Goal: Task Accomplishment & Management: Use online tool/utility

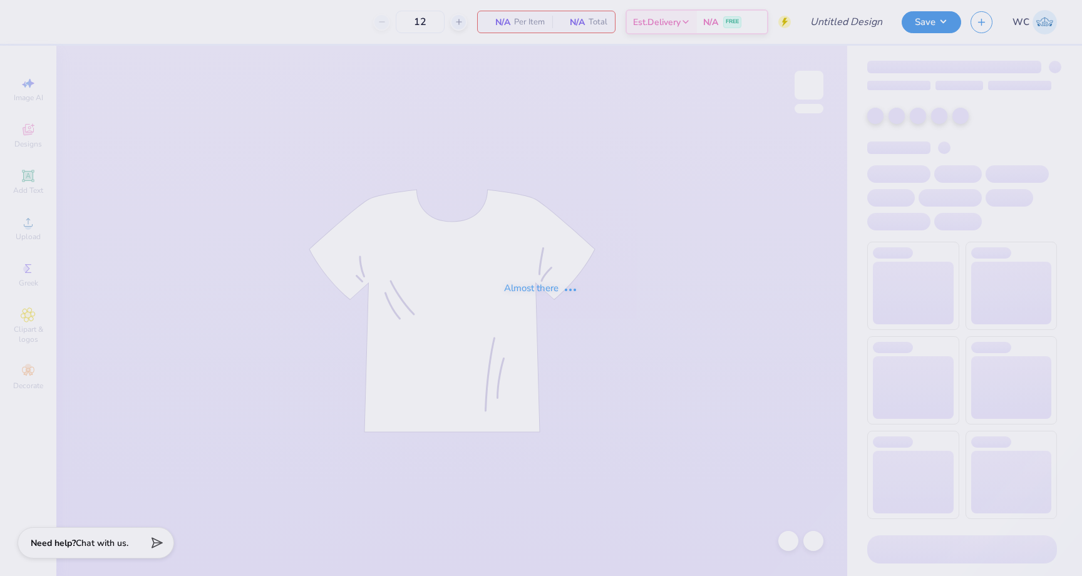
type input "Atlas F'25 Hoodie"
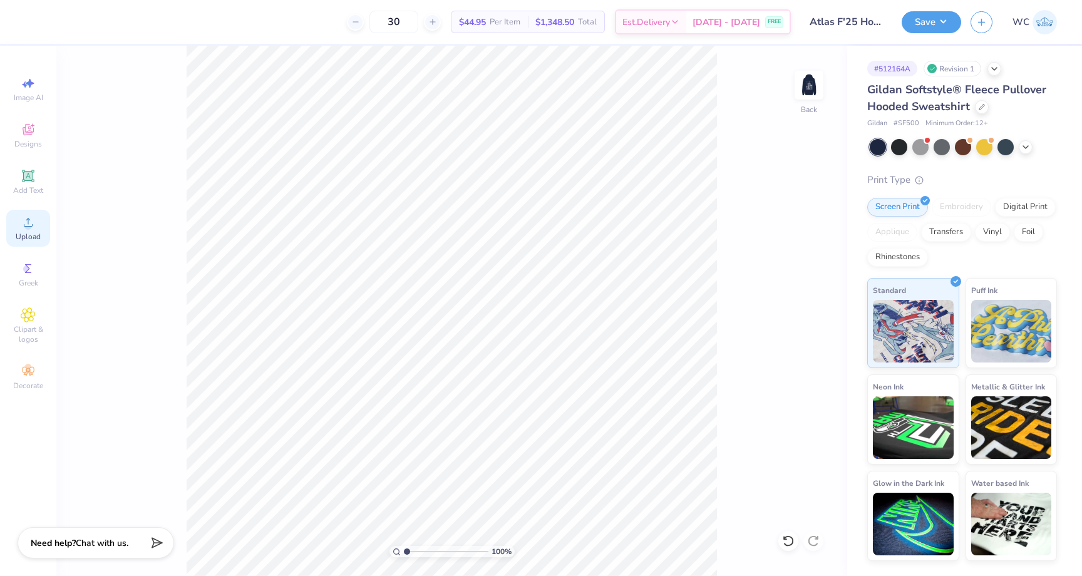
click at [24, 218] on icon at bounding box center [28, 222] width 15 height 15
click at [983, 110] on div at bounding box center [982, 106] width 14 height 14
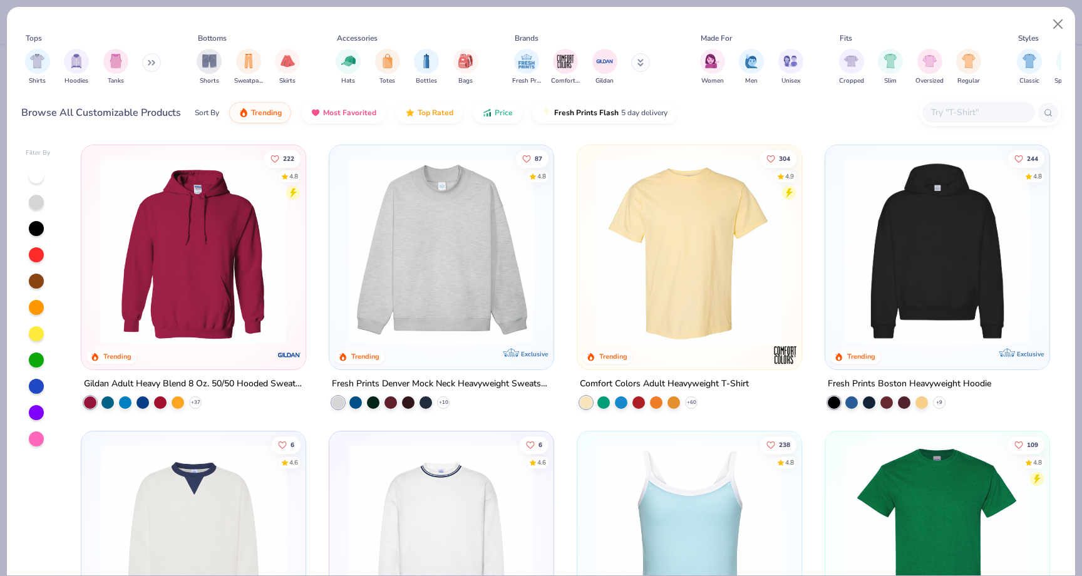
click at [157, 59] on button at bounding box center [151, 62] width 19 height 19
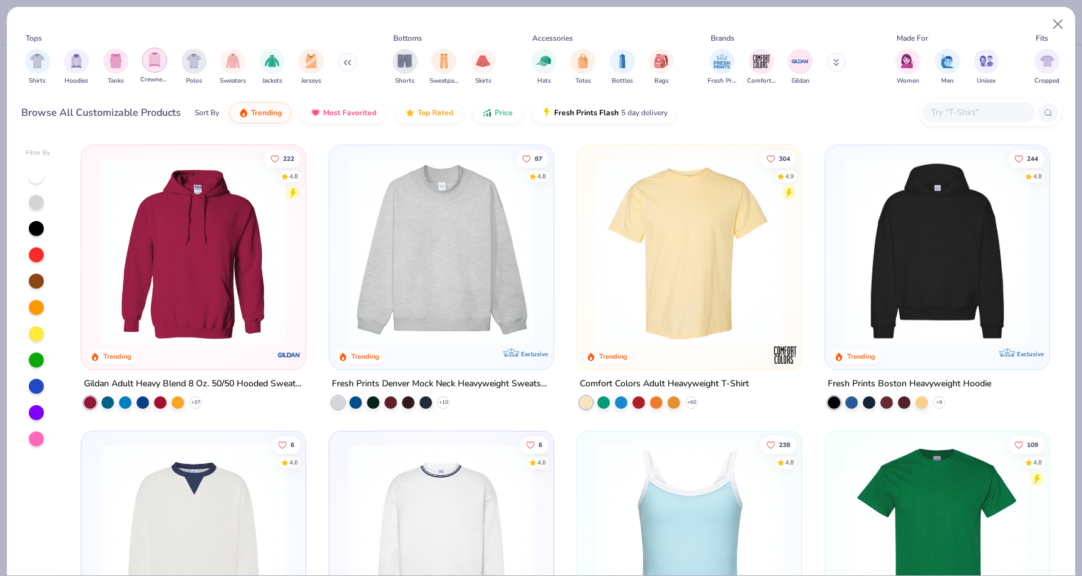
click at [148, 63] on img "filter for Crewnecks" at bounding box center [155, 60] width 14 height 14
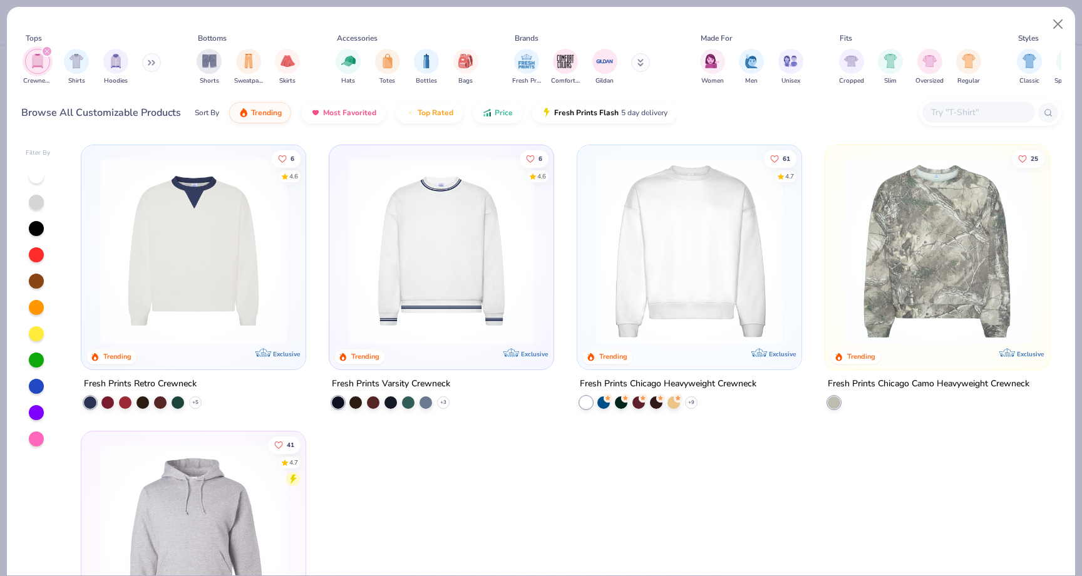
click at [287, 282] on img at bounding box center [193, 251] width 199 height 187
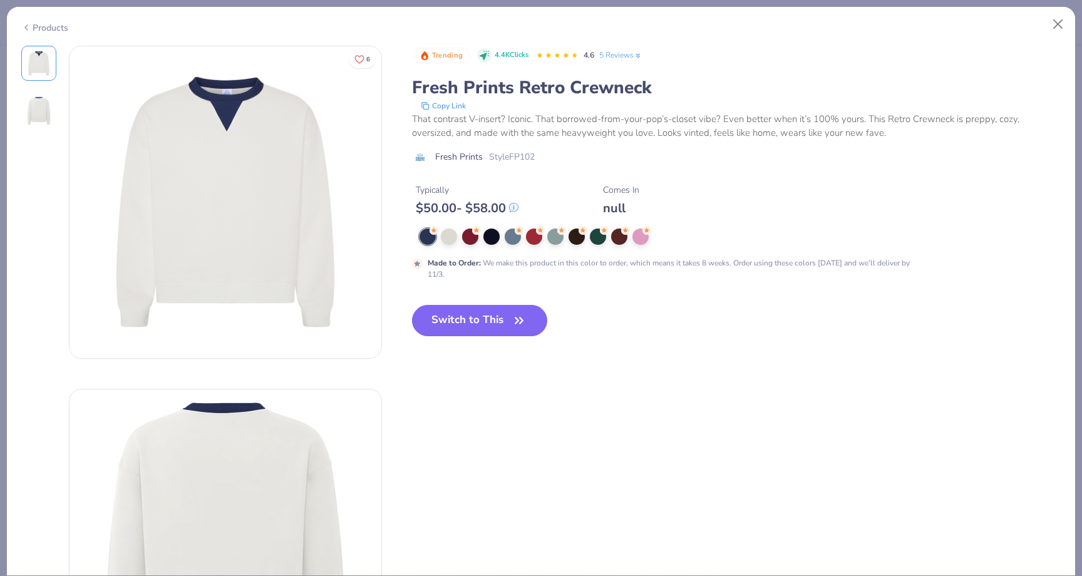
click at [56, 24] on div "Products" at bounding box center [44, 27] width 47 height 13
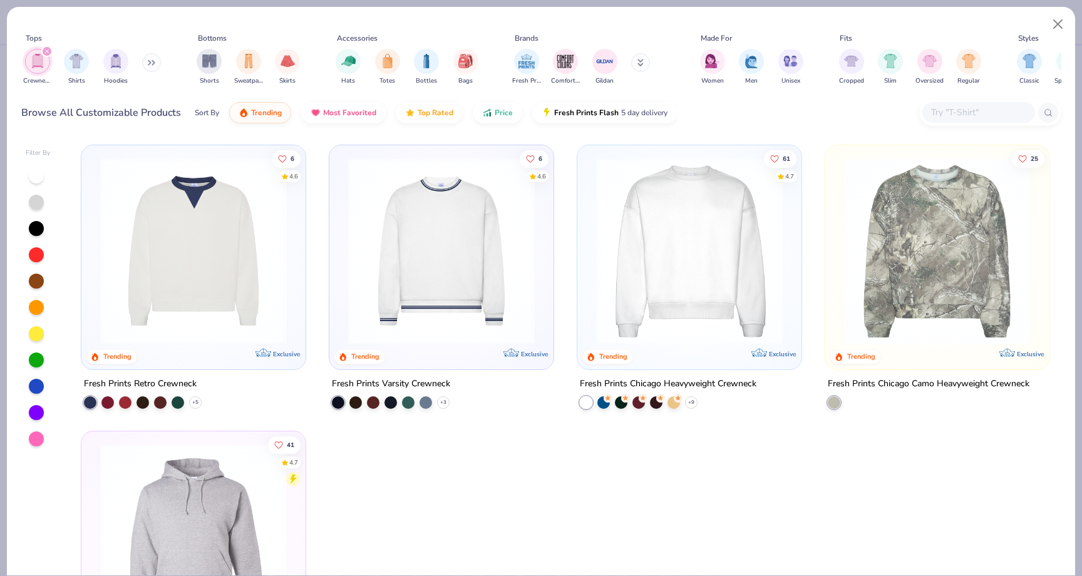
click at [406, 218] on img at bounding box center [441, 251] width 199 height 187
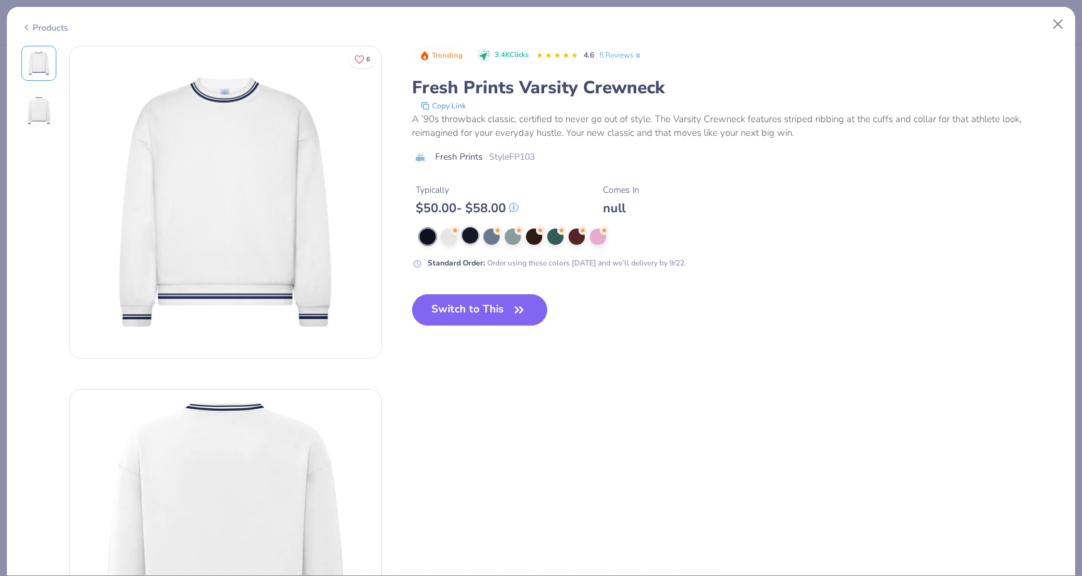
click at [462, 237] on div at bounding box center [470, 235] width 16 height 16
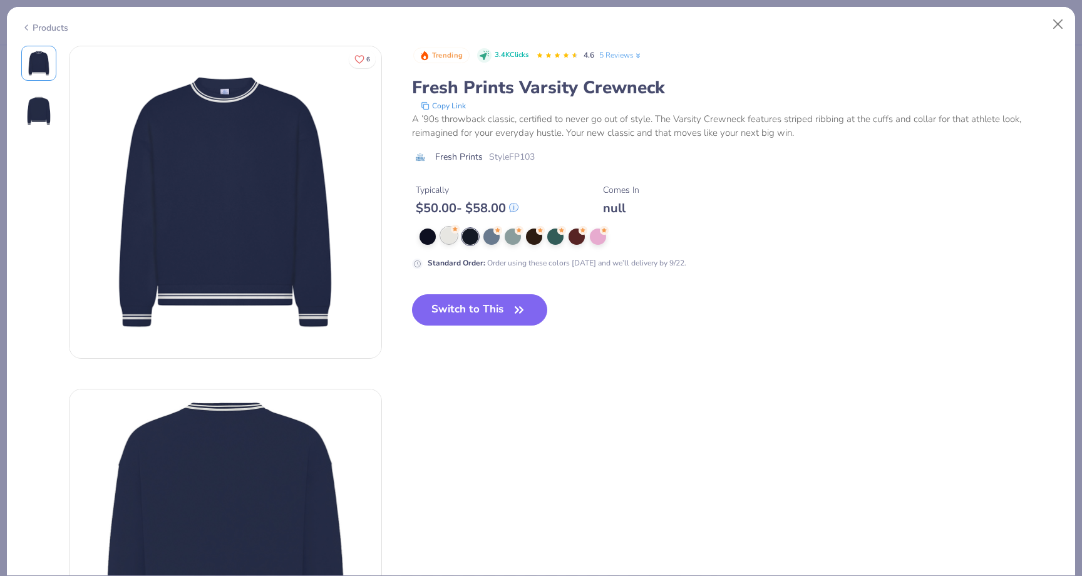
click at [451, 237] on div at bounding box center [449, 235] width 16 height 16
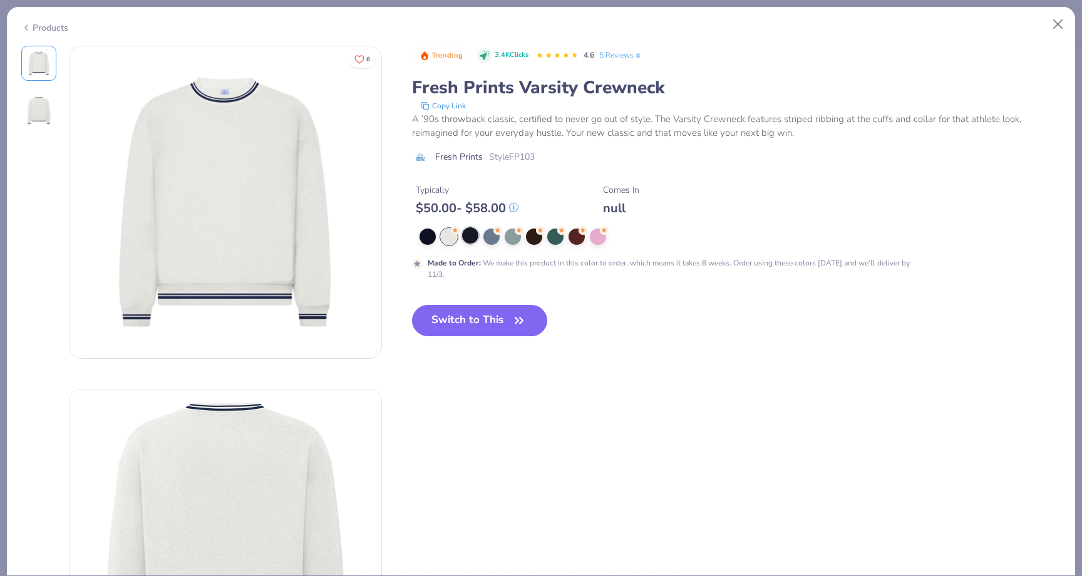
click at [474, 234] on div at bounding box center [470, 235] width 16 height 16
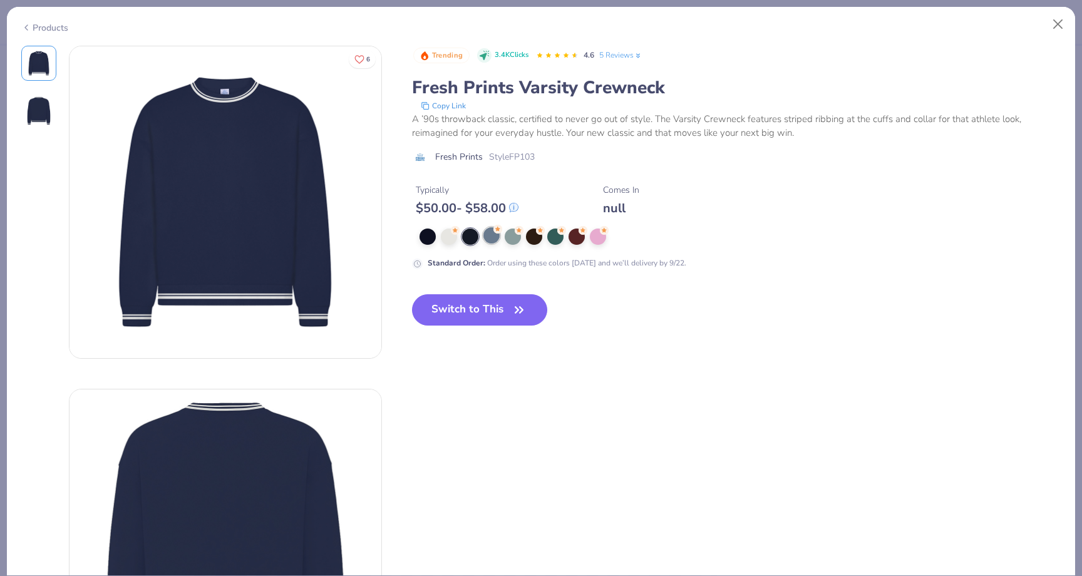
click at [492, 235] on div at bounding box center [491, 235] width 16 height 16
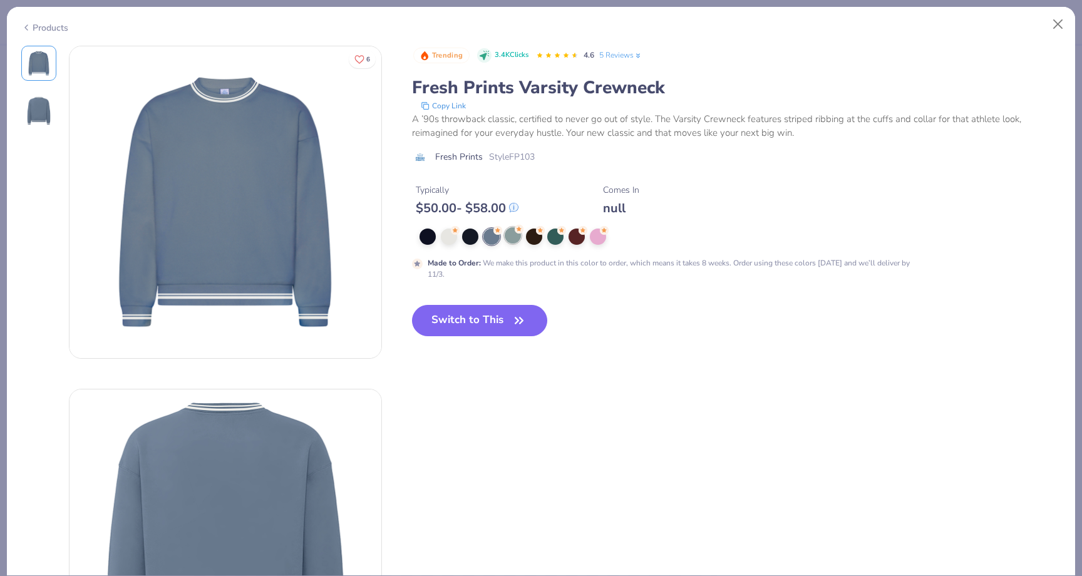
click at [514, 235] on div at bounding box center [513, 235] width 16 height 16
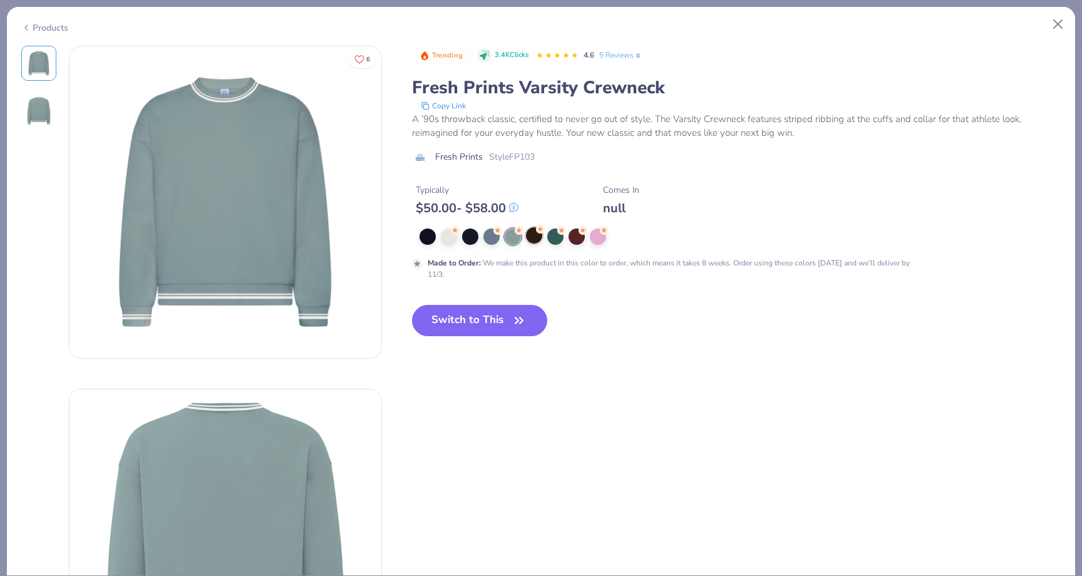
click at [540, 238] on div at bounding box center [534, 235] width 16 height 16
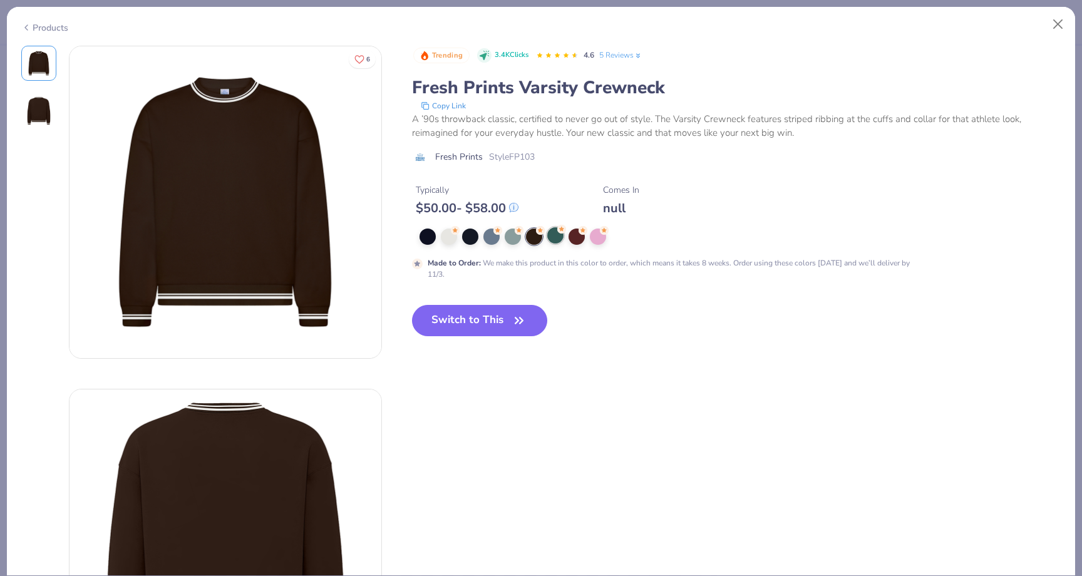
click at [561, 238] on div at bounding box center [555, 235] width 16 height 16
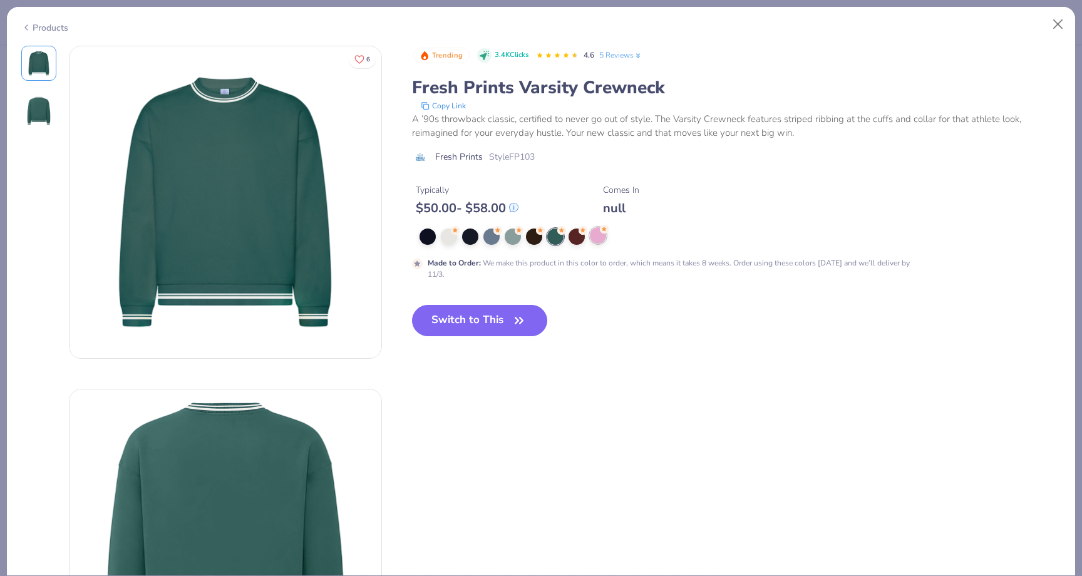
click at [592, 237] on div at bounding box center [598, 235] width 16 height 16
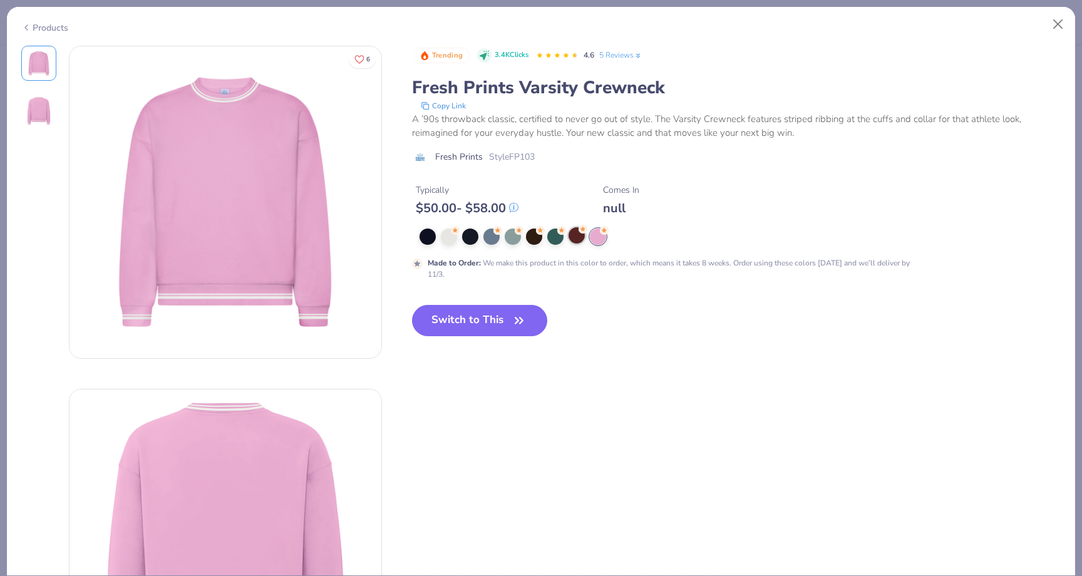
click at [572, 239] on div at bounding box center [576, 235] width 16 height 16
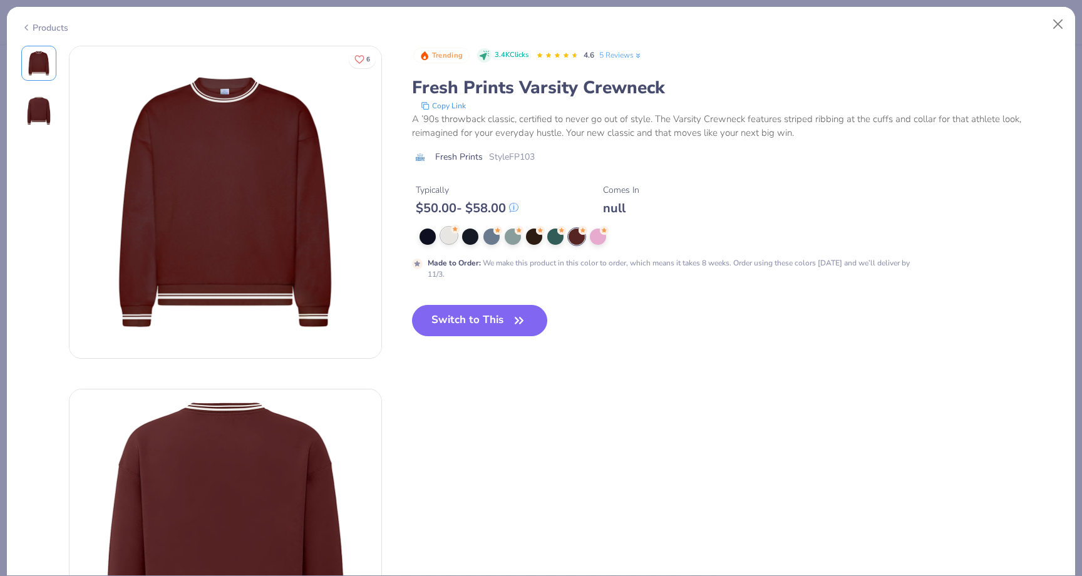
click at [454, 241] on div at bounding box center [449, 235] width 16 height 16
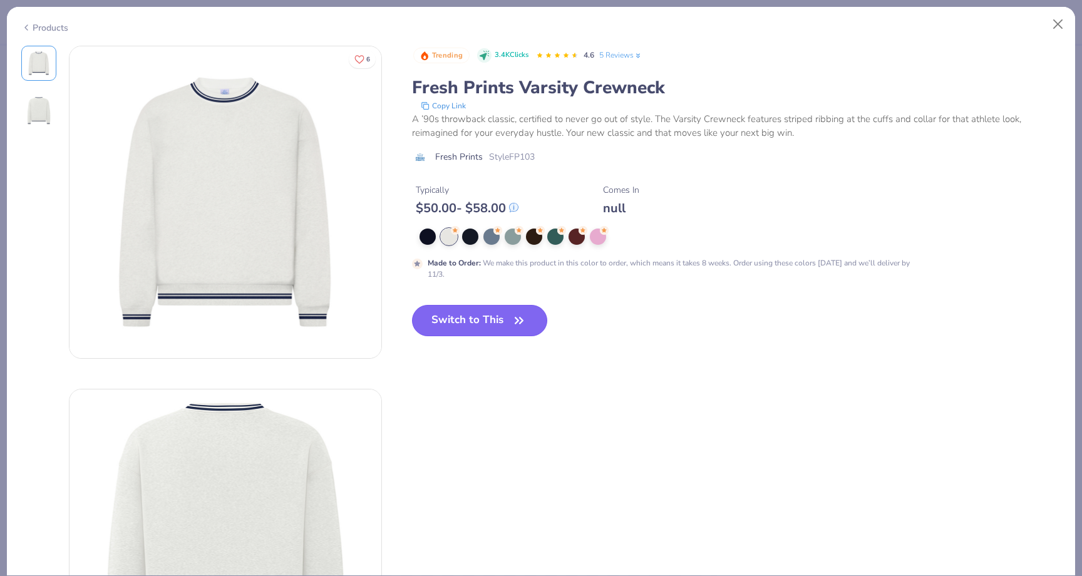
click at [451, 306] on button "Switch to This" at bounding box center [480, 320] width 136 height 31
type input "50"
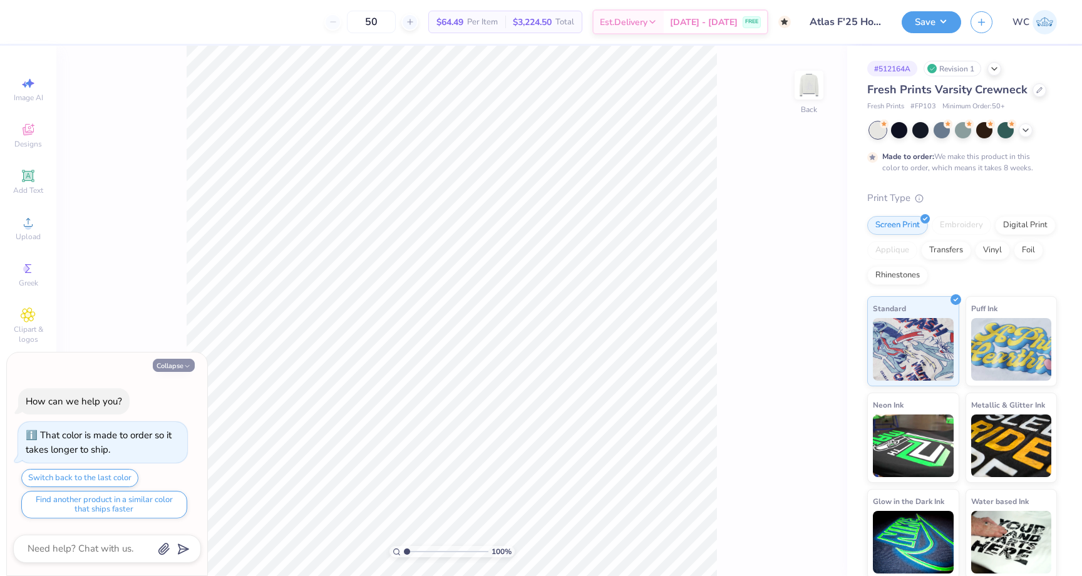
click at [180, 365] on button "Collapse" at bounding box center [174, 365] width 42 height 13
type textarea "x"
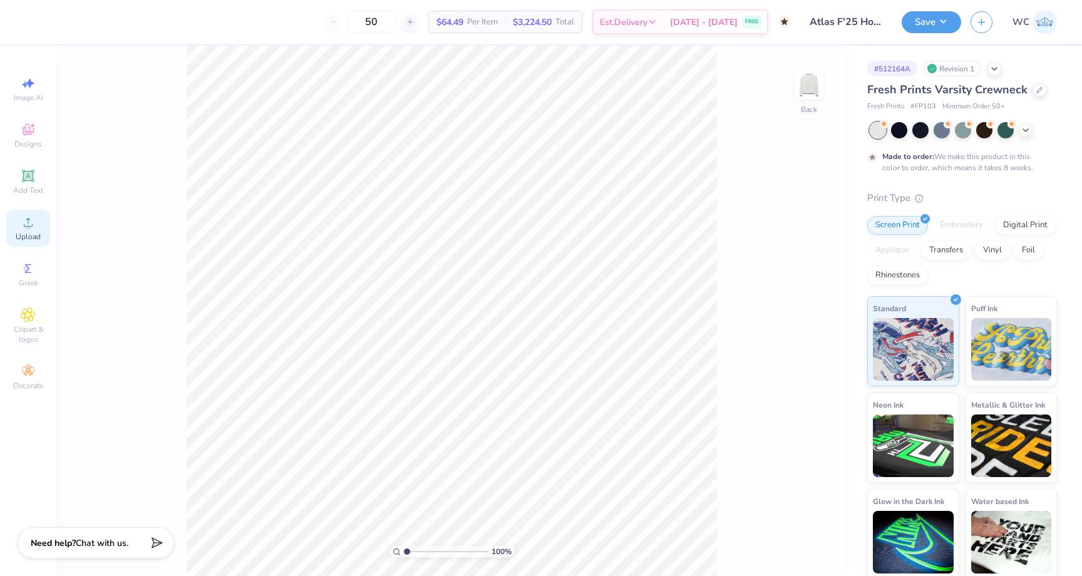
click at [37, 222] on div "Upload" at bounding box center [28, 228] width 44 height 37
click at [41, 227] on div "Upload" at bounding box center [28, 228] width 44 height 37
click at [29, 232] on span "Upload" at bounding box center [28, 237] width 25 height 10
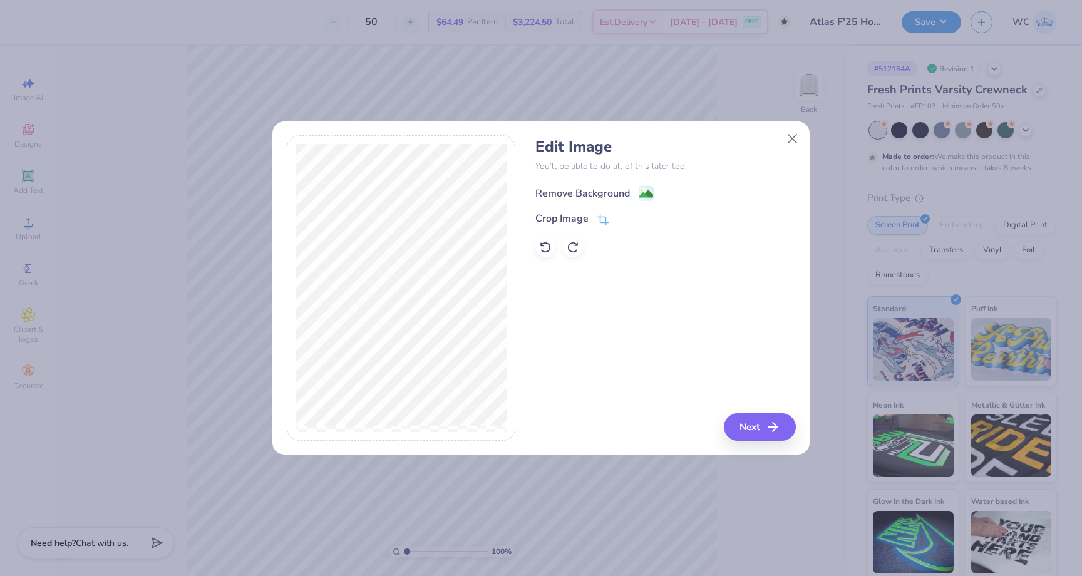
click at [645, 188] on image at bounding box center [646, 194] width 14 height 14
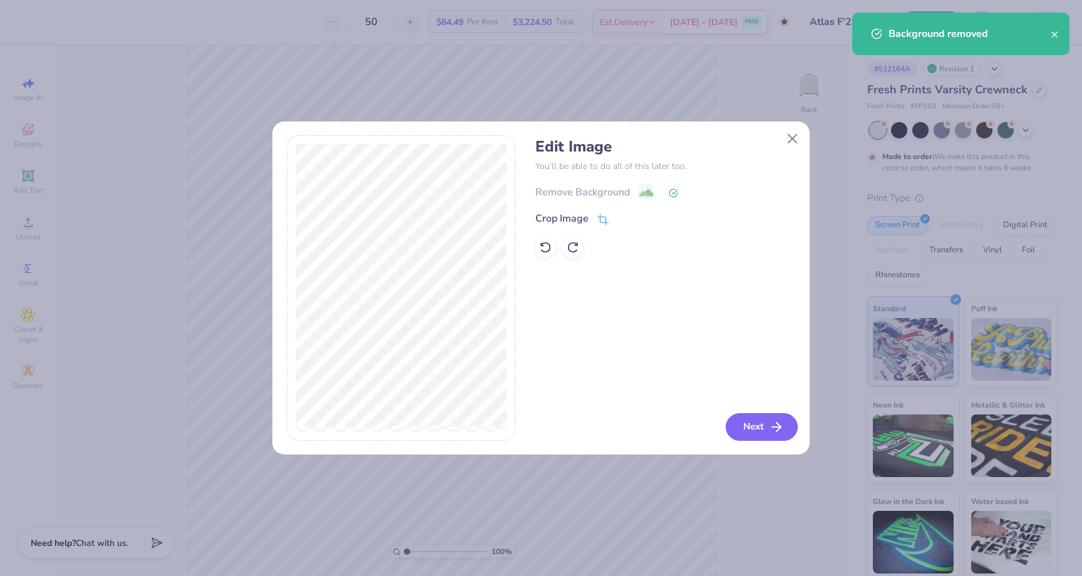
click at [758, 422] on button "Next" at bounding box center [762, 427] width 72 height 28
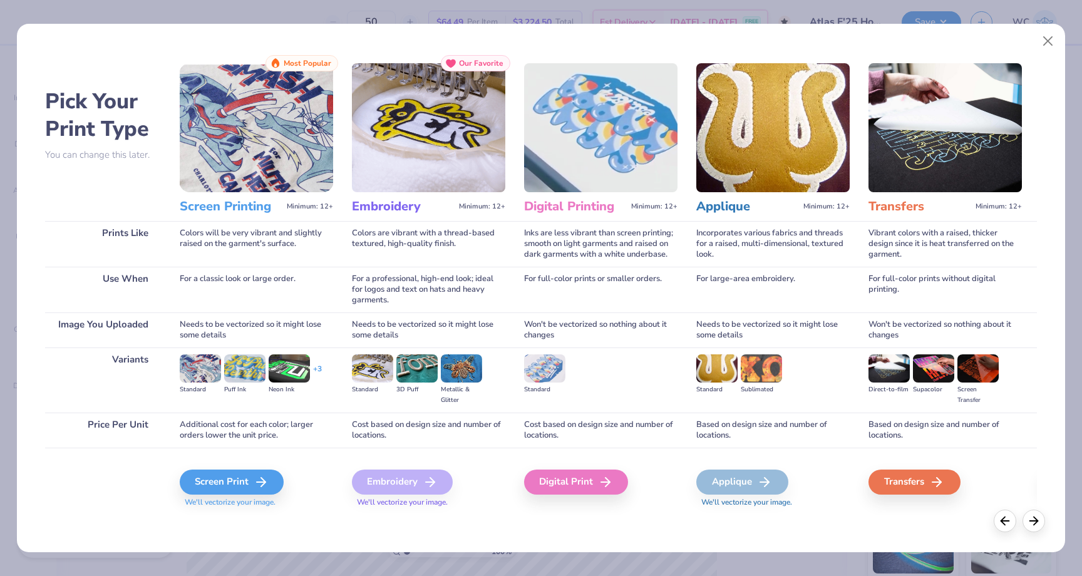
click at [416, 483] on div "Embroidery" at bounding box center [402, 482] width 101 height 25
click at [252, 478] on div "Screen Print" at bounding box center [234, 482] width 104 height 25
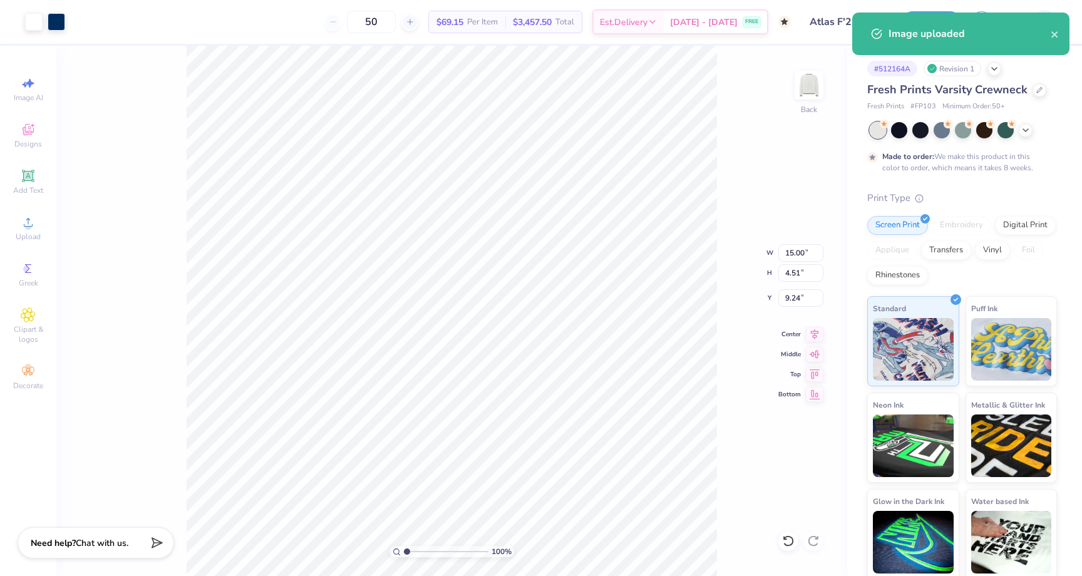
type input "8.14"
type input "2.45"
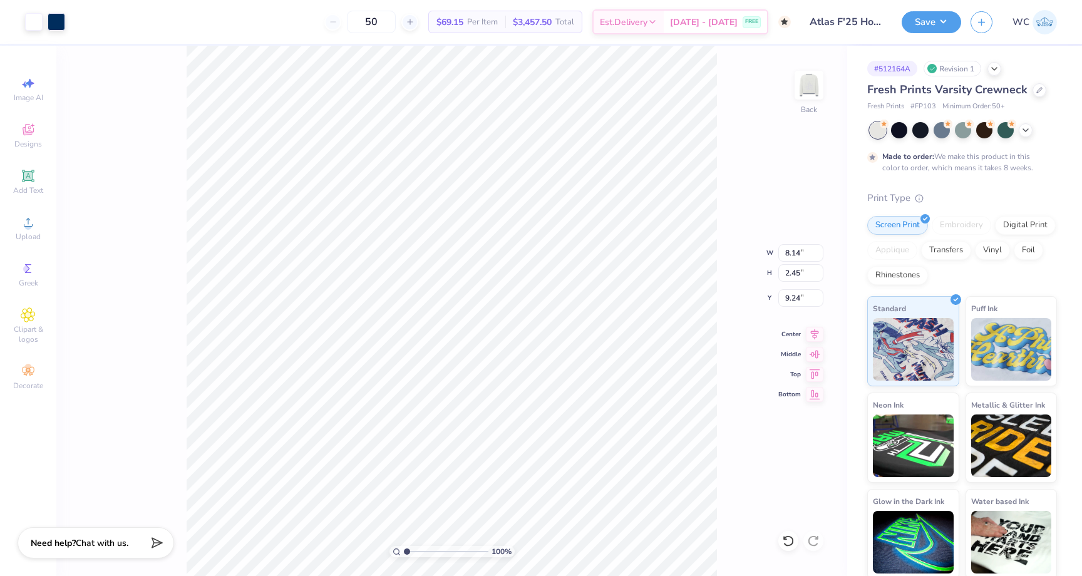
type input "3.00"
click at [969, 223] on div "Embroidery" at bounding box center [961, 225] width 59 height 19
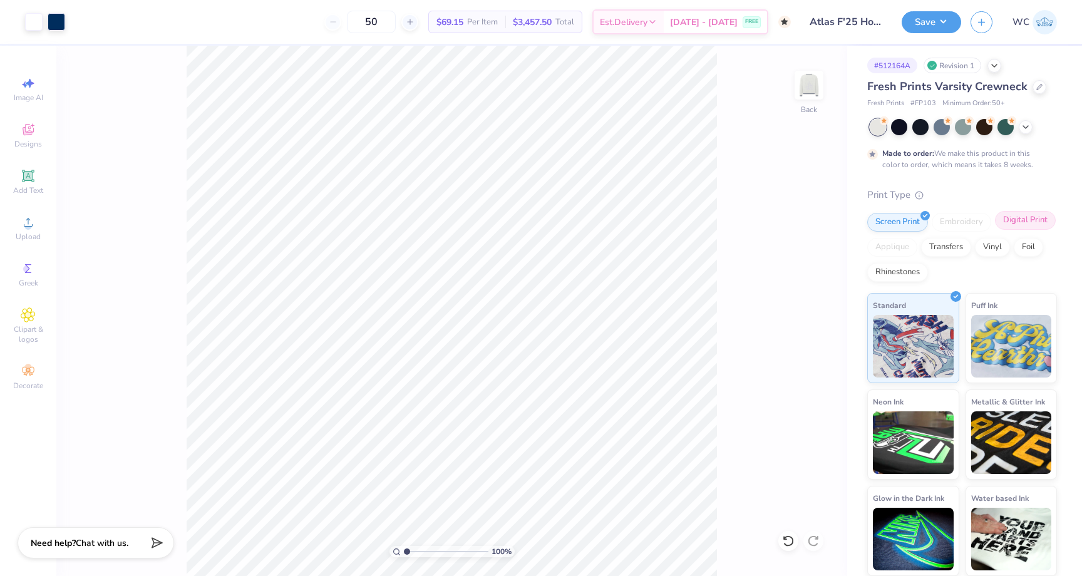
click at [1018, 222] on div "Digital Print" at bounding box center [1025, 220] width 61 height 19
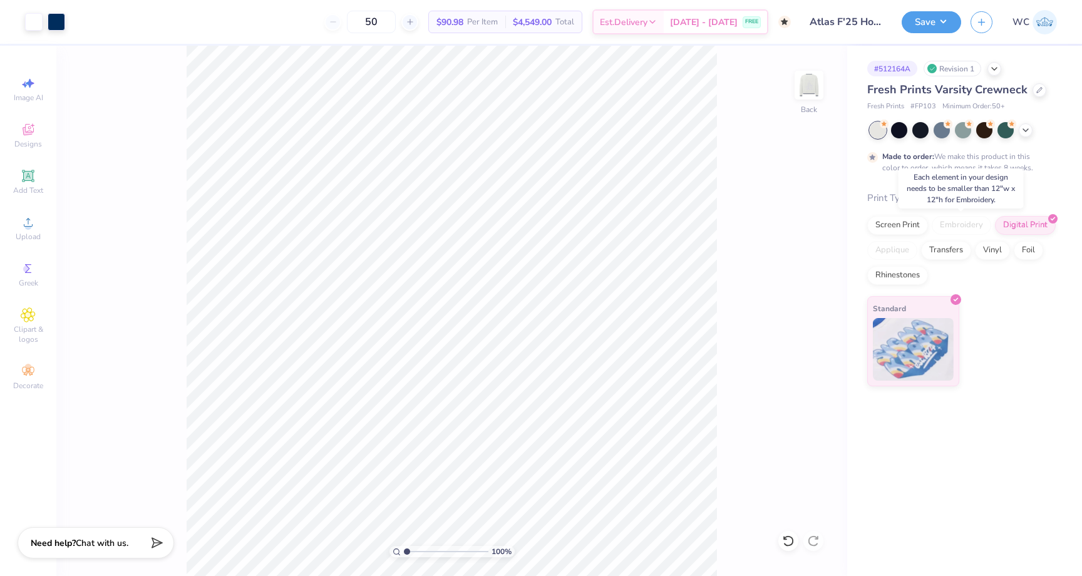
click at [967, 217] on div "Embroidery" at bounding box center [961, 225] width 59 height 19
click at [903, 220] on div "Screen Print" at bounding box center [897, 223] width 61 height 19
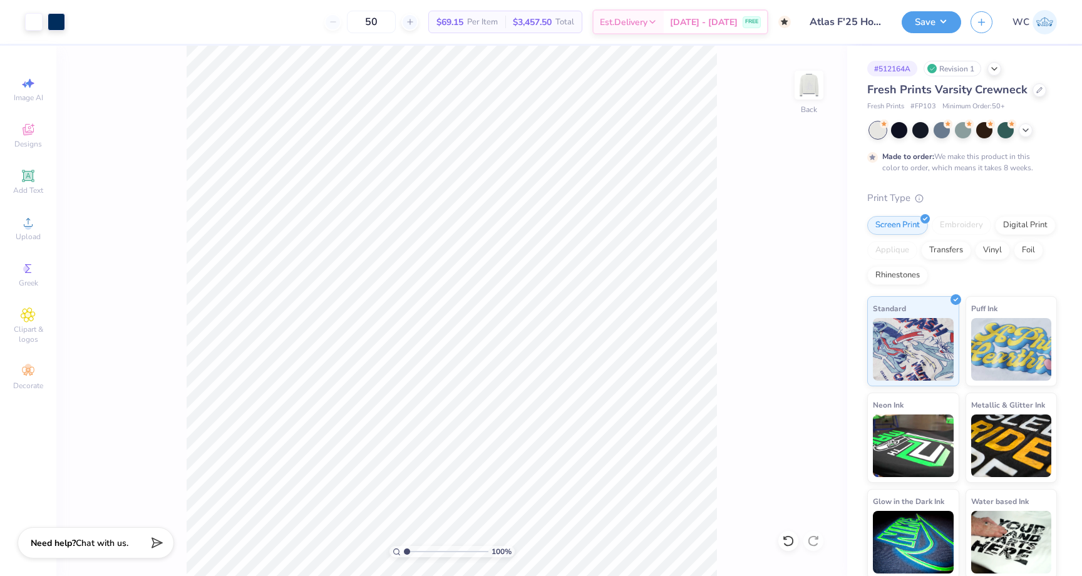
click at [977, 237] on div "Screen Print Embroidery Digital Print Applique Transfers Vinyl Foil Rhinestones" at bounding box center [962, 250] width 190 height 69
click at [974, 232] on div "Embroidery" at bounding box center [961, 225] width 59 height 19
click at [389, 21] on input "50" at bounding box center [371, 22] width 49 height 23
click at [390, 21] on input "50" at bounding box center [371, 22] width 49 height 23
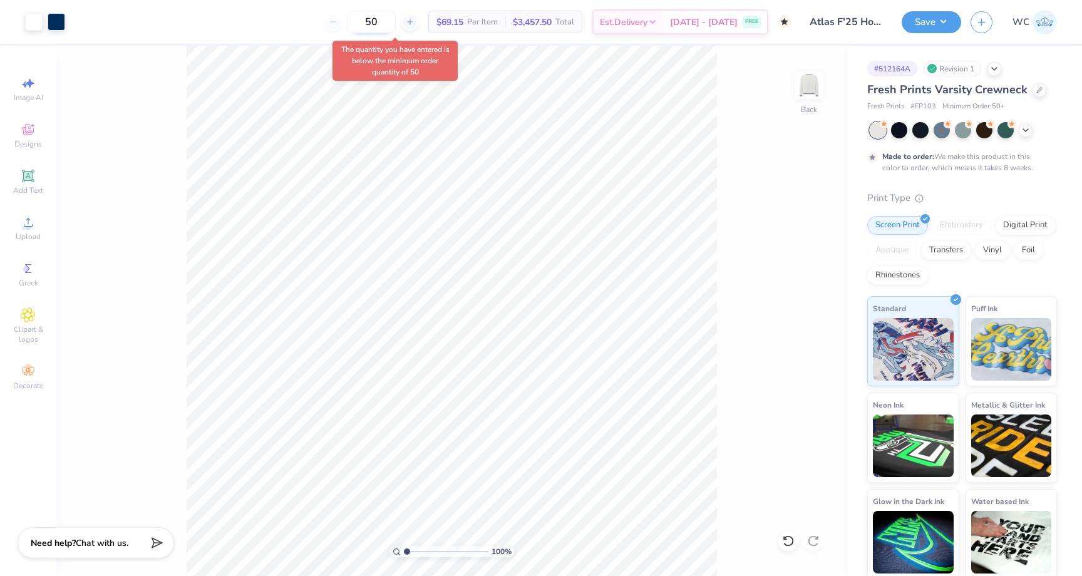
click at [390, 21] on input "50" at bounding box center [371, 22] width 49 height 23
type input "50"
click at [962, 223] on div "Embroidery" at bounding box center [961, 225] width 59 height 19
click at [955, 223] on div "Embroidery" at bounding box center [961, 225] width 59 height 19
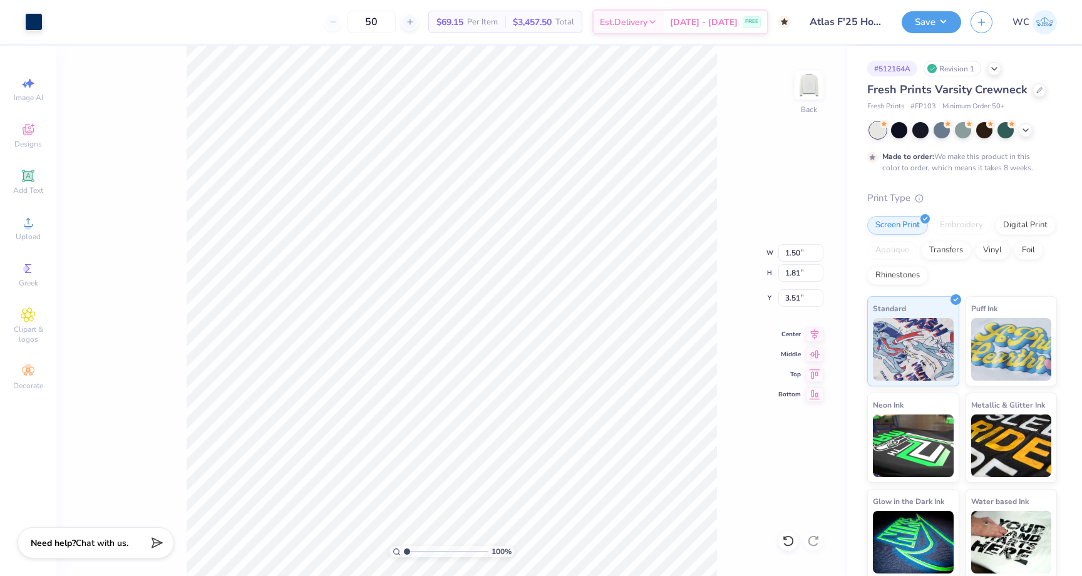
type input "3.38"
click at [706, 21] on span "[DATE] - [DATE]" at bounding box center [704, 24] width 68 height 13
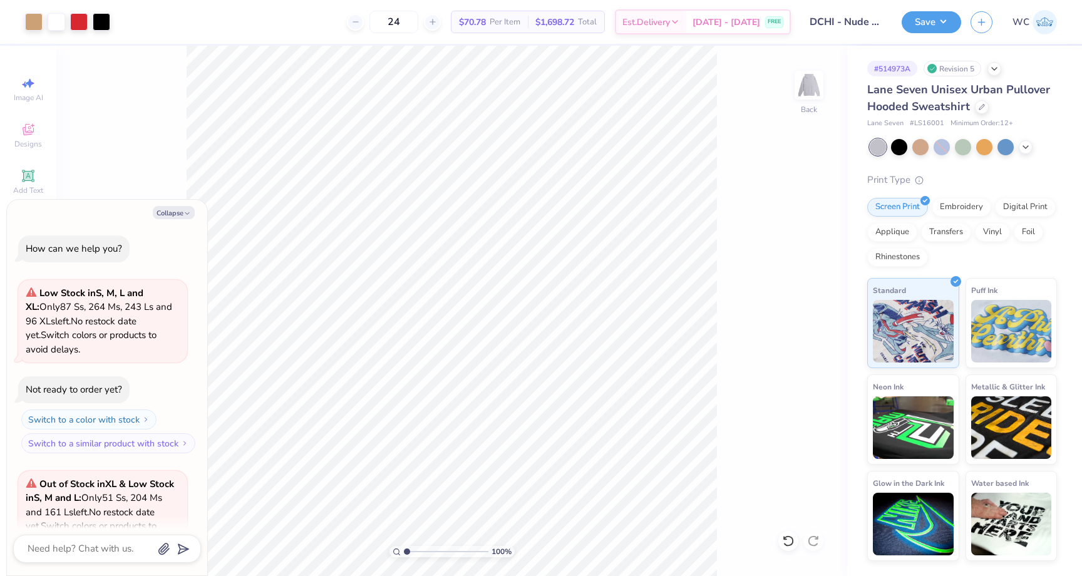
scroll to position [2517, 0]
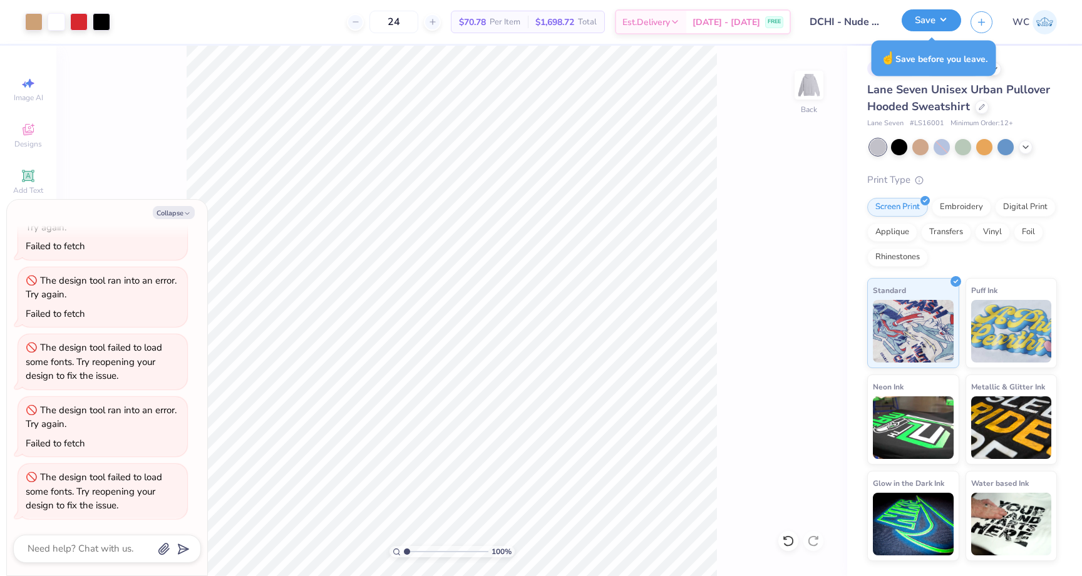
click at [920, 23] on button "Save" at bounding box center [930, 20] width 59 height 22
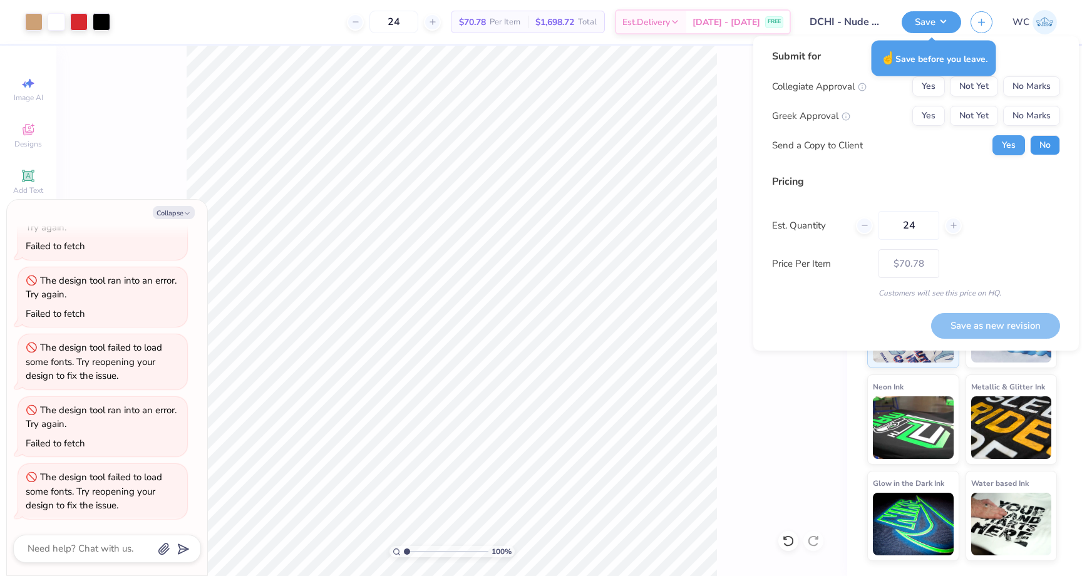
click at [1039, 138] on button "No" at bounding box center [1045, 145] width 30 height 20
type textarea "x"
click at [1028, 89] on button "No Marks" at bounding box center [1031, 86] width 57 height 20
click at [928, 127] on div "Collegiate Approval Yes Not Yet No Marks Greek Approval Yes Not Yet No Marks Se…" at bounding box center [916, 115] width 288 height 79
click at [928, 120] on button "Yes" at bounding box center [928, 116] width 33 height 20
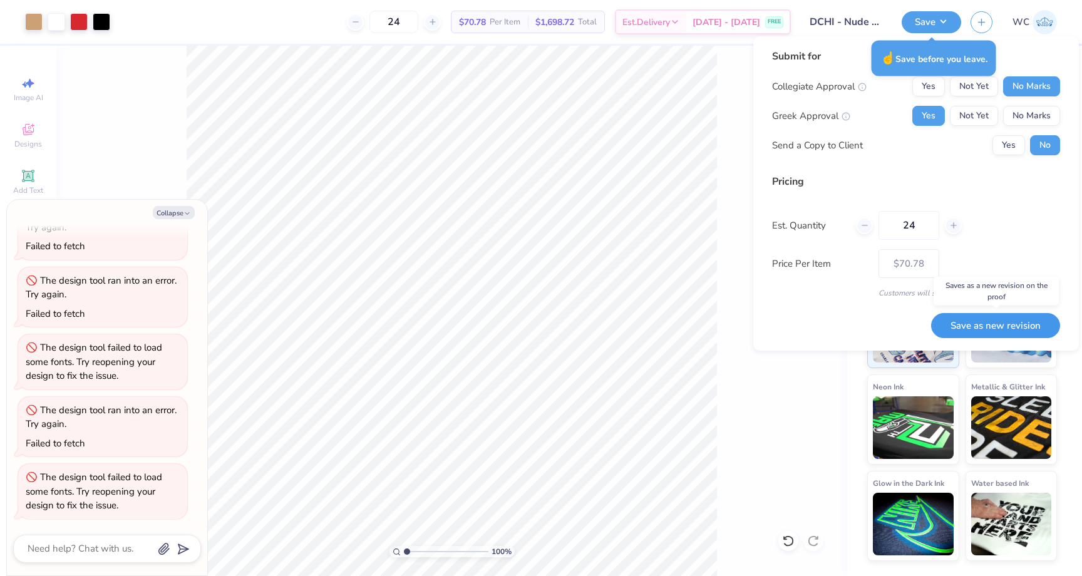
click at [973, 318] on button "Save as new revision" at bounding box center [995, 326] width 129 height 26
type input "$70.78"
type textarea "x"
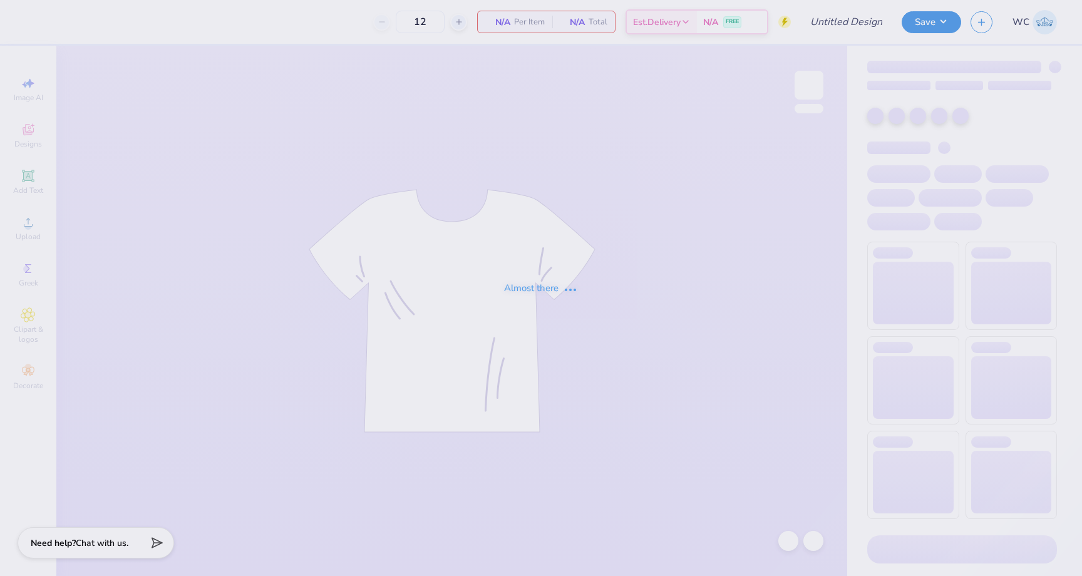
type input "DCHI QZ"
type input "24"
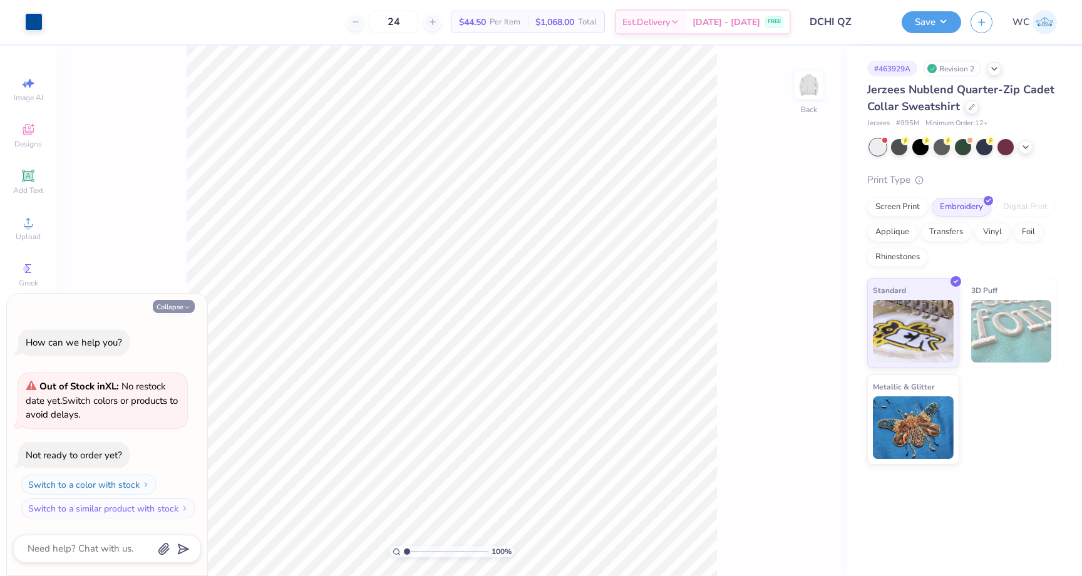
click at [182, 305] on button "Collapse" at bounding box center [174, 306] width 42 height 13
type textarea "x"
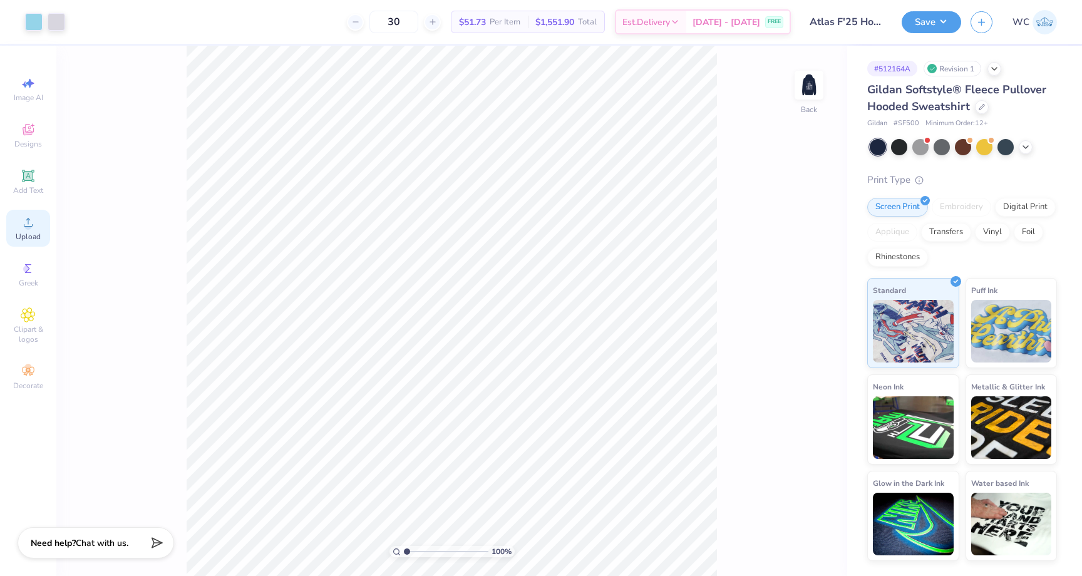
click at [29, 217] on icon at bounding box center [28, 222] width 15 height 15
click at [975, 110] on div at bounding box center [982, 106] width 14 height 14
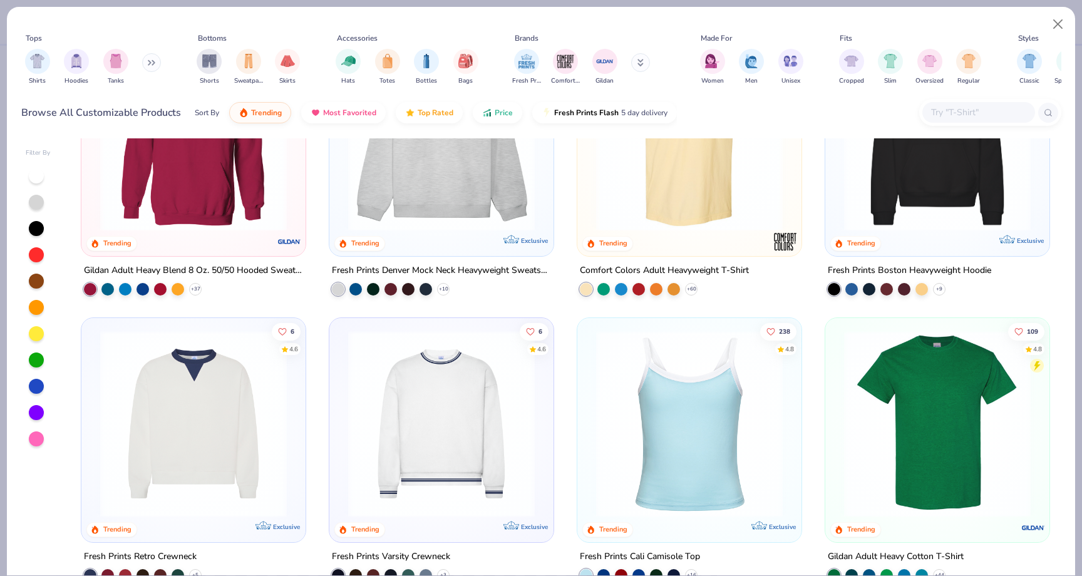
scroll to position [167, 0]
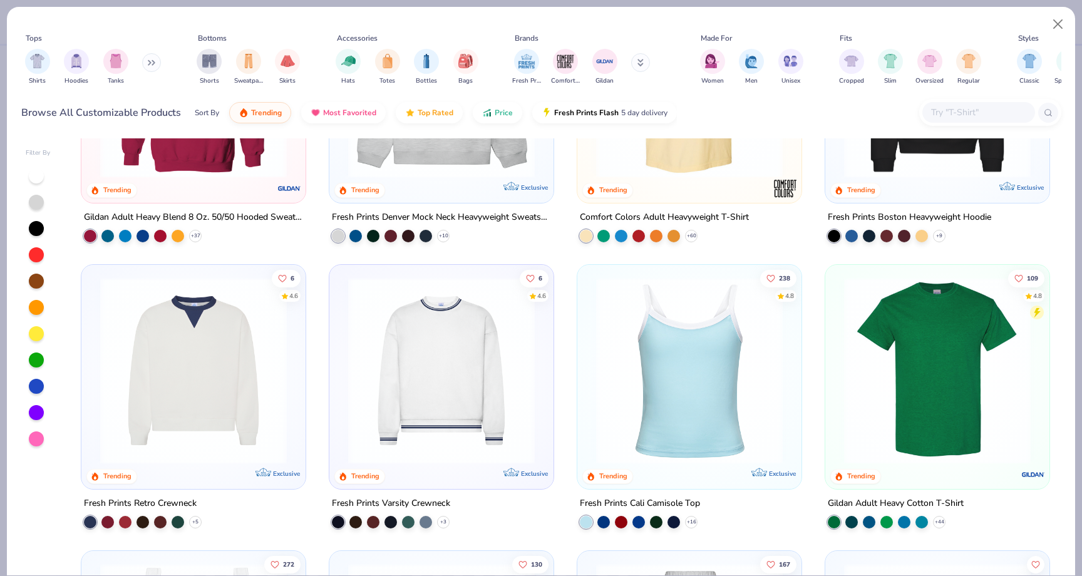
click at [478, 321] on img at bounding box center [441, 370] width 199 height 187
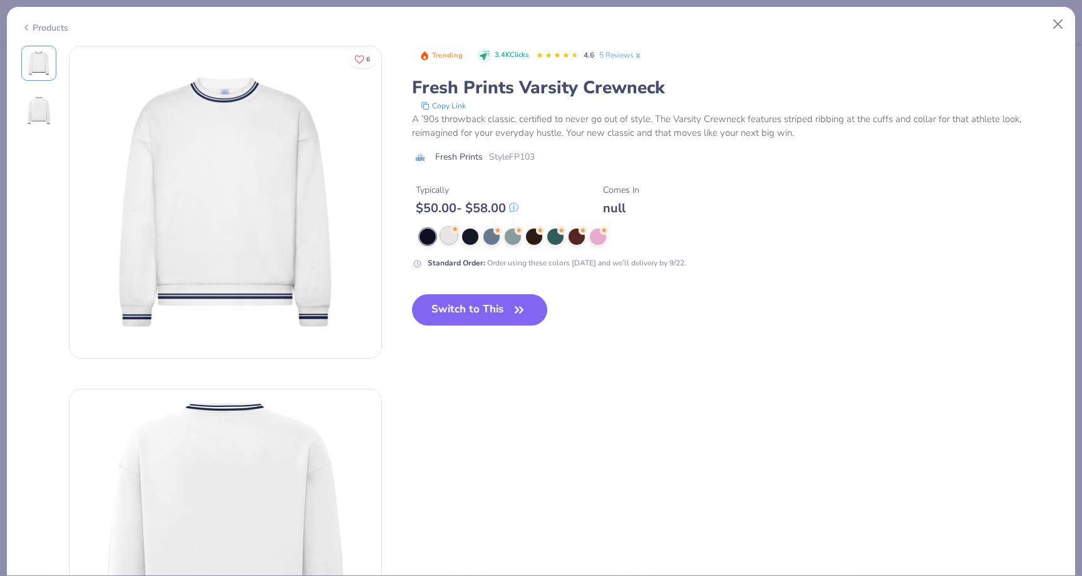
click at [454, 242] on div at bounding box center [449, 235] width 16 height 16
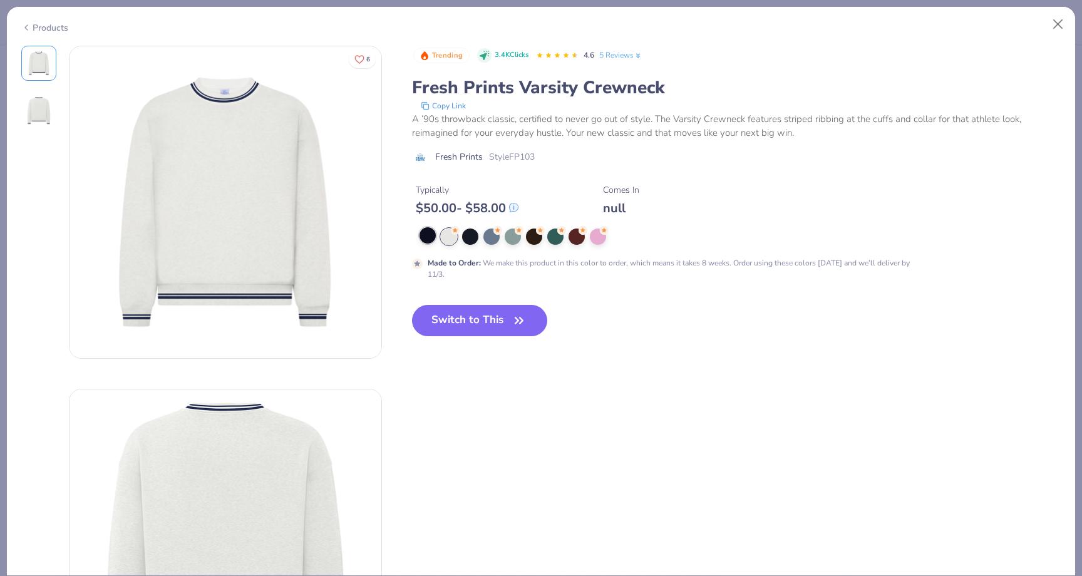
click at [426, 230] on div at bounding box center [427, 235] width 16 height 16
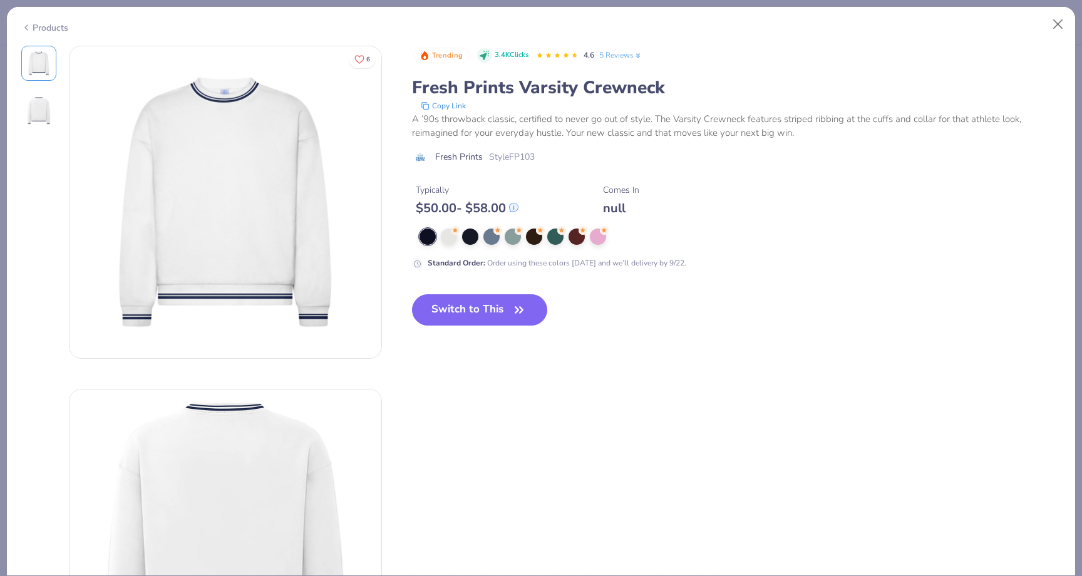
click at [428, 235] on div at bounding box center [427, 236] width 16 height 16
click at [446, 234] on div at bounding box center [449, 235] width 16 height 16
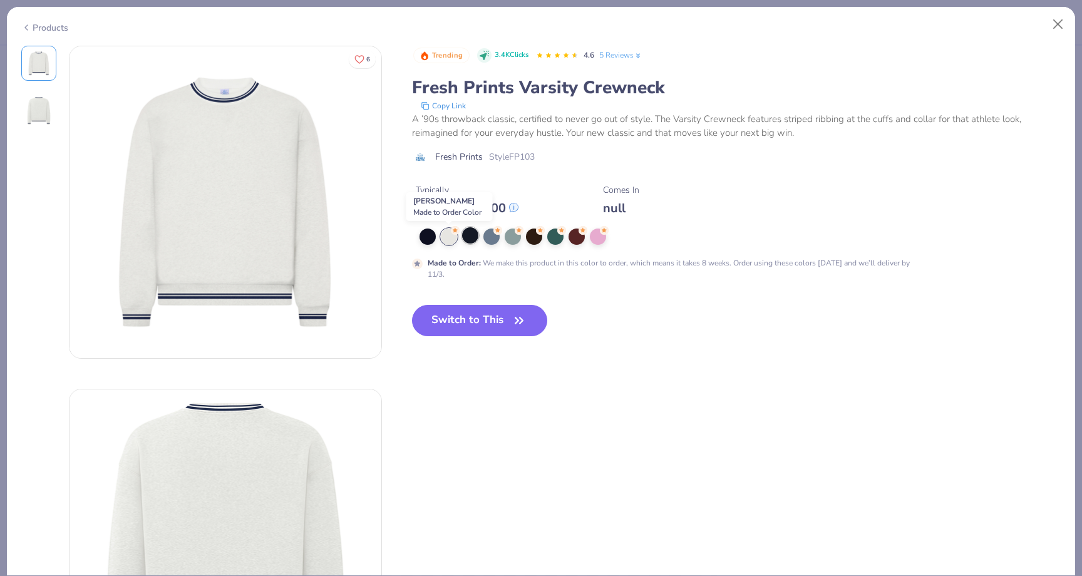
click at [468, 235] on div at bounding box center [470, 235] width 16 height 16
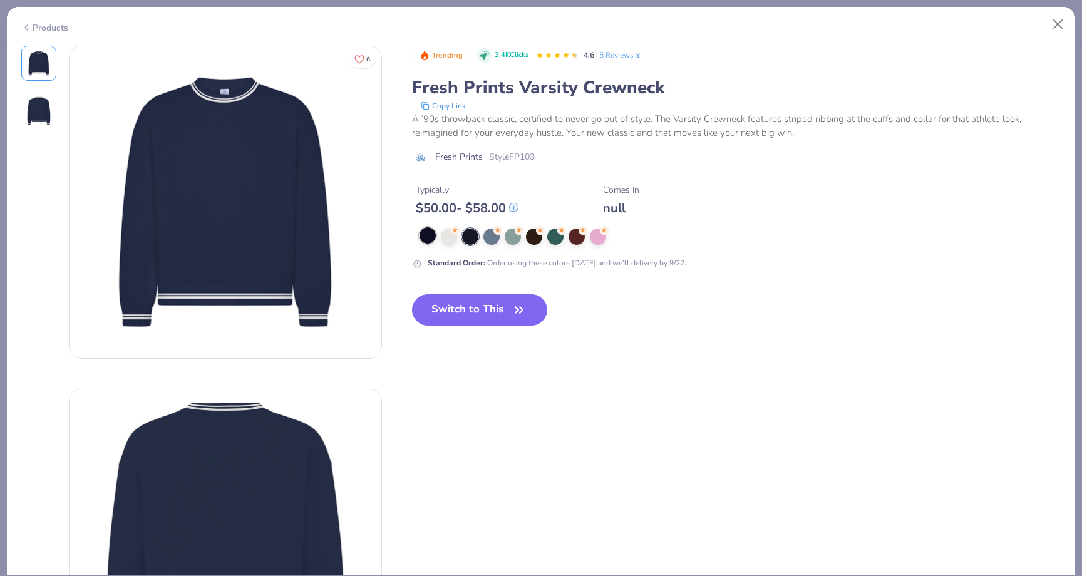
click at [436, 235] on div at bounding box center [665, 236] width 493 height 16
click at [430, 234] on div at bounding box center [427, 235] width 16 height 16
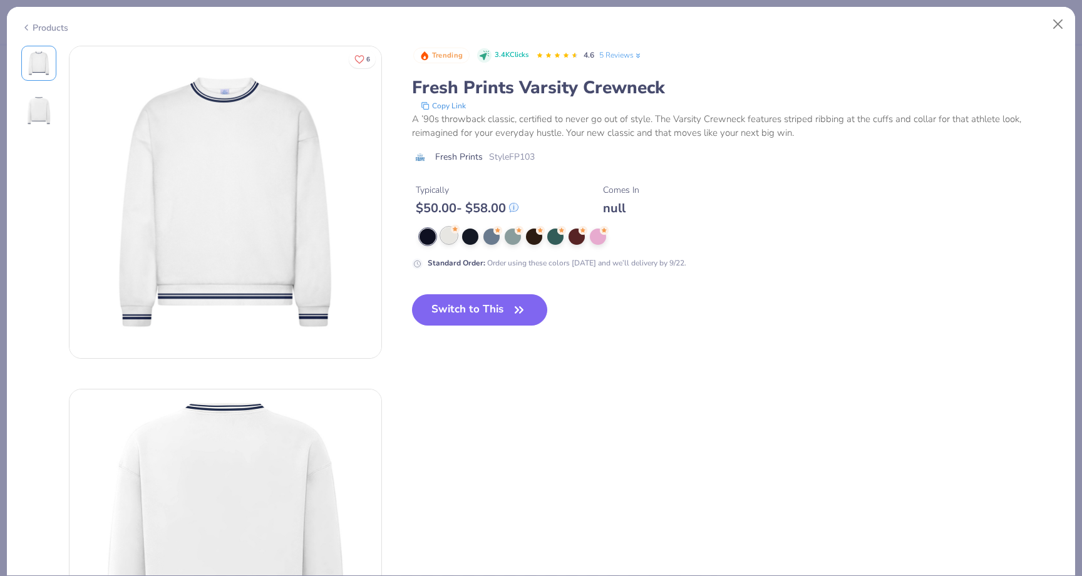
click at [447, 236] on div at bounding box center [449, 235] width 16 height 16
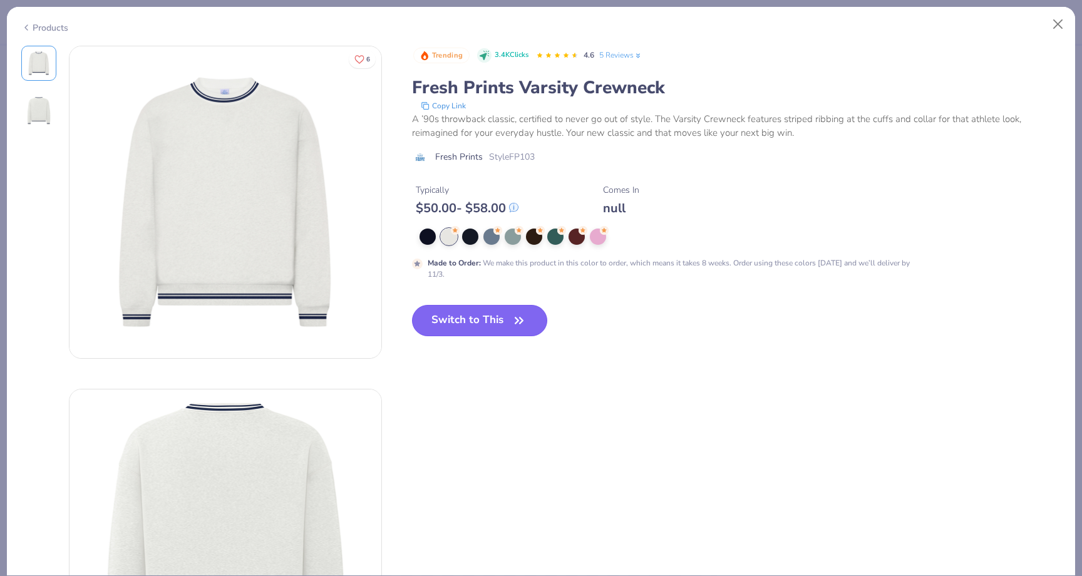
click at [452, 327] on button "Switch to This" at bounding box center [480, 320] width 136 height 31
type input "50"
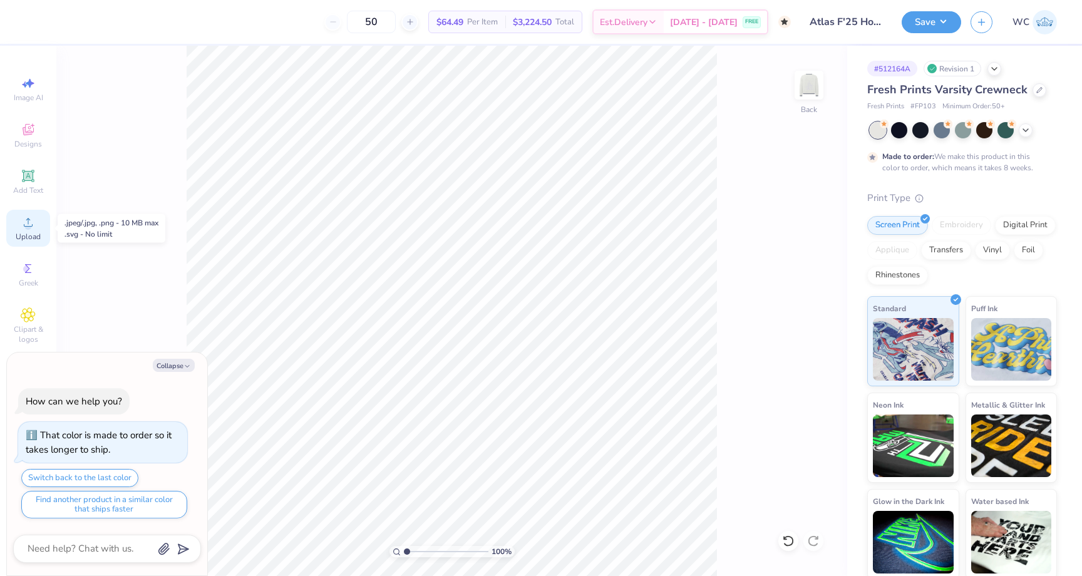
click at [34, 222] on icon at bounding box center [28, 222] width 15 height 15
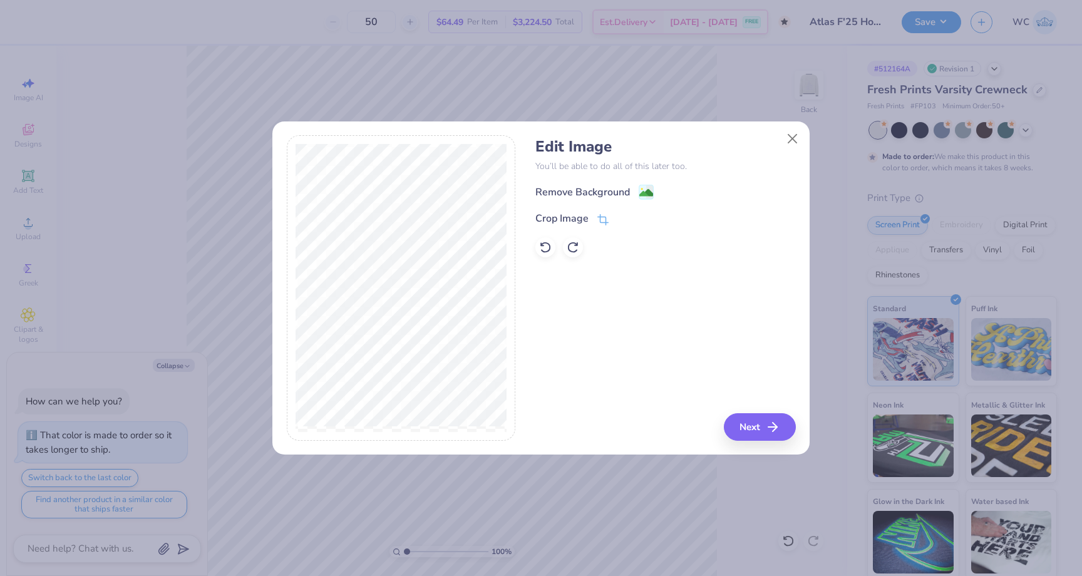
click at [654, 188] on div "Remove Background" at bounding box center [665, 192] width 260 height 16
click at [646, 193] on image at bounding box center [646, 194] width 14 height 14
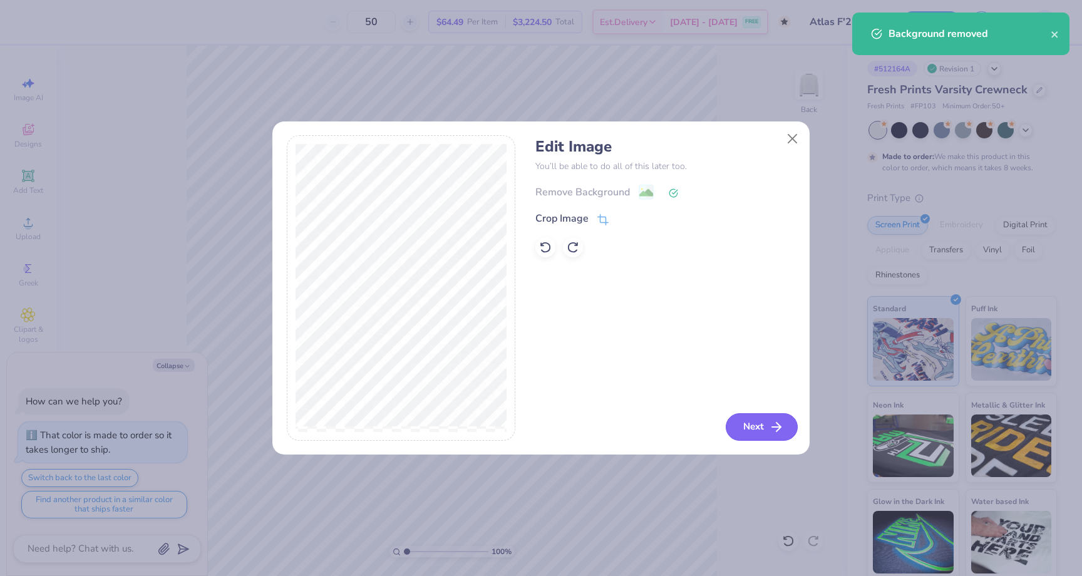
click at [751, 416] on button "Next" at bounding box center [762, 427] width 72 height 28
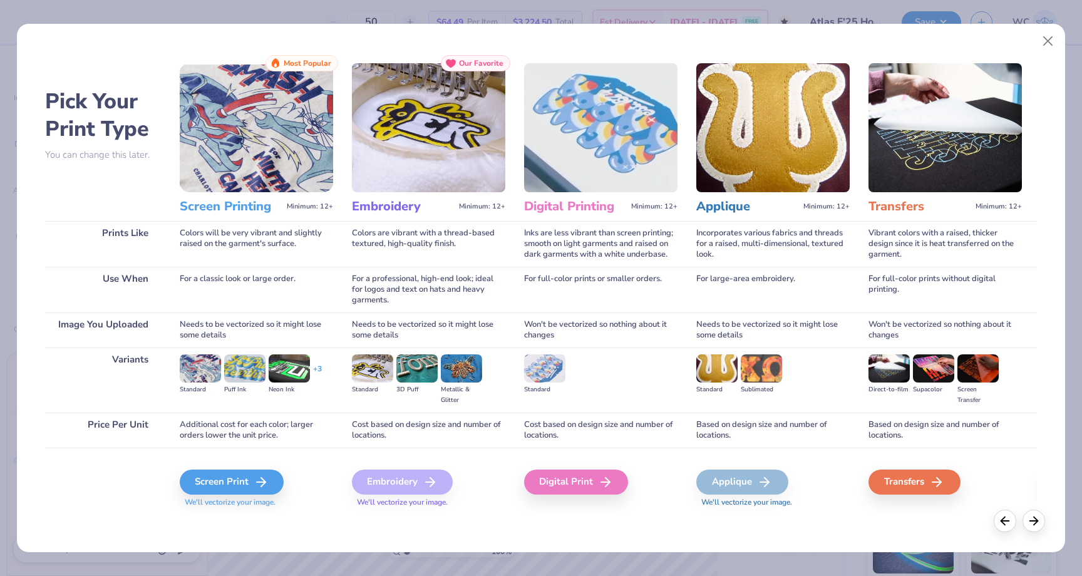
click at [439, 489] on div "Embroidery" at bounding box center [402, 482] width 101 height 25
click at [431, 485] on polyline at bounding box center [432, 482] width 4 height 9
click at [252, 481] on div "Screen Print" at bounding box center [234, 482] width 104 height 25
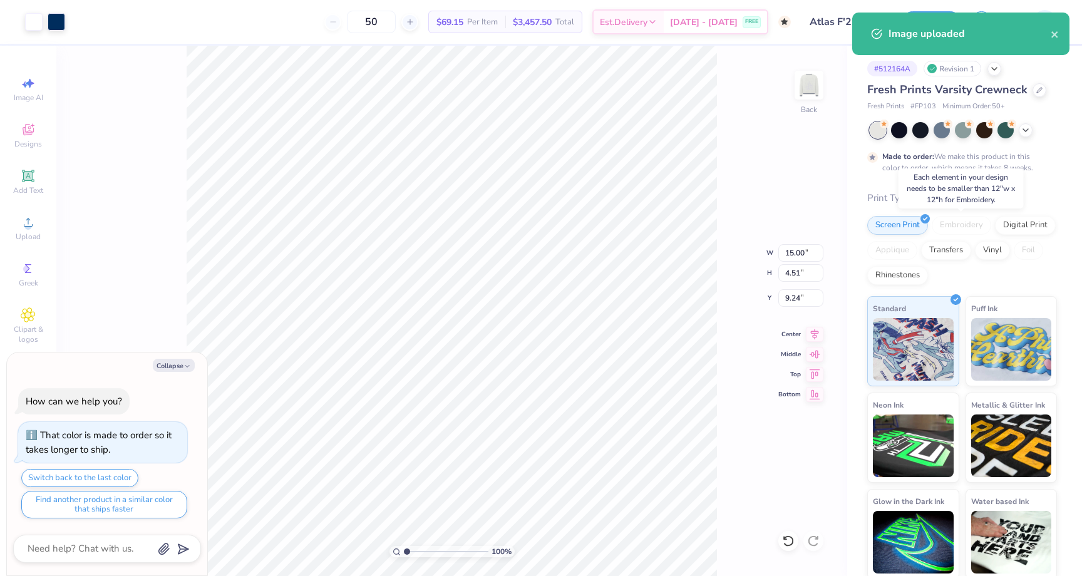
click at [957, 224] on div "Embroidery" at bounding box center [961, 225] width 59 height 19
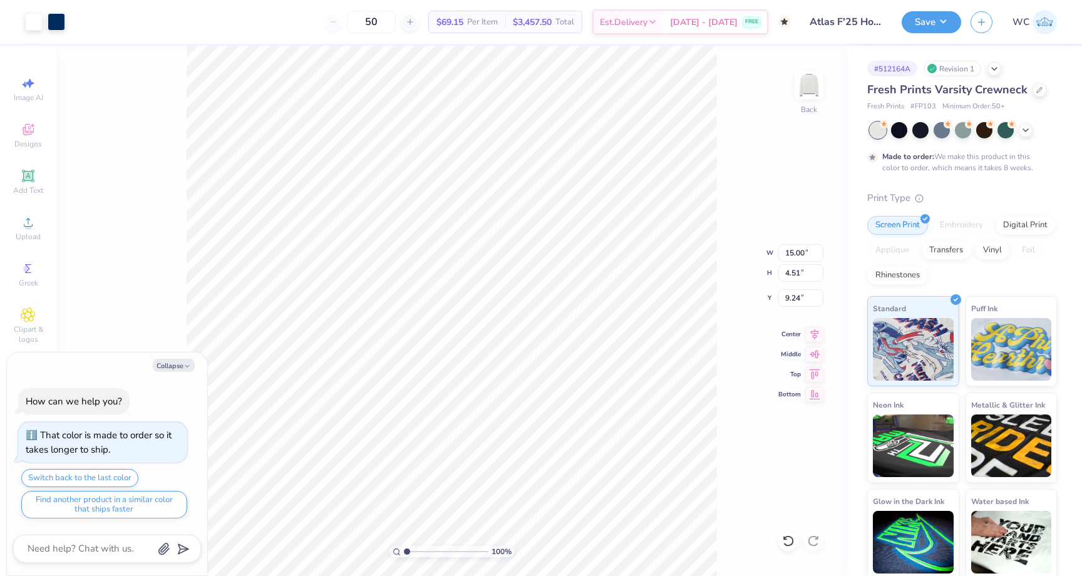
type textarea "x"
type input "9.72"
type input "2.92"
type textarea "x"
type input "3.00"
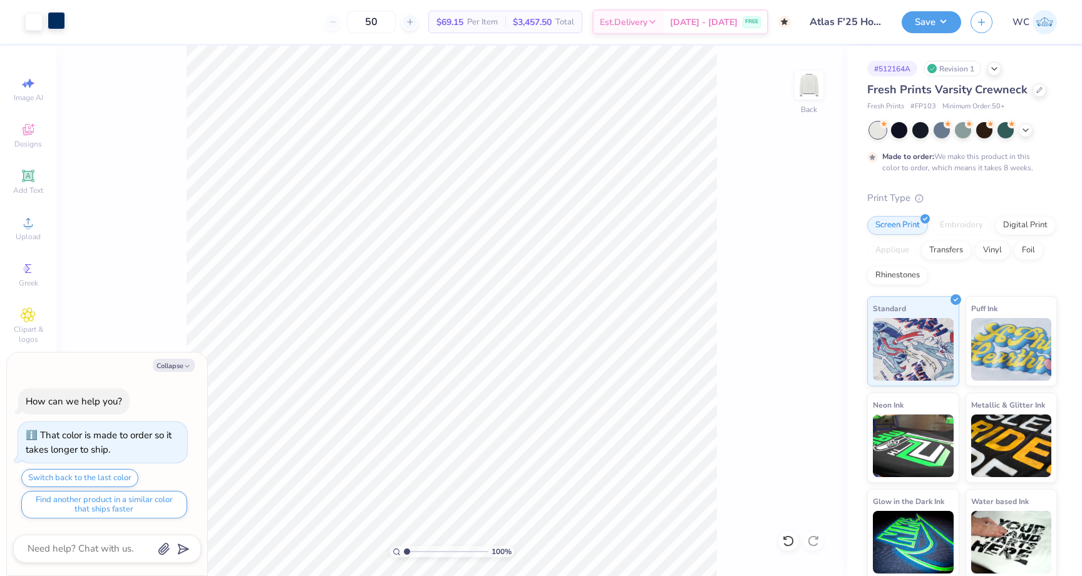
click at [51, 17] on div at bounding box center [57, 21] width 18 height 18
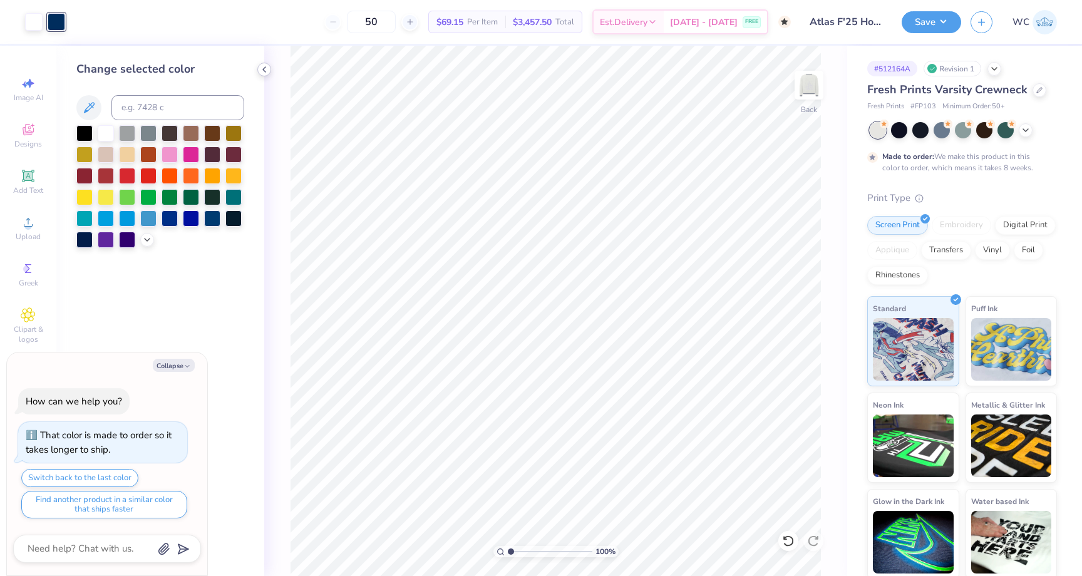
click at [267, 71] on icon at bounding box center [264, 69] width 10 height 10
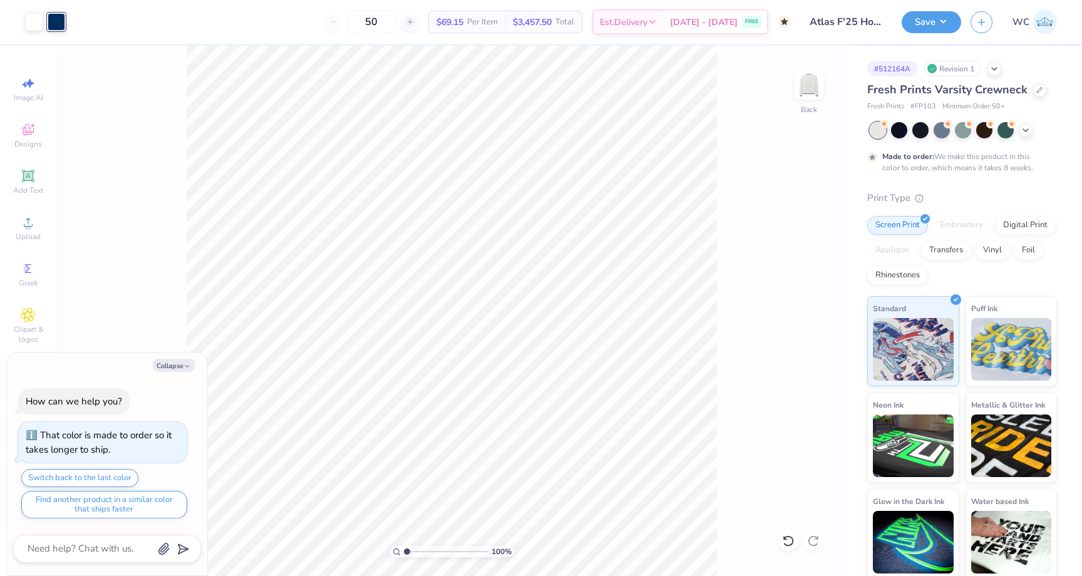
click at [967, 220] on div "Embroidery" at bounding box center [961, 225] width 59 height 19
click at [1025, 135] on div at bounding box center [963, 130] width 187 height 16
click at [1025, 129] on polyline at bounding box center [1025, 129] width 5 height 3
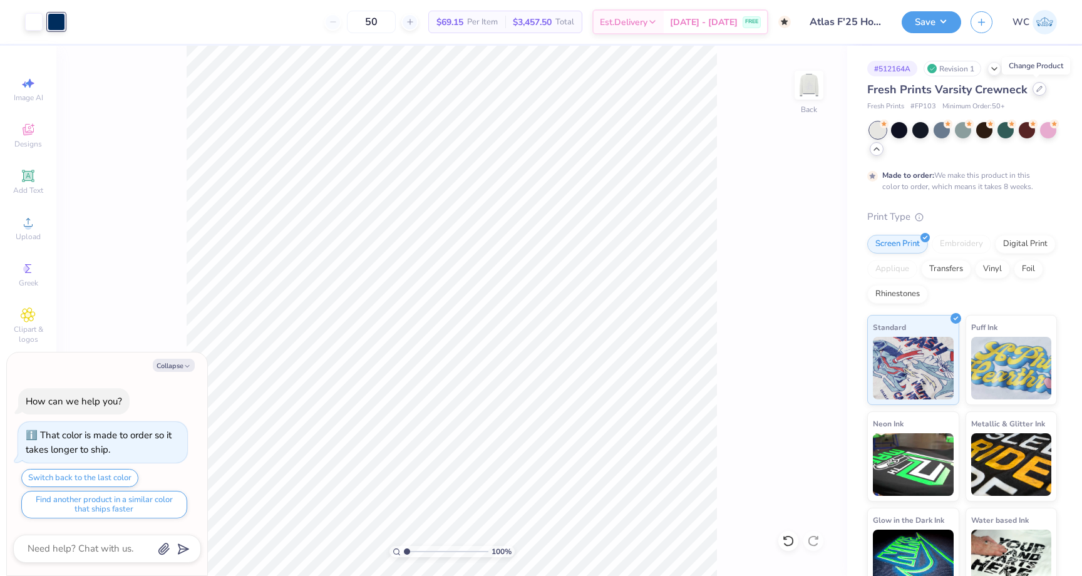
click at [1034, 92] on div at bounding box center [1039, 89] width 14 height 14
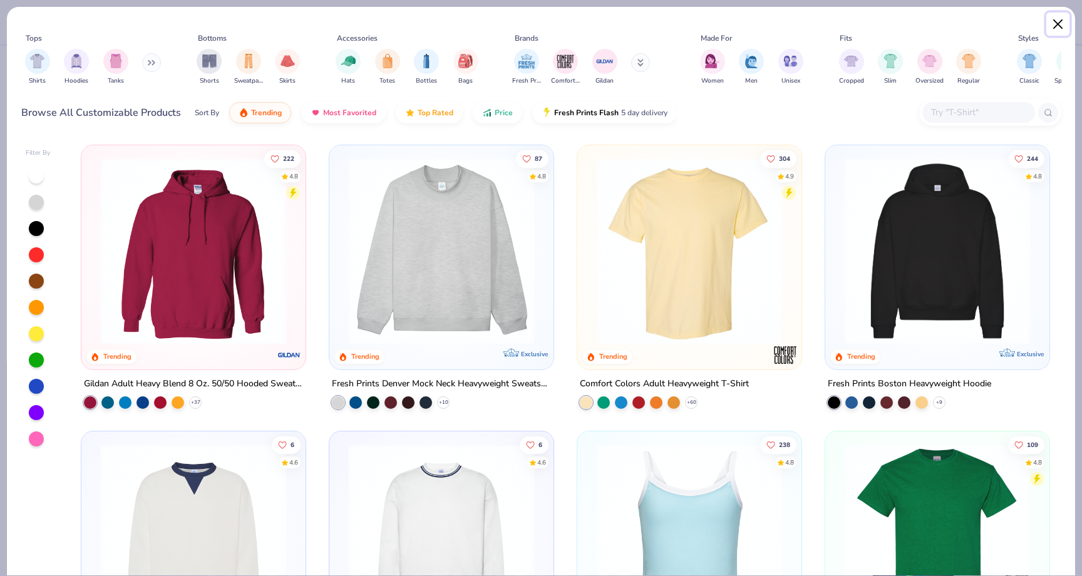
click at [1053, 19] on button "Close" at bounding box center [1058, 25] width 24 height 24
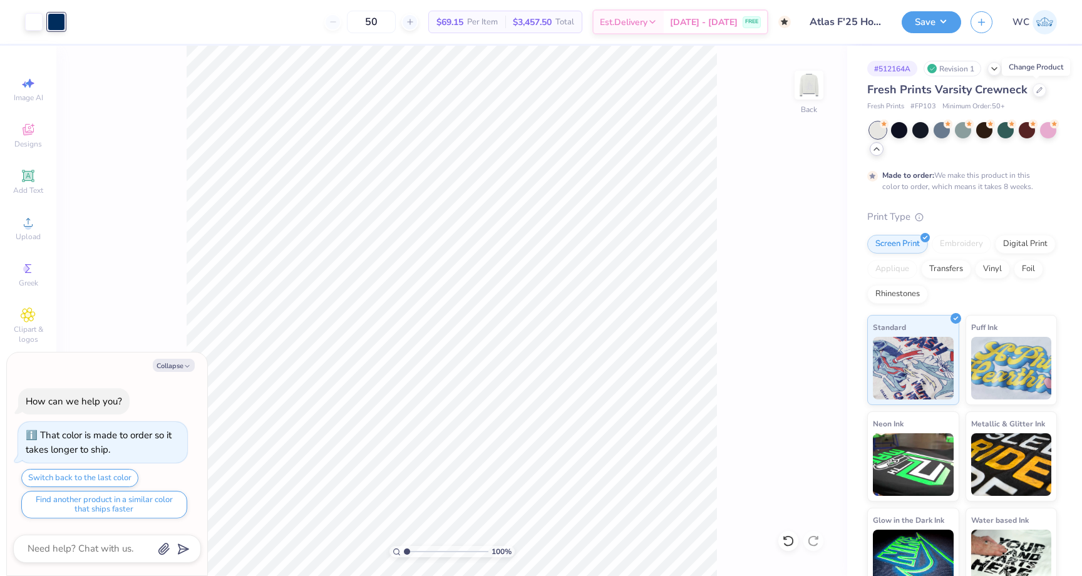
scroll to position [22, 0]
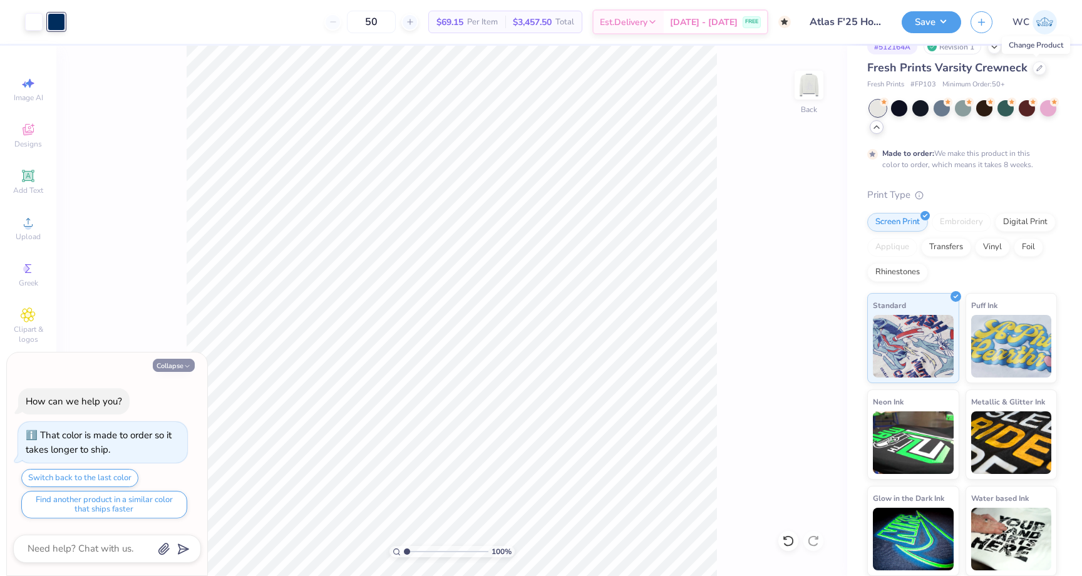
click at [183, 365] on button "Collapse" at bounding box center [174, 365] width 42 height 13
type textarea "x"
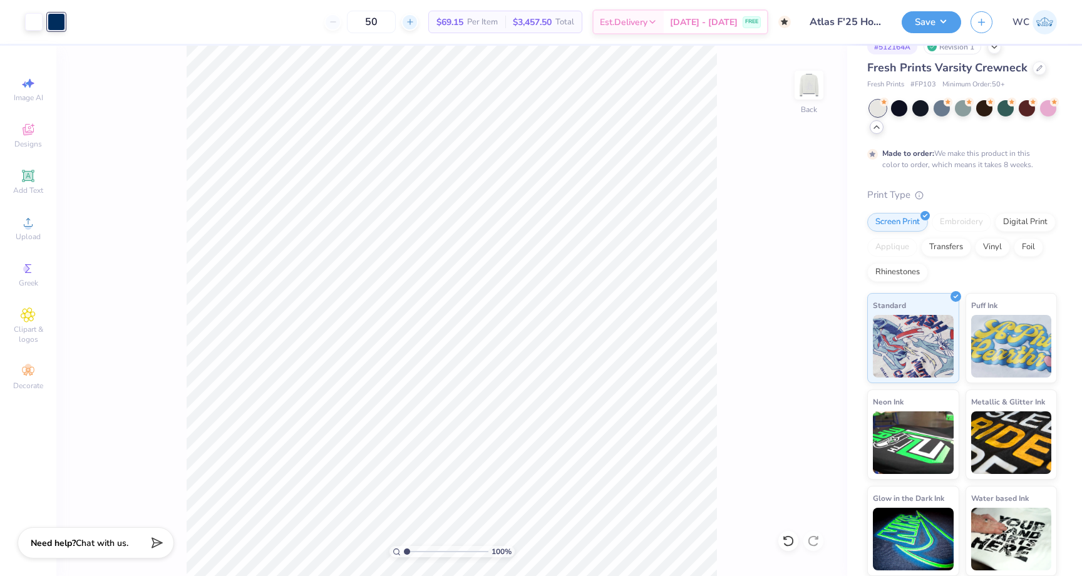
click at [414, 24] on icon at bounding box center [410, 22] width 9 height 9
click at [361, 20] on div "51 $69.15 Per Item $3,457.50 Total Est. Delivery Nov 1 - 4 FREE" at bounding box center [432, 22] width 716 height 44
click at [374, 21] on input "51" at bounding box center [371, 22] width 49 height 23
click at [337, 21] on icon at bounding box center [333, 22] width 9 height 9
type input "50"
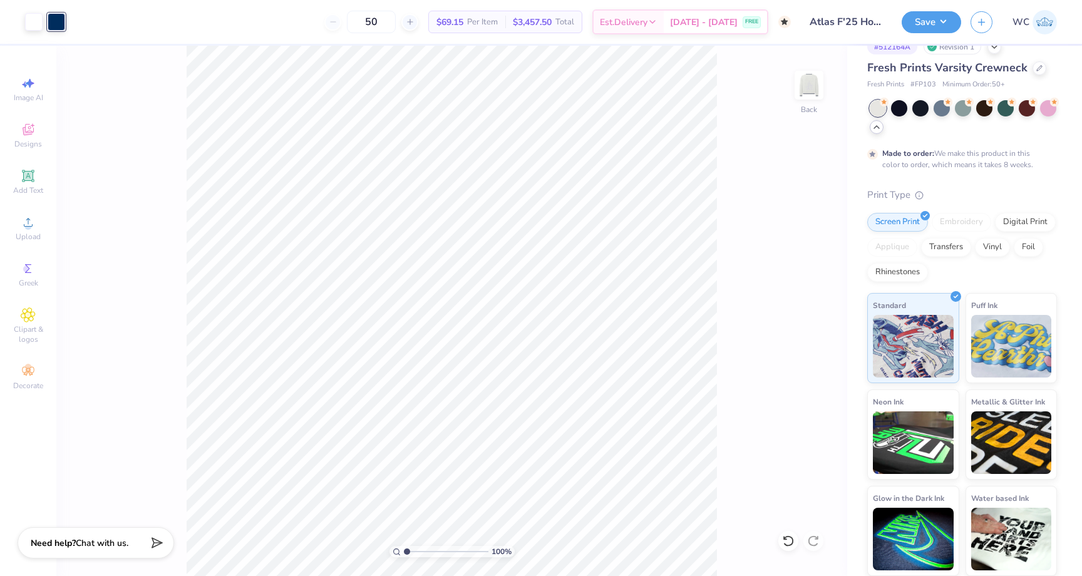
scroll to position [0, 0]
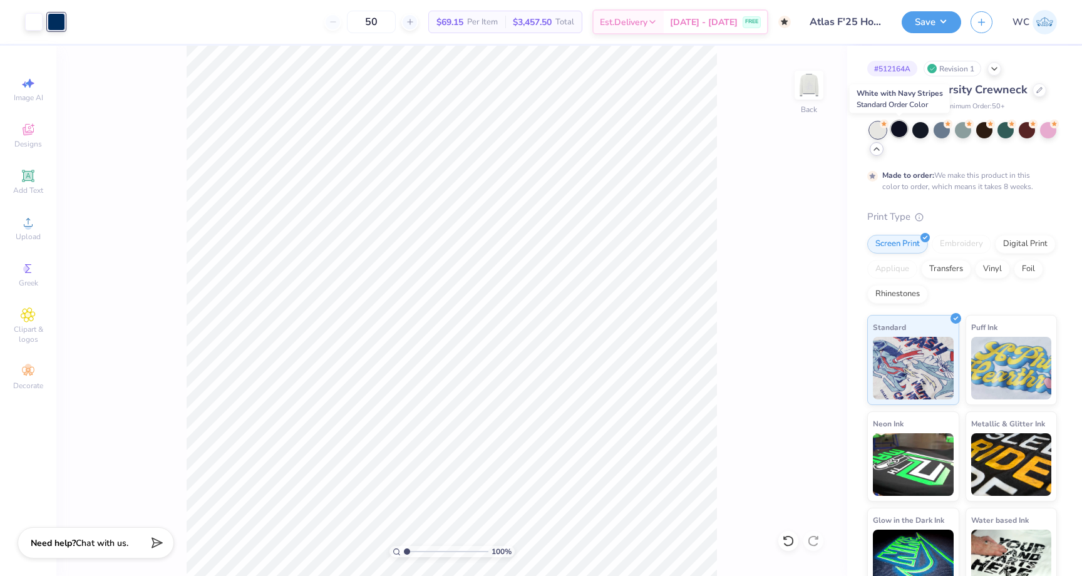
click at [901, 128] on div at bounding box center [899, 129] width 16 height 16
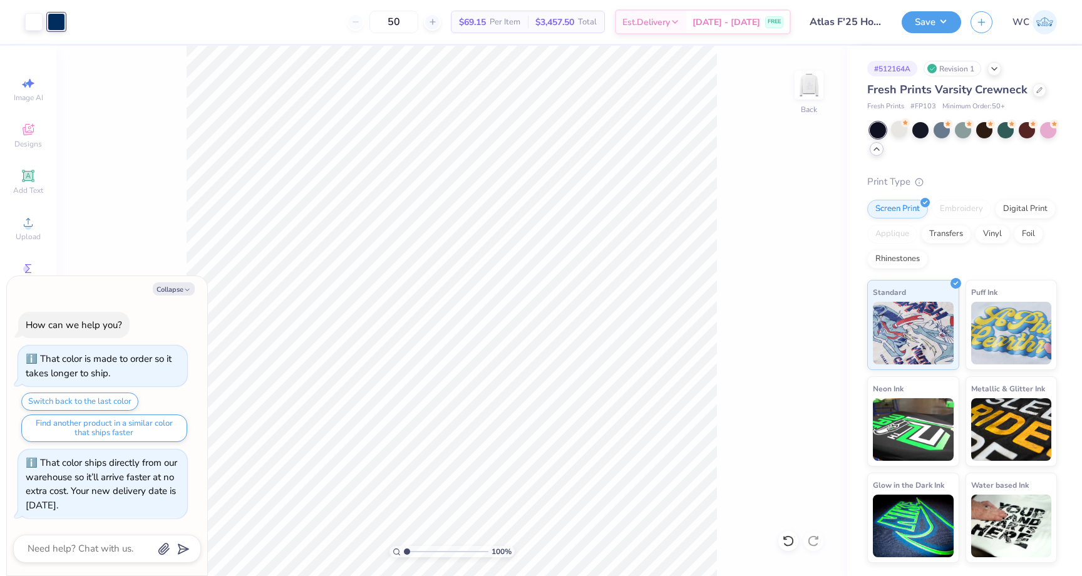
click at [876, 129] on div at bounding box center [878, 130] width 16 height 16
click at [877, 129] on div at bounding box center [878, 130] width 16 height 16
click at [903, 128] on div at bounding box center [899, 129] width 16 height 16
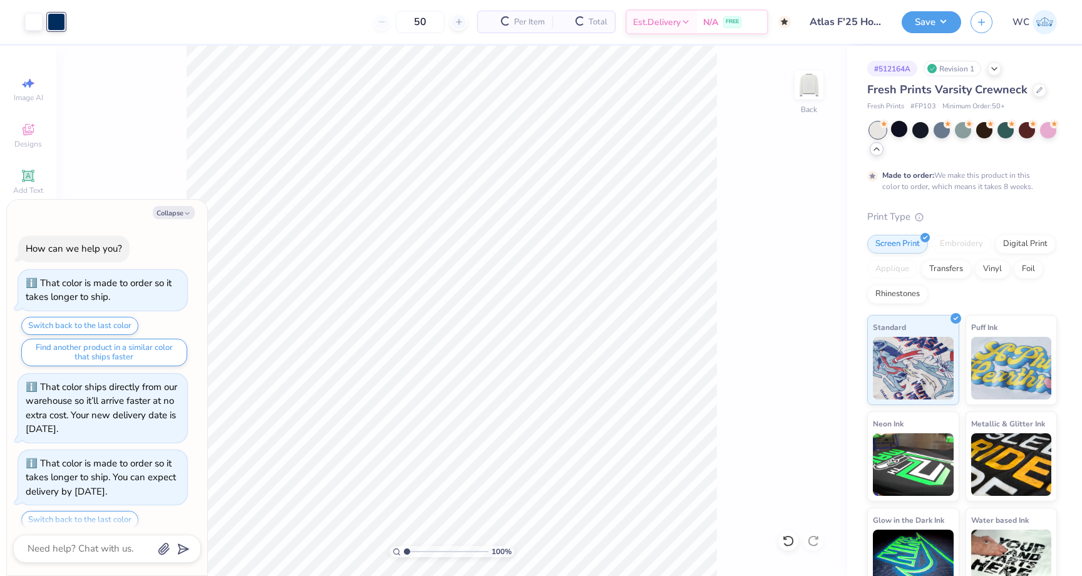
scroll to position [42, 0]
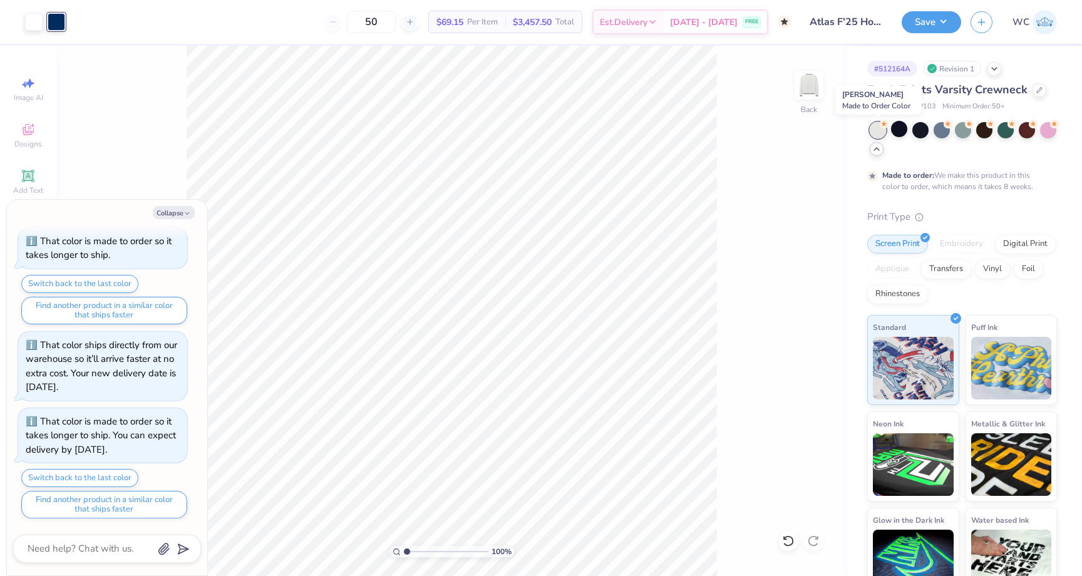
click at [881, 125] on circle at bounding box center [884, 124] width 9 height 9
click at [901, 134] on div at bounding box center [899, 129] width 16 height 16
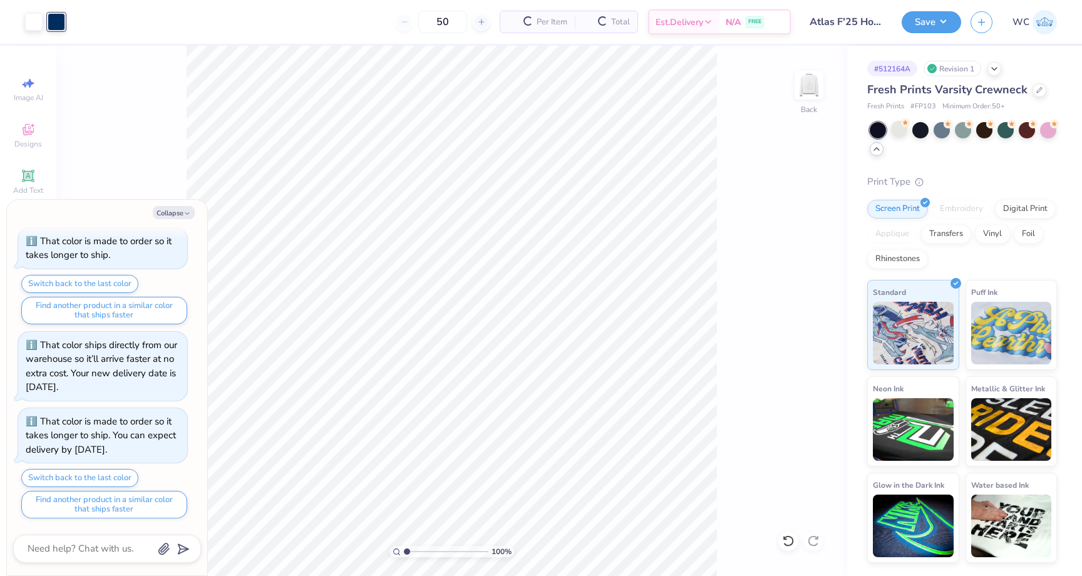
scroll to position [118, 0]
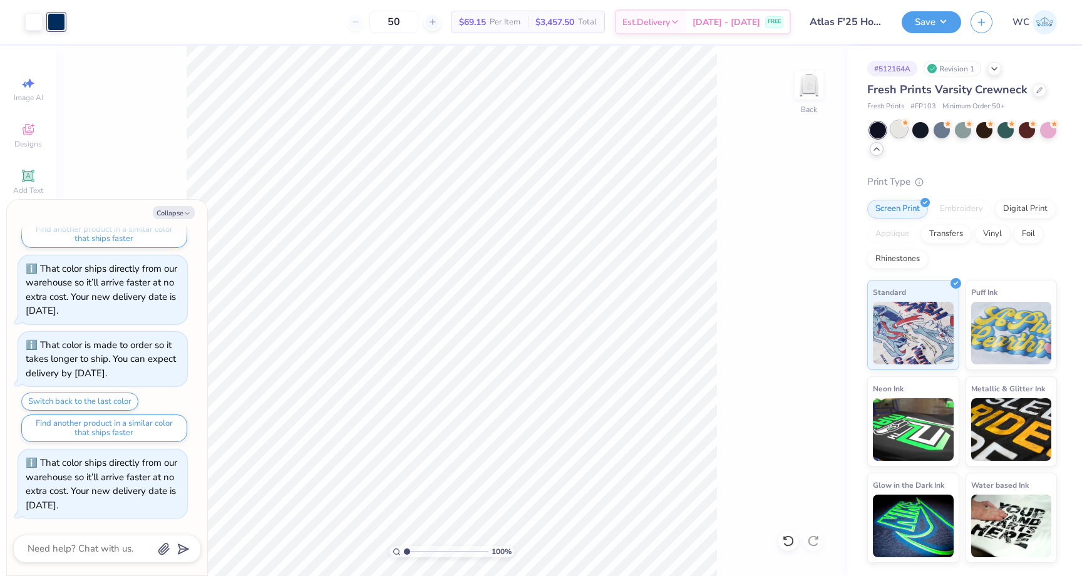
click at [892, 125] on div at bounding box center [899, 129] width 16 height 16
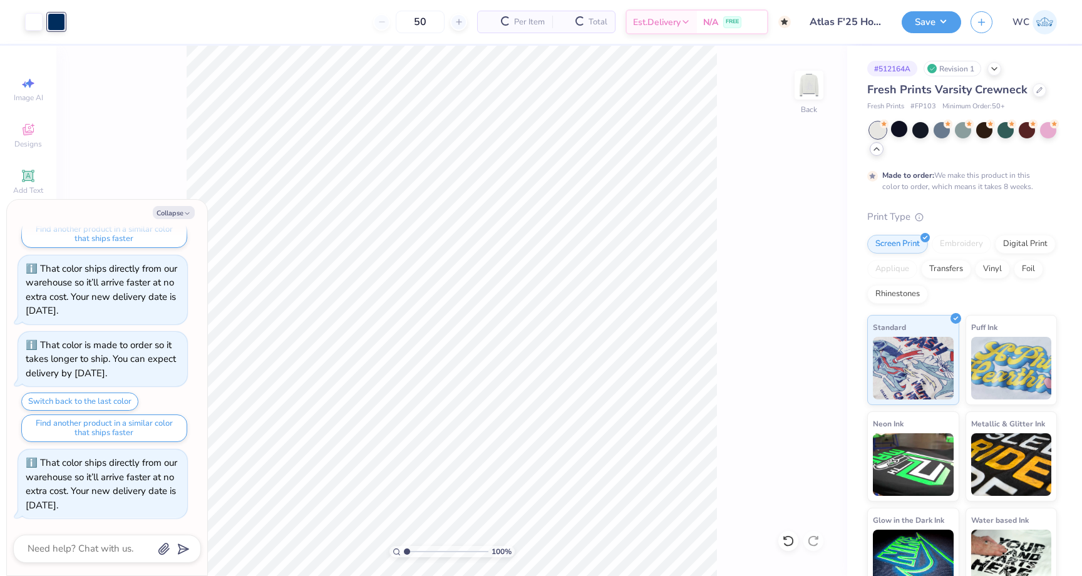
scroll to position [236, 0]
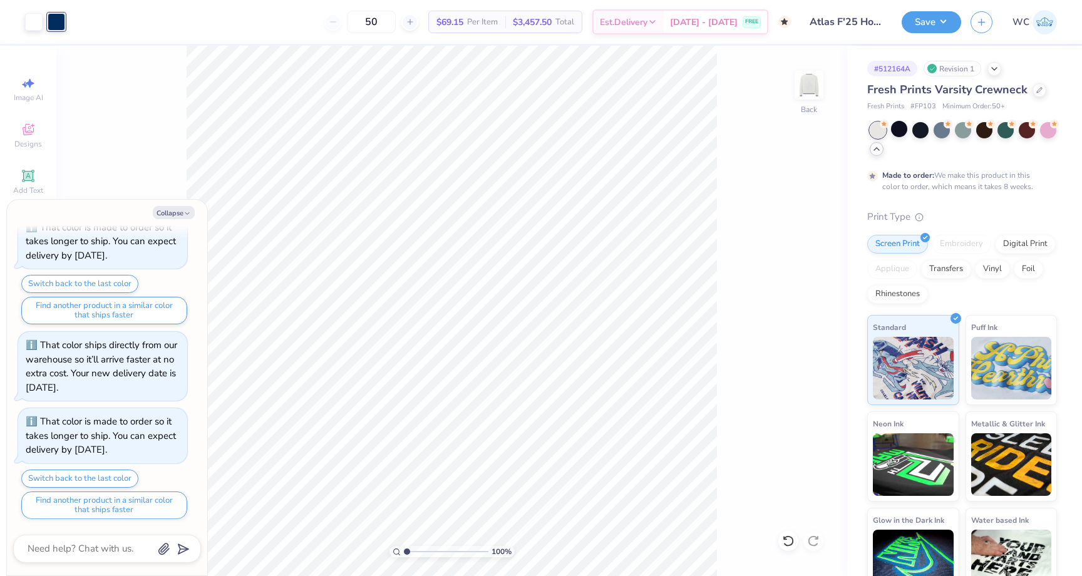
click at [967, 237] on div "Embroidery" at bounding box center [961, 244] width 59 height 19
click at [185, 209] on button "Collapse" at bounding box center [174, 212] width 42 height 13
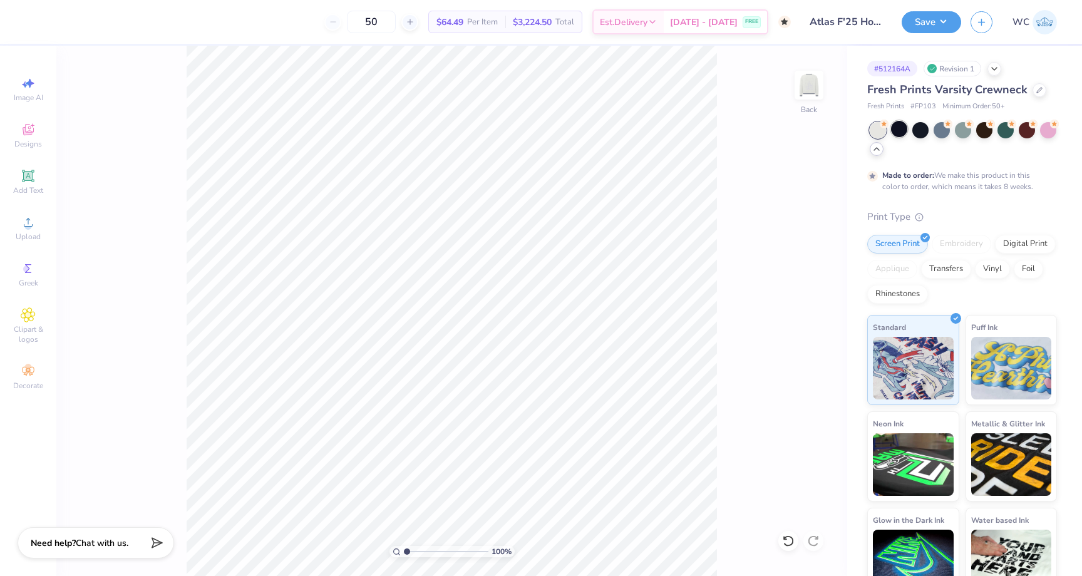
click at [903, 129] on div at bounding box center [899, 129] width 16 height 16
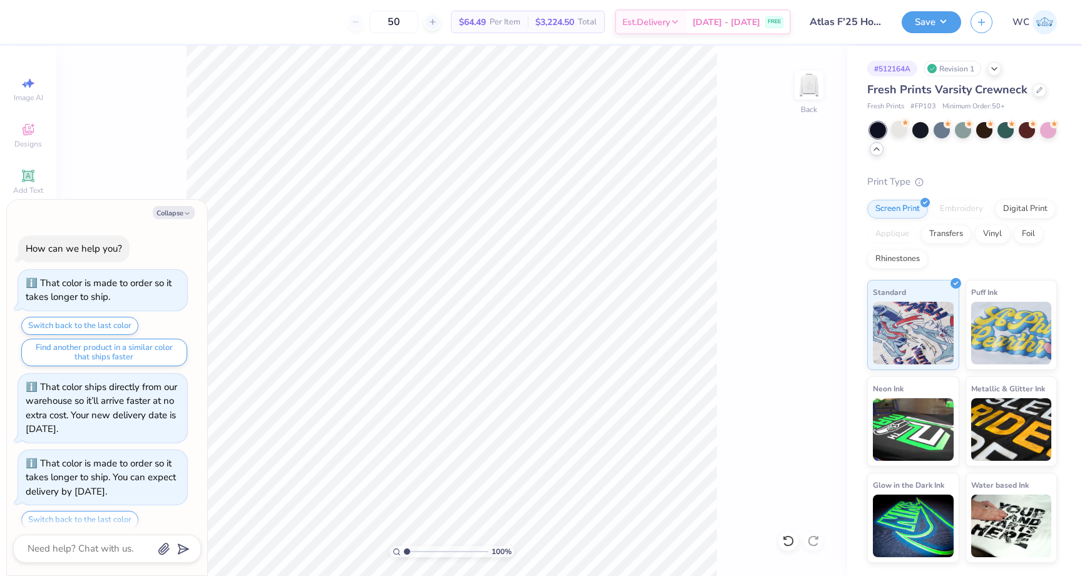
scroll to position [312, 0]
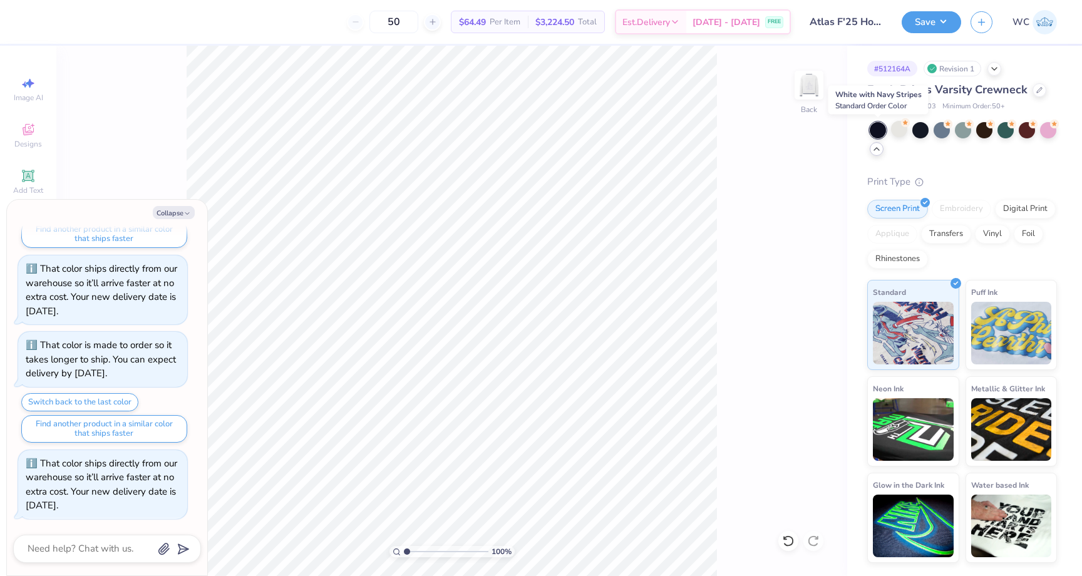
click at [871, 127] on div at bounding box center [878, 130] width 16 height 16
click at [866, 127] on div "# 512164A Revision 1 Fresh Prints Varsity Crewneck Fresh Prints # FP103 Minimum…" at bounding box center [964, 304] width 235 height 517
click at [876, 126] on div at bounding box center [878, 130] width 16 height 16
click at [903, 128] on div at bounding box center [899, 129] width 16 height 16
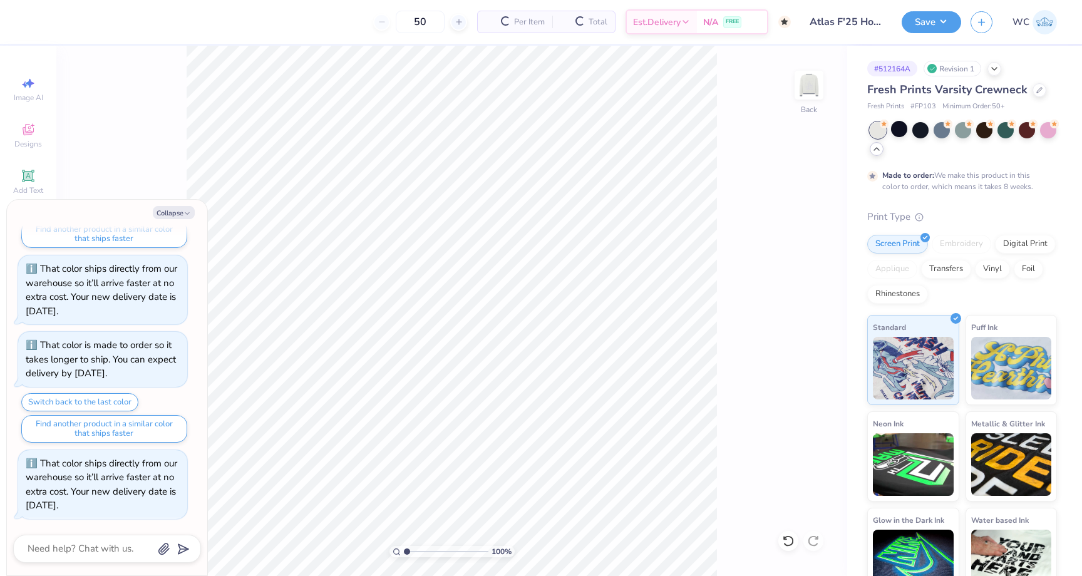
scroll to position [431, 0]
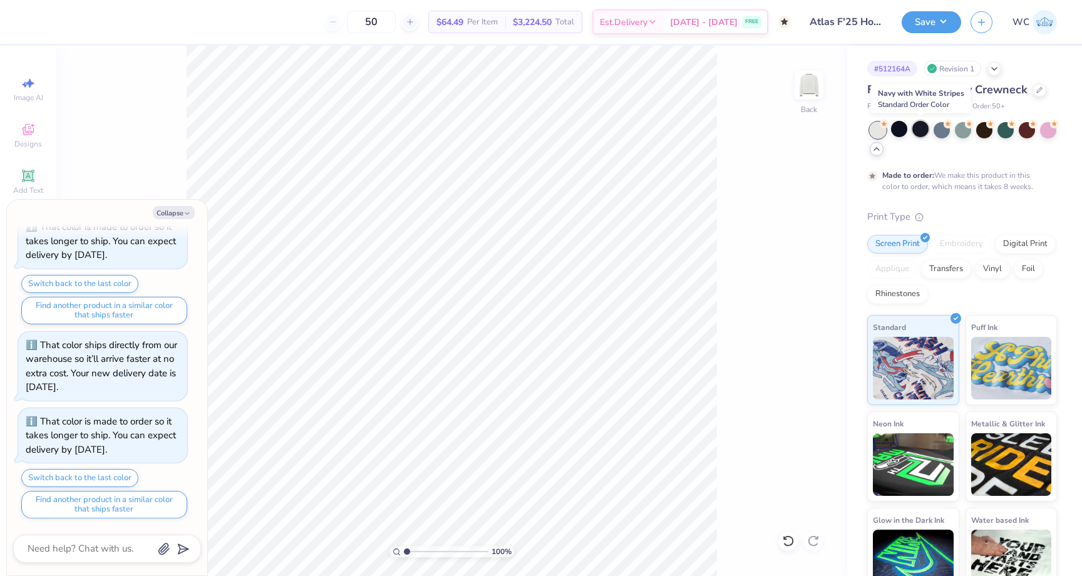
click at [920, 130] on div at bounding box center [920, 129] width 16 height 16
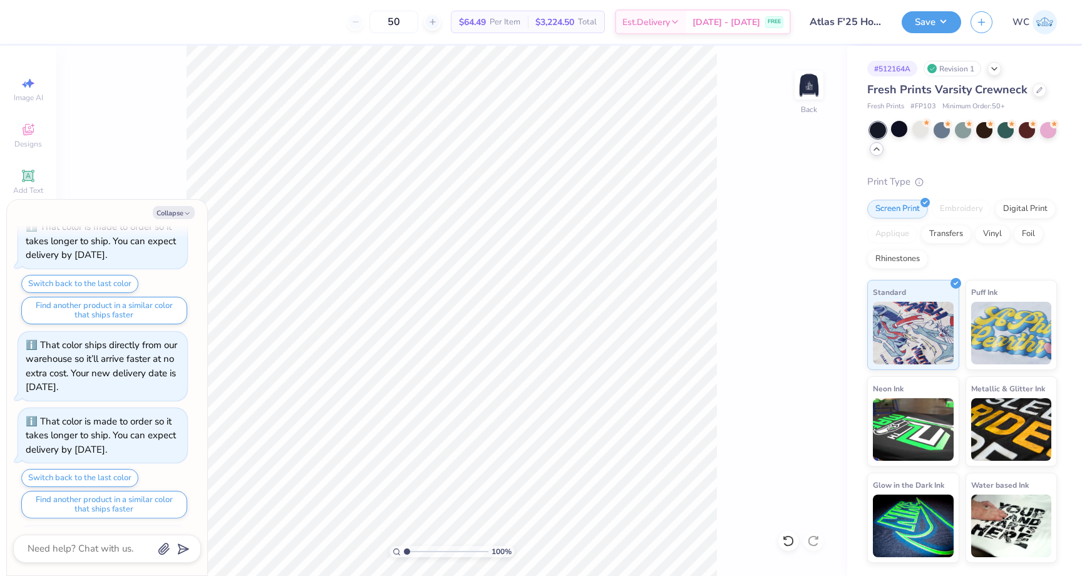
scroll to position [507, 0]
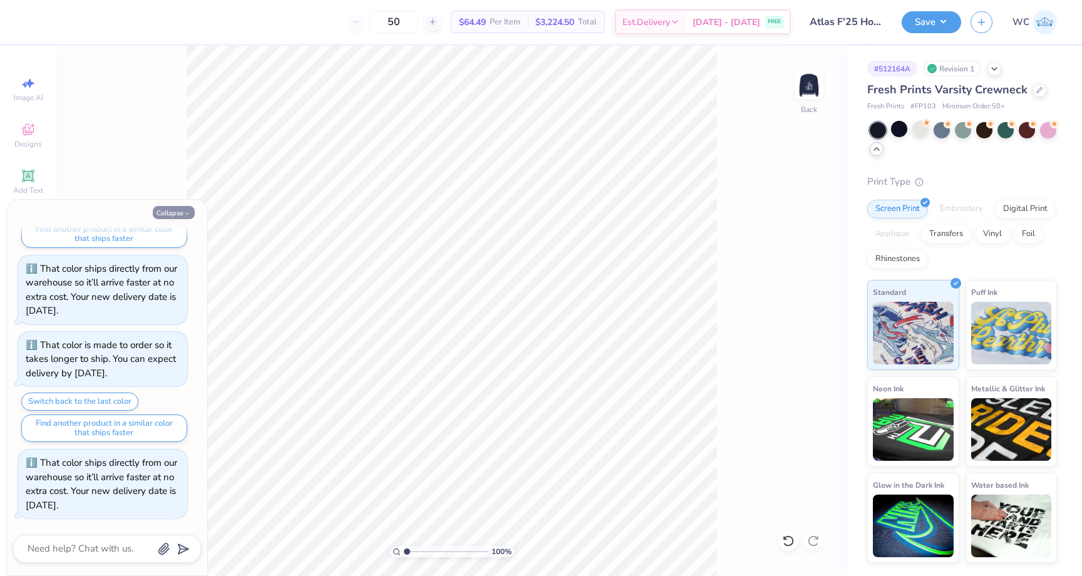
click at [168, 211] on button "Collapse" at bounding box center [174, 212] width 42 height 13
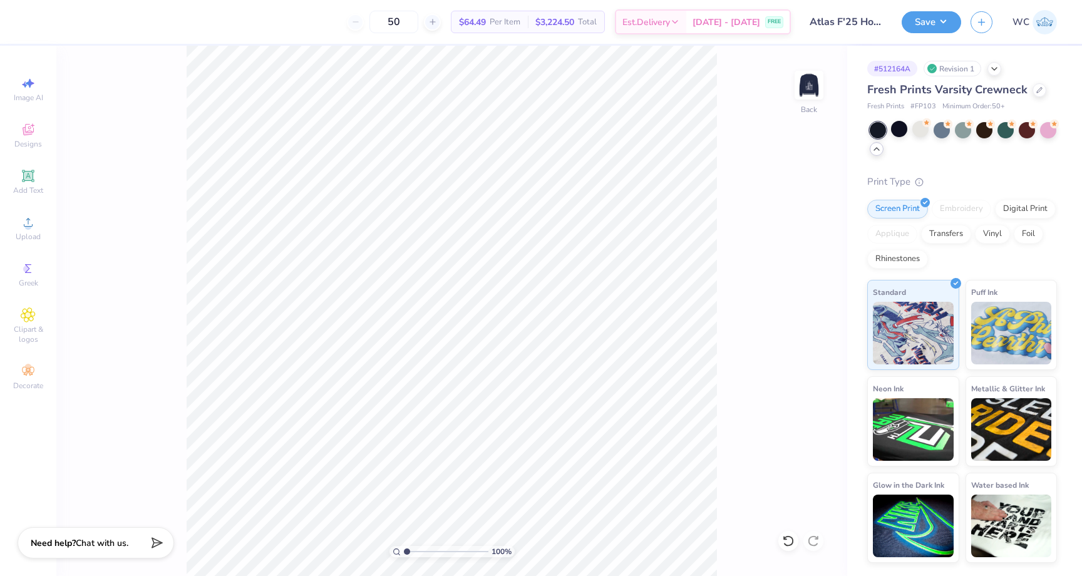
click at [872, 126] on div at bounding box center [878, 130] width 16 height 16
click at [1000, 72] on div "# 512164A Revision 1" at bounding box center [962, 69] width 190 height 16
click at [997, 68] on icon at bounding box center [994, 68] width 10 height 10
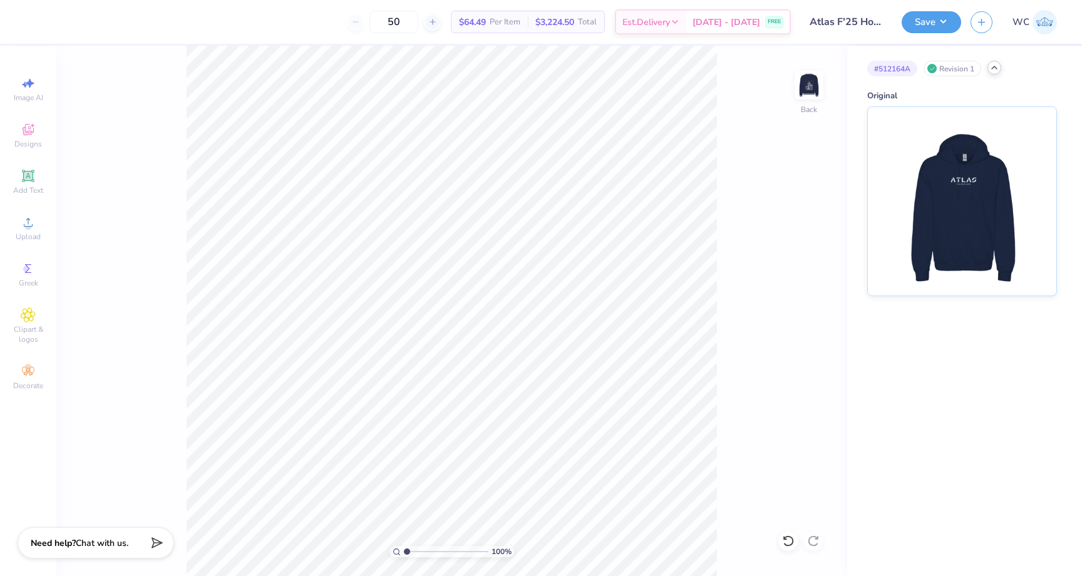
click at [997, 68] on icon at bounding box center [994, 68] width 10 height 10
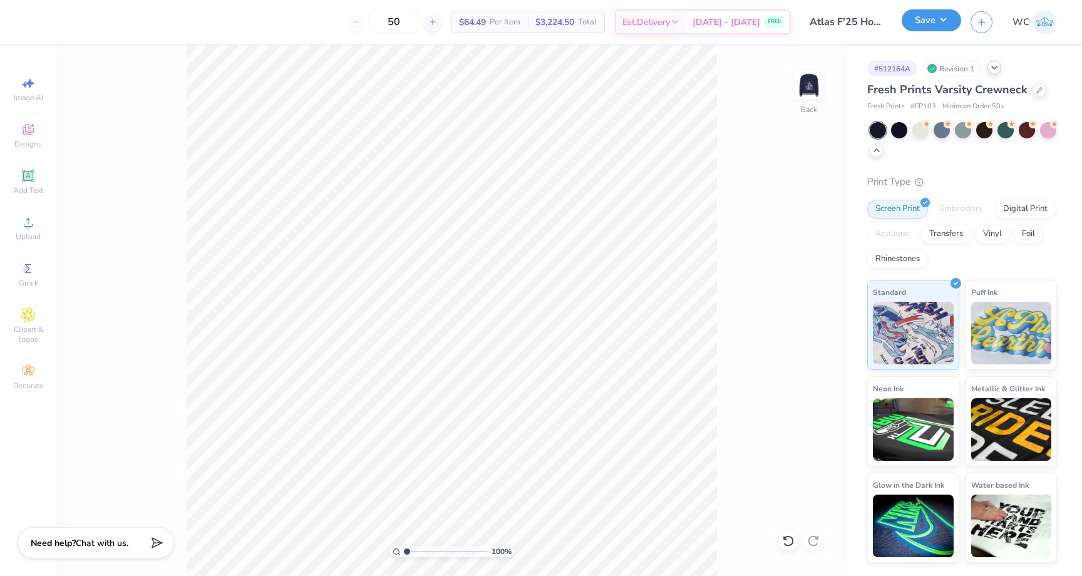
click at [909, 13] on button "Save" at bounding box center [930, 20] width 59 height 22
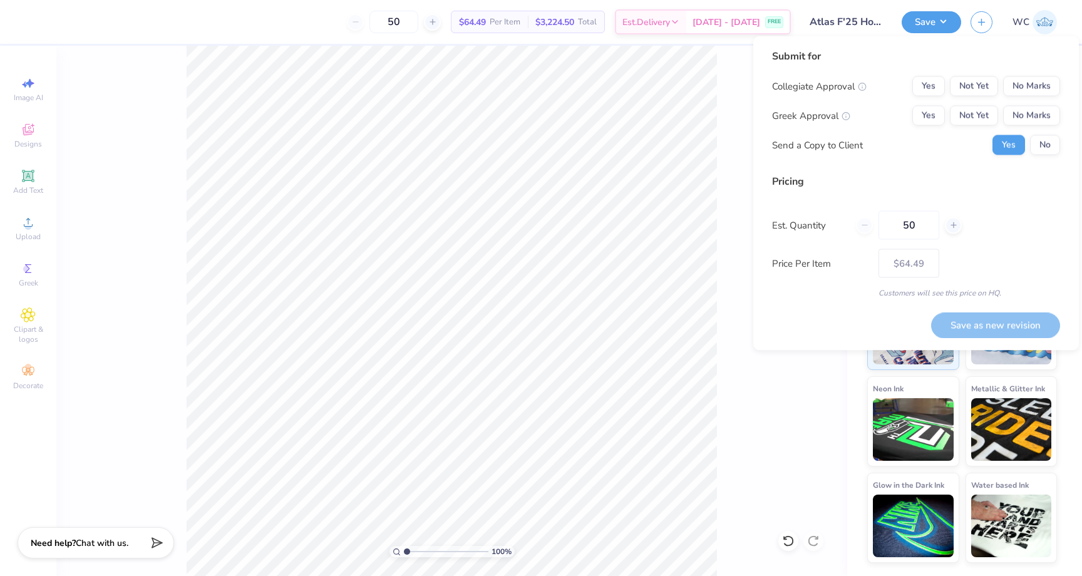
click at [1046, 98] on div "Collegiate Approval Yes Not Yet No Marks Greek Approval Yes Not Yet No Marks Se…" at bounding box center [916, 115] width 288 height 79
click at [1041, 85] on button "No Marks" at bounding box center [1031, 86] width 57 height 20
click at [1039, 105] on div "Collegiate Approval Yes Not Yet No Marks Greek Approval Yes Not Yet No Marks Se…" at bounding box center [916, 115] width 288 height 79
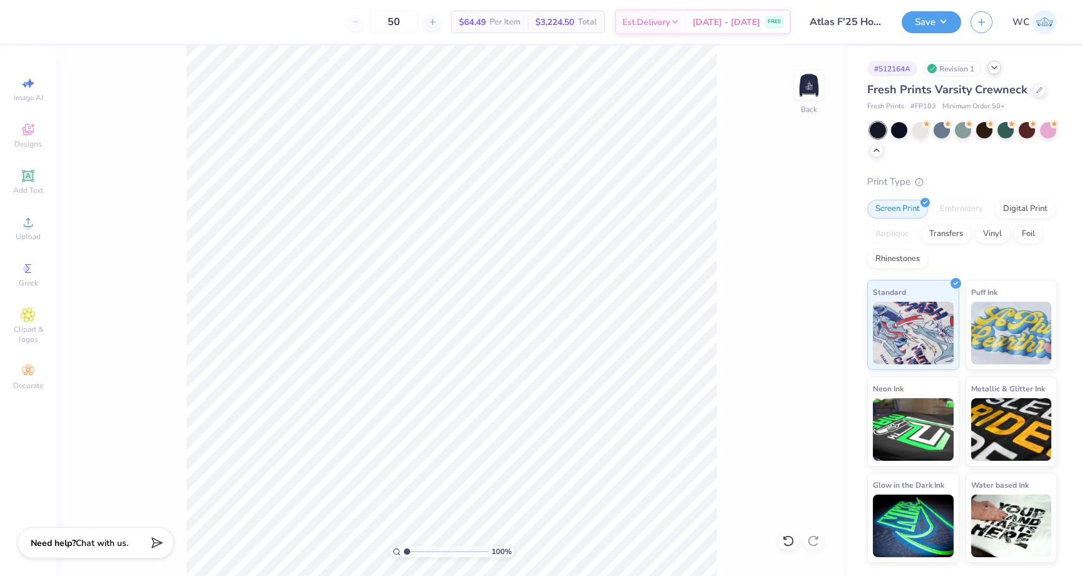
click at [921, 108] on span "# FP103" at bounding box center [923, 106] width 26 height 11
click at [813, 81] on img at bounding box center [809, 85] width 50 height 50
click at [807, 92] on img at bounding box center [809, 85] width 50 height 50
click at [952, 106] on span "Minimum Order: 50 +" at bounding box center [973, 106] width 63 height 11
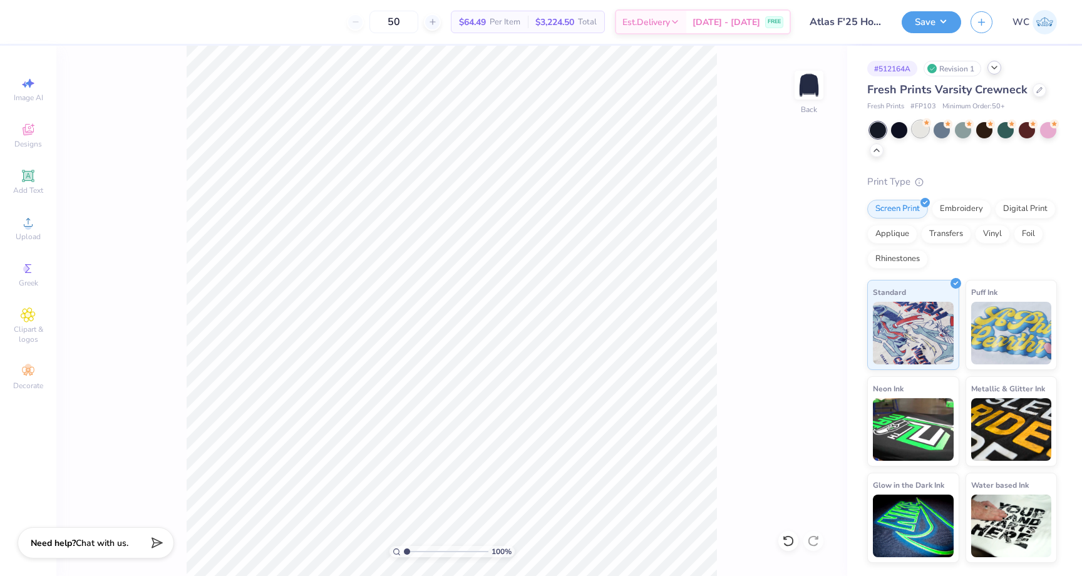
click at [925, 126] on div at bounding box center [920, 129] width 16 height 16
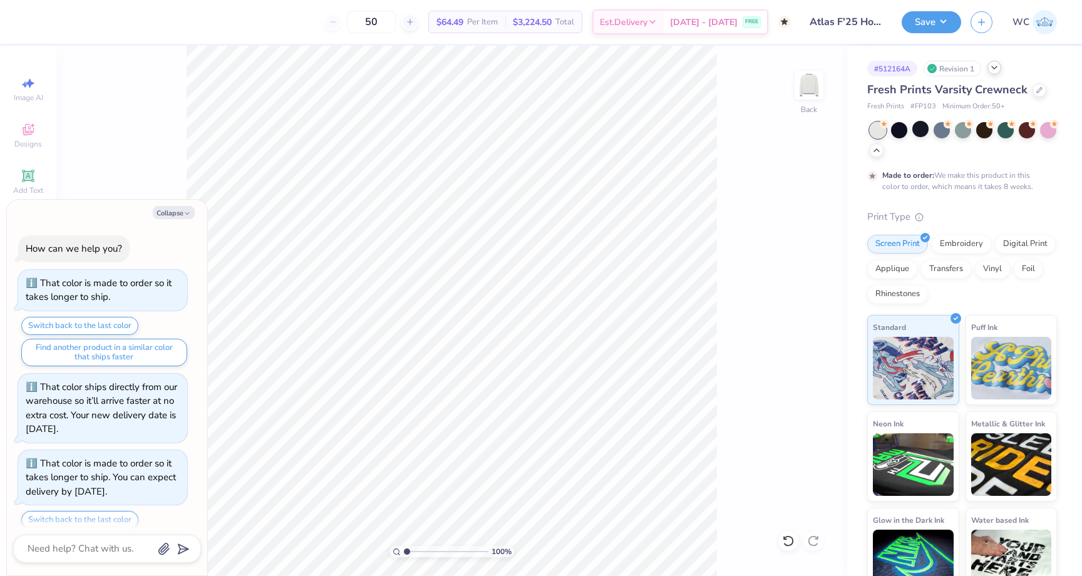
scroll to position [625, 0]
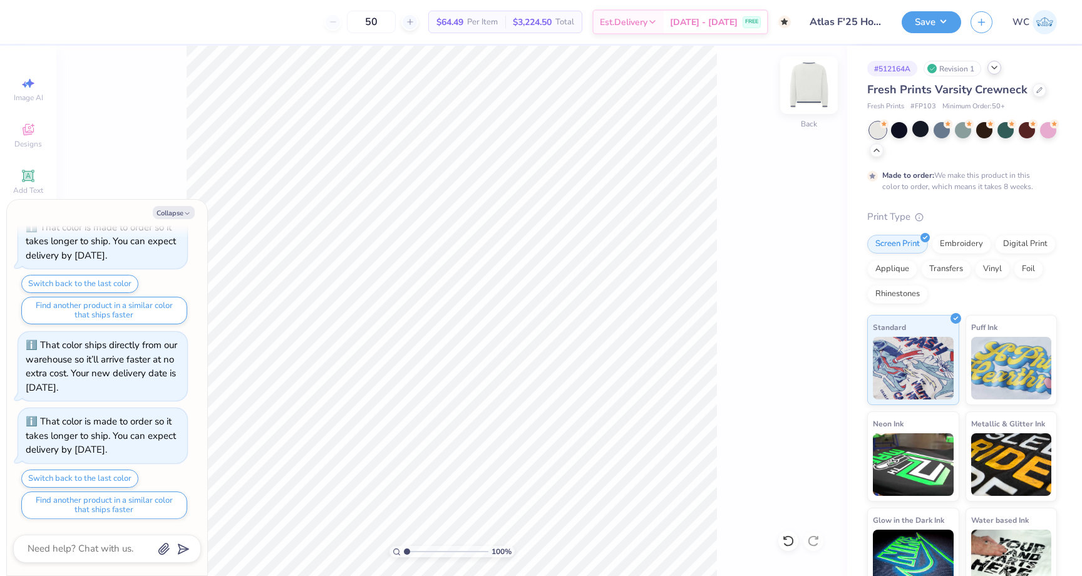
click at [805, 85] on img at bounding box center [809, 85] width 50 height 50
click at [169, 207] on button "Collapse" at bounding box center [174, 212] width 42 height 13
type textarea "x"
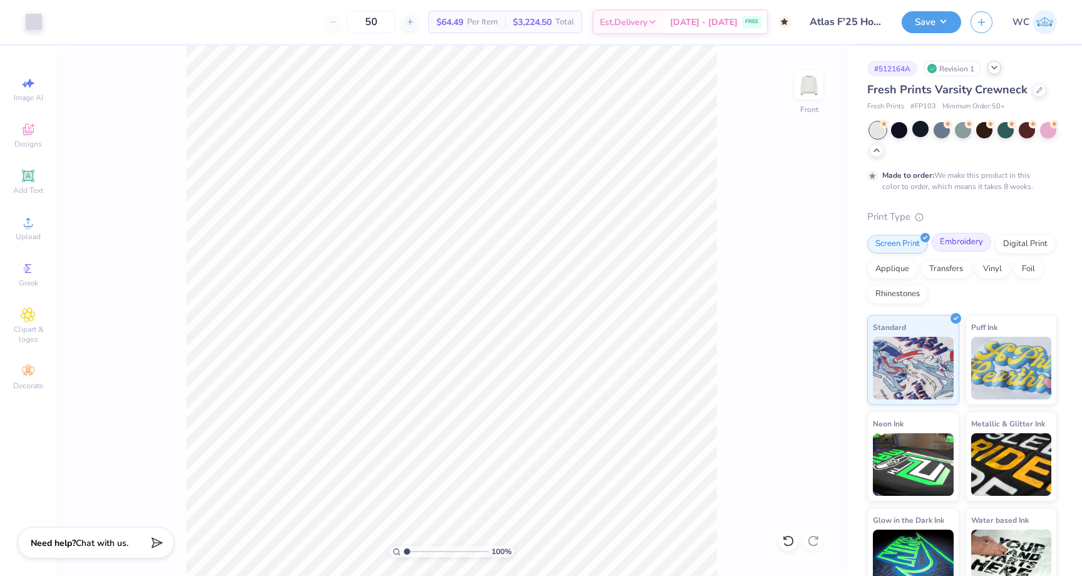
click at [955, 242] on div "Embroidery" at bounding box center [961, 242] width 59 height 19
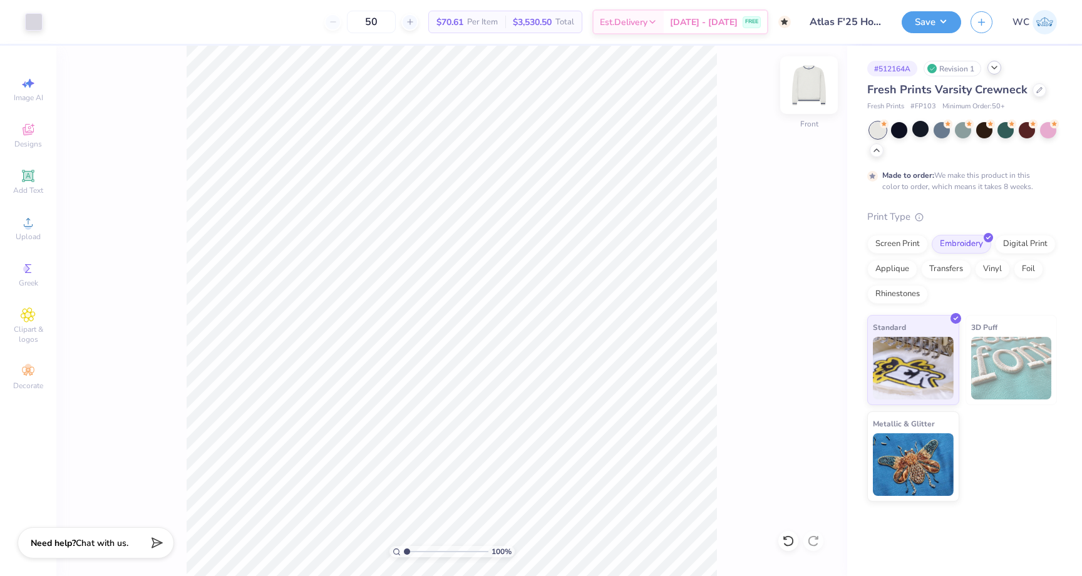
click at [806, 84] on img at bounding box center [809, 85] width 50 height 50
click at [703, 575] on html "50 $70.61 Per Item $3,530.50 Total Est. Delivery Nov 1 - 4 FREE Design Title At…" at bounding box center [541, 288] width 1082 height 576
click at [30, 220] on icon at bounding box center [28, 222] width 9 height 9
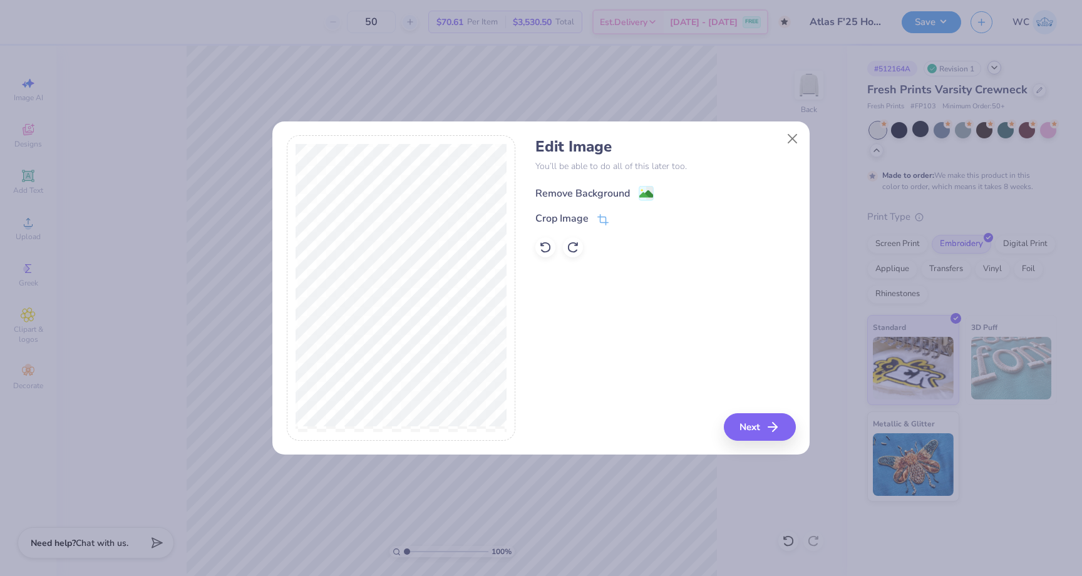
click at [644, 188] on image at bounding box center [646, 194] width 14 height 14
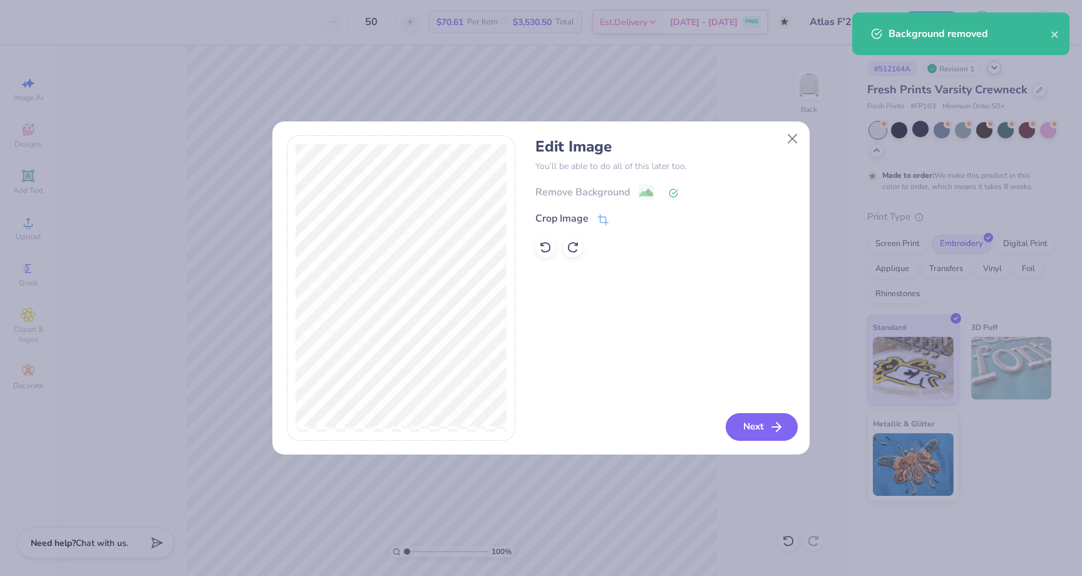
click at [759, 438] on button "Next" at bounding box center [762, 427] width 72 height 28
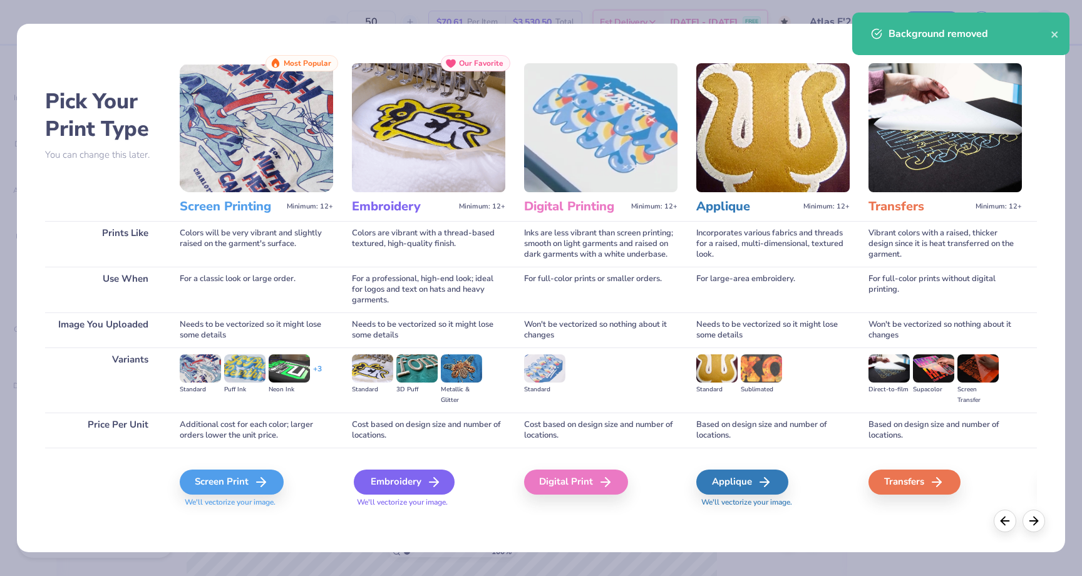
click at [421, 480] on div "Embroidery" at bounding box center [404, 482] width 101 height 25
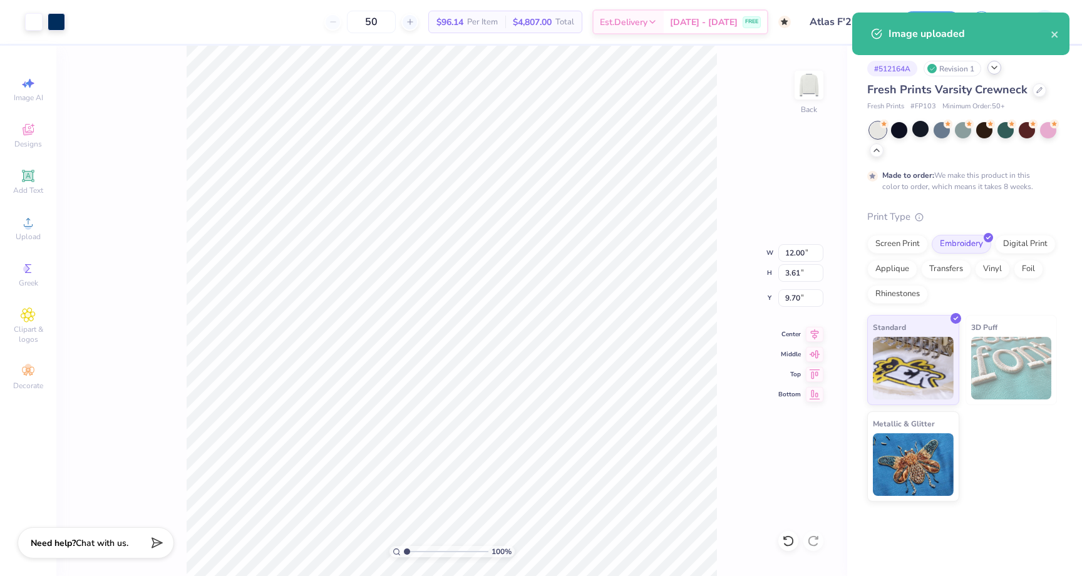
type input "11.22"
type input "3.38"
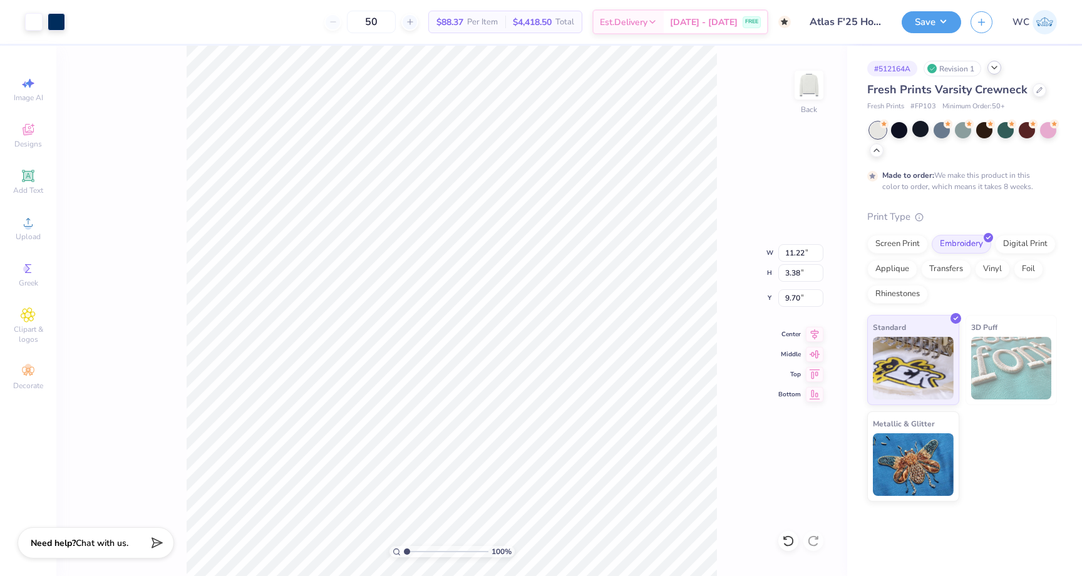
type input "3.00"
type input "8.45"
type input "2.54"
click at [418, 23] on div at bounding box center [409, 22] width 17 height 17
click at [374, 22] on input "51" at bounding box center [371, 22] width 49 height 23
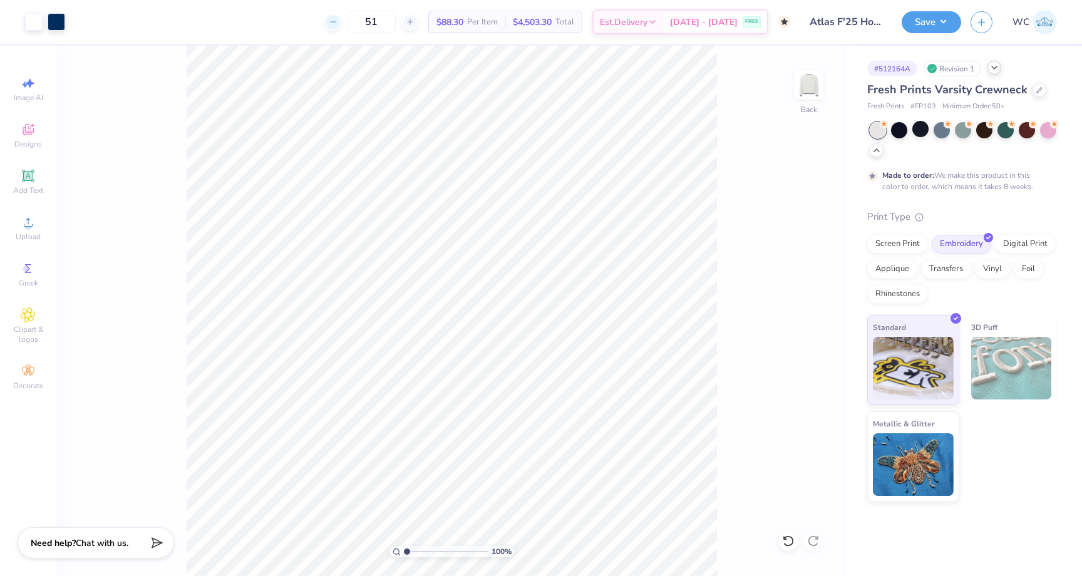
click at [335, 22] on line at bounding box center [332, 22] width 5 height 0
type input "50"
click at [903, 128] on div at bounding box center [899, 129] width 16 height 16
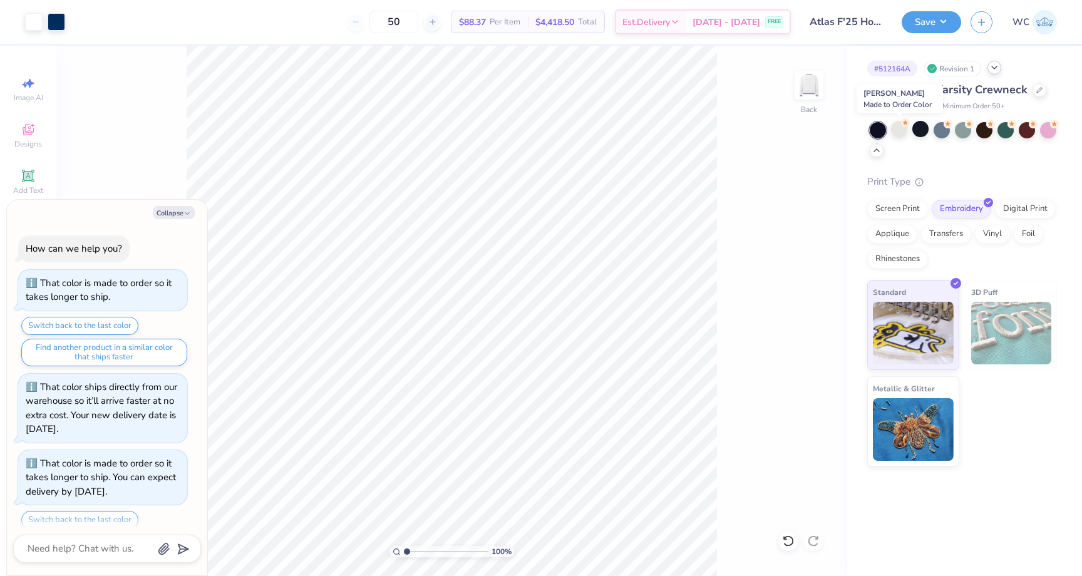
scroll to position [701, 0]
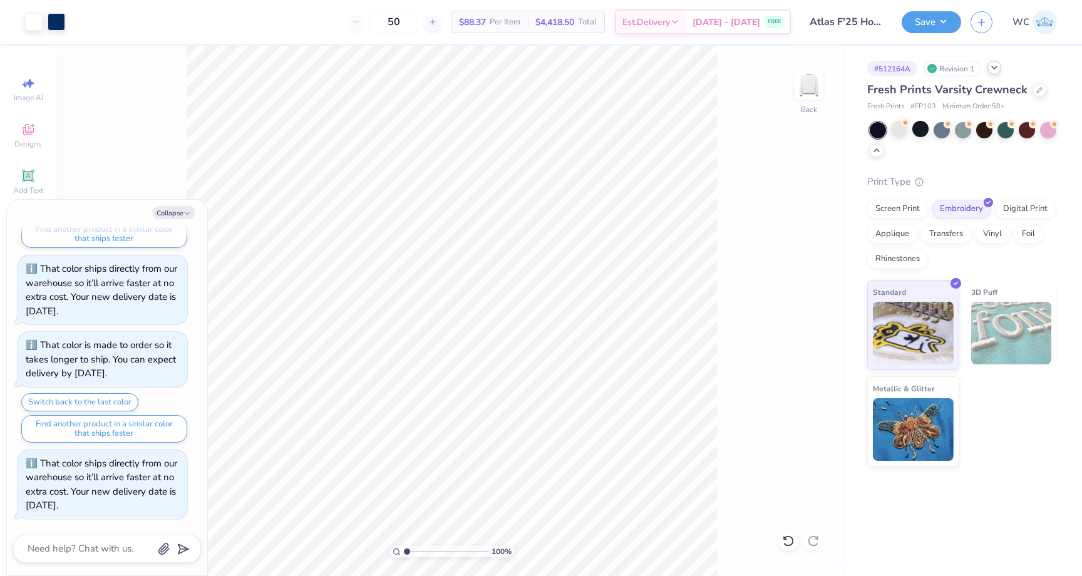
click at [878, 129] on div at bounding box center [878, 130] width 16 height 16
click at [881, 131] on div at bounding box center [878, 130] width 16 height 16
click at [905, 134] on div at bounding box center [899, 129] width 16 height 16
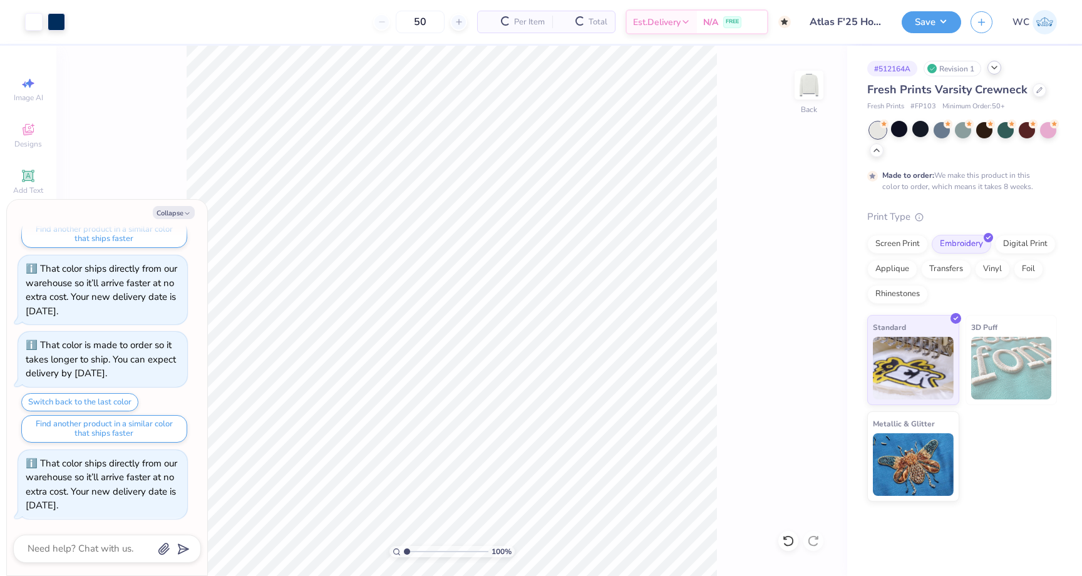
scroll to position [819, 0]
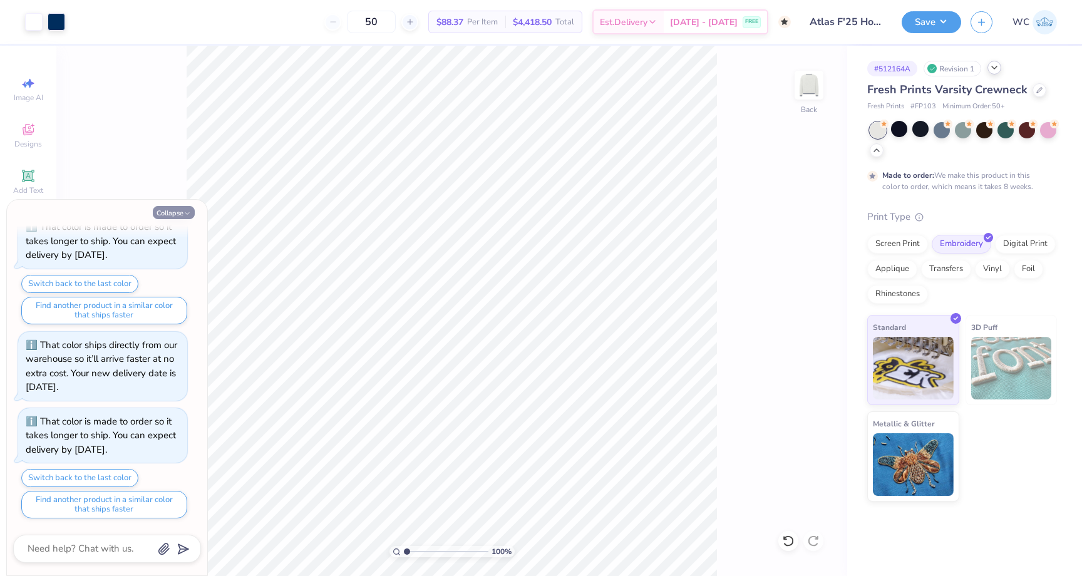
click at [178, 212] on button "Collapse" at bounding box center [174, 212] width 42 height 13
type textarea "x"
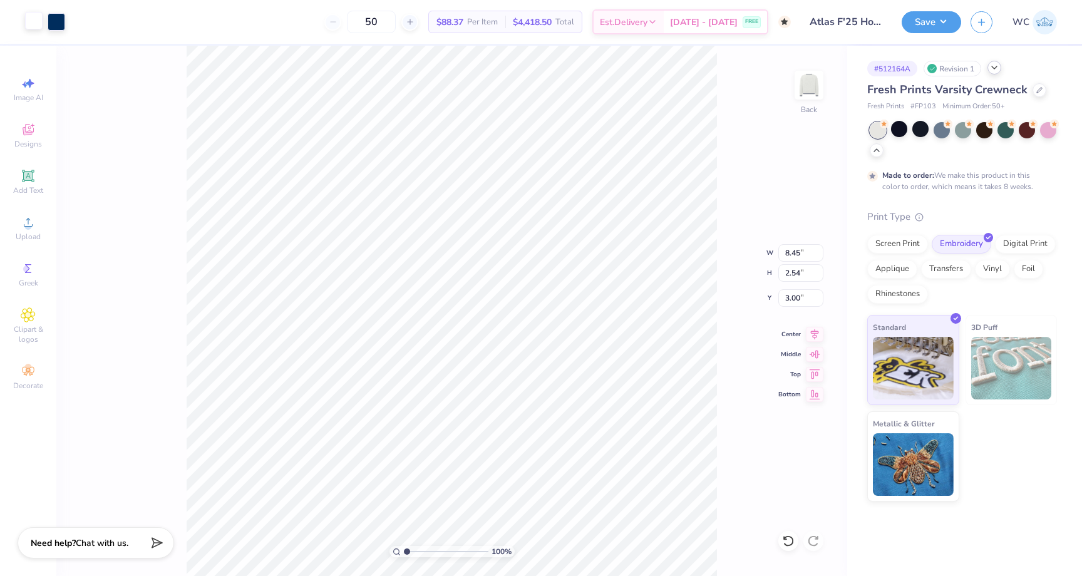
click at [29, 23] on div at bounding box center [34, 21] width 18 height 18
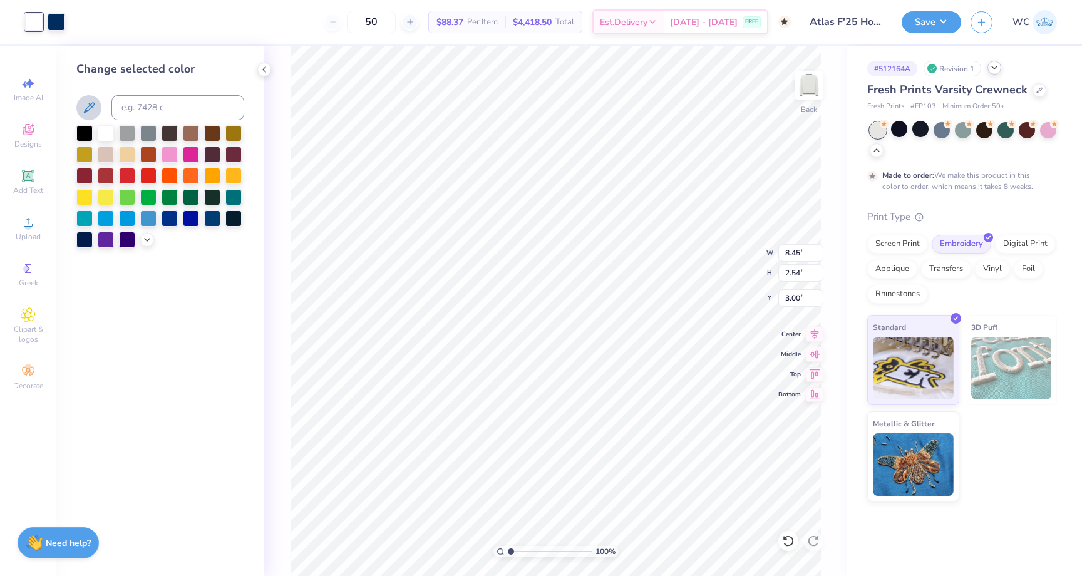
click at [100, 103] on button at bounding box center [88, 107] width 25 height 25
click at [146, 239] on icon at bounding box center [147, 239] width 10 height 10
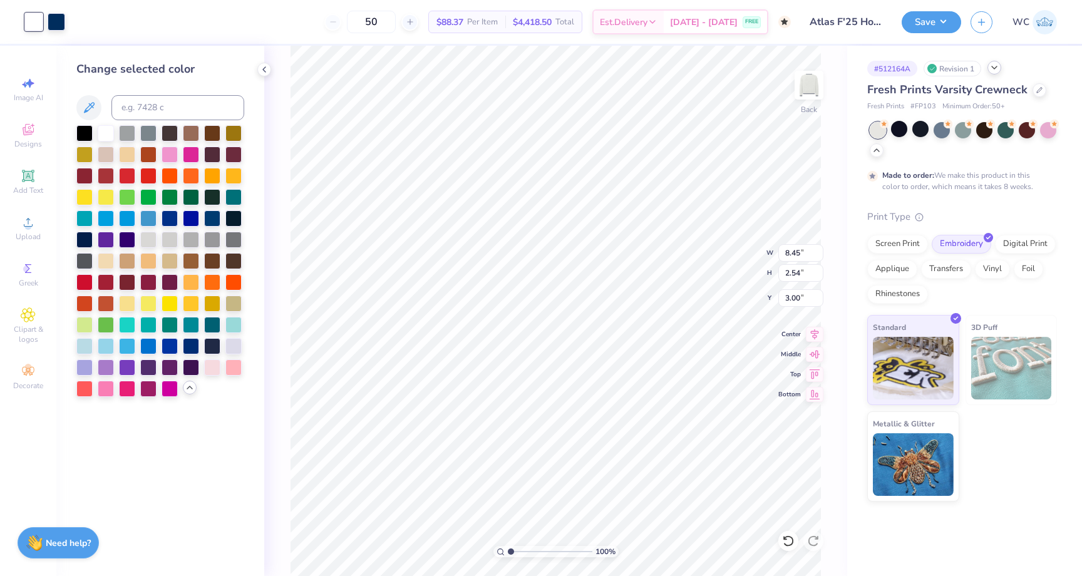
click at [188, 389] on icon at bounding box center [190, 387] width 10 height 10
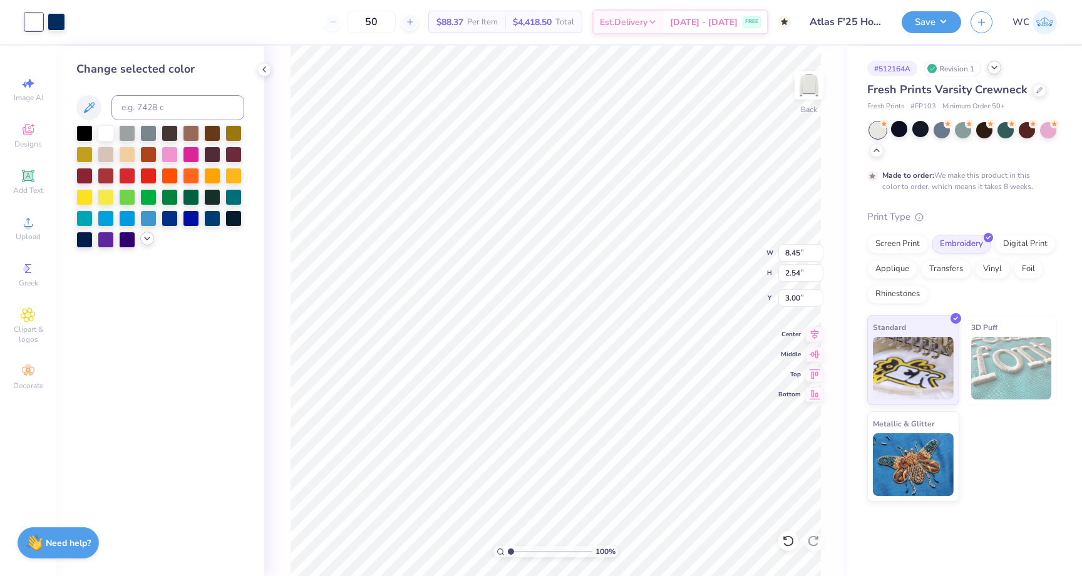
click at [258, 75] on div "Change selected color" at bounding box center [160, 311] width 208 height 530
click at [270, 69] on div at bounding box center [264, 70] width 14 height 14
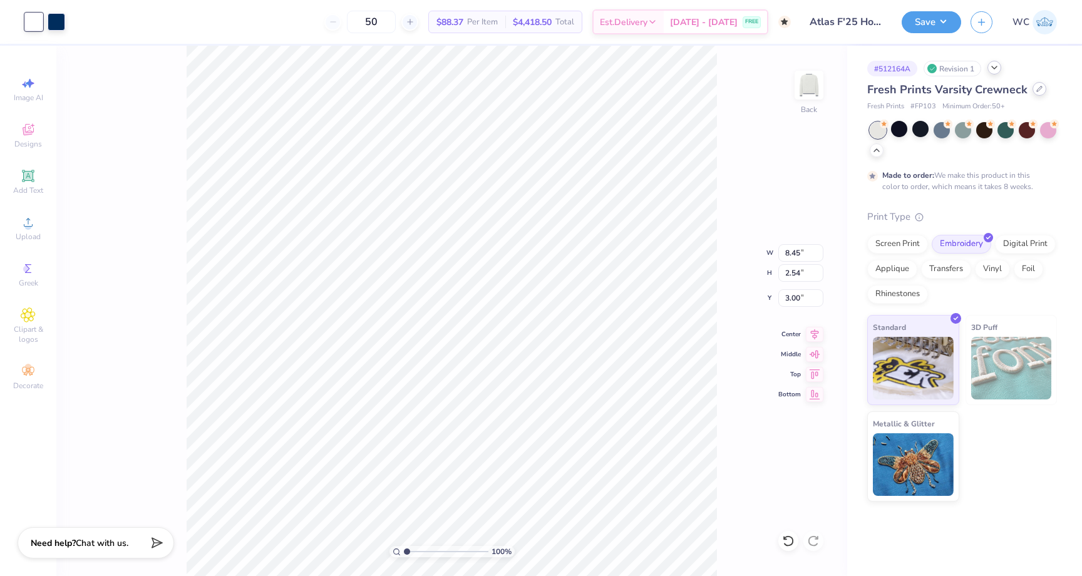
click at [1036, 88] on icon at bounding box center [1039, 89] width 6 height 6
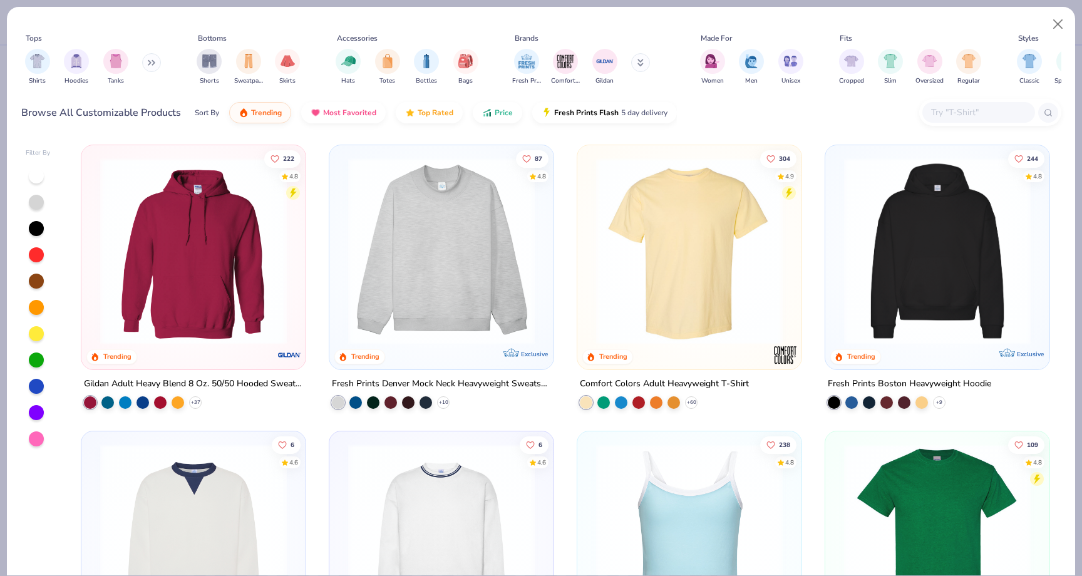
click at [145, 56] on div "Shirts Hoodies Tanks" at bounding box center [93, 67] width 144 height 46
click at [148, 59] on button at bounding box center [151, 62] width 19 height 19
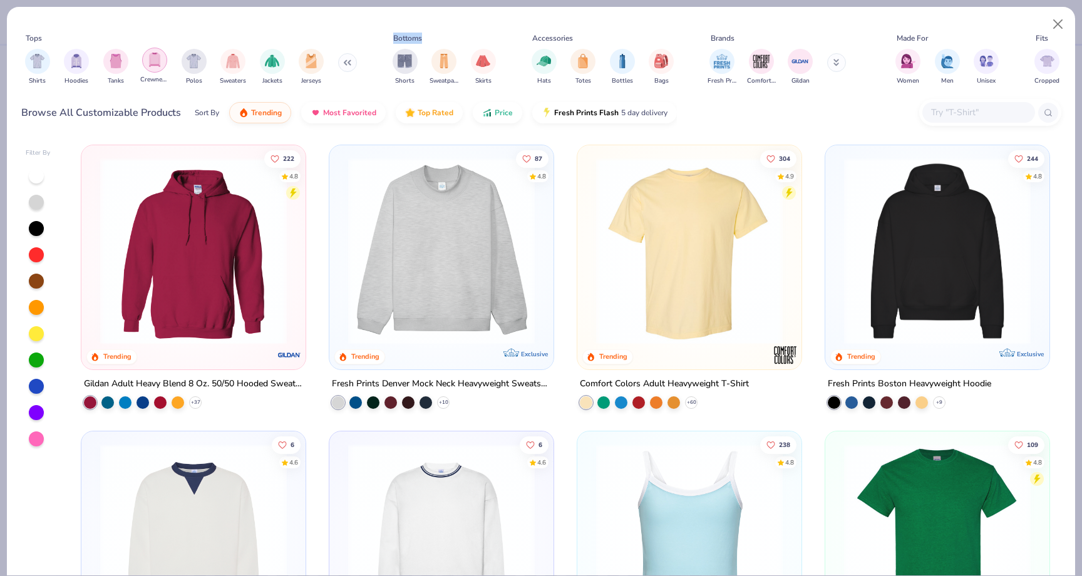
click at [163, 64] on div "filter for Crewnecks" at bounding box center [154, 60] width 25 height 25
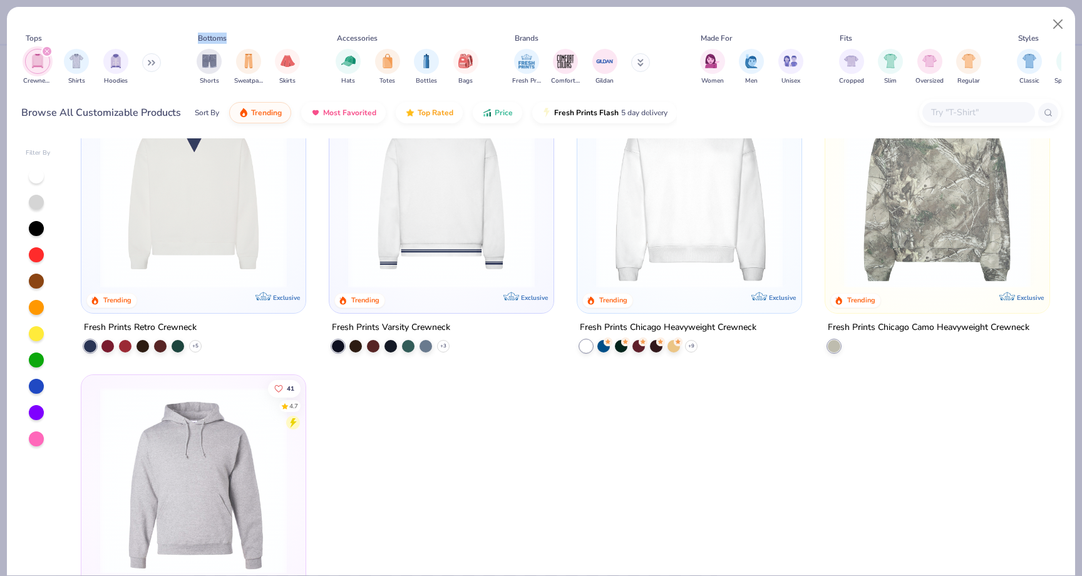
scroll to position [73, 0]
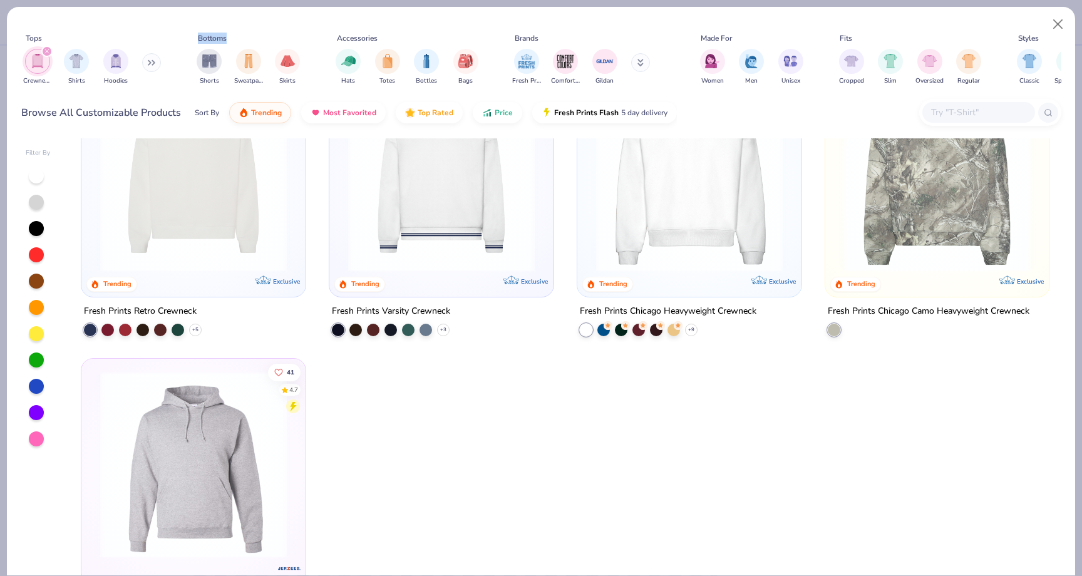
click at [747, 157] on img at bounding box center [689, 178] width 199 height 187
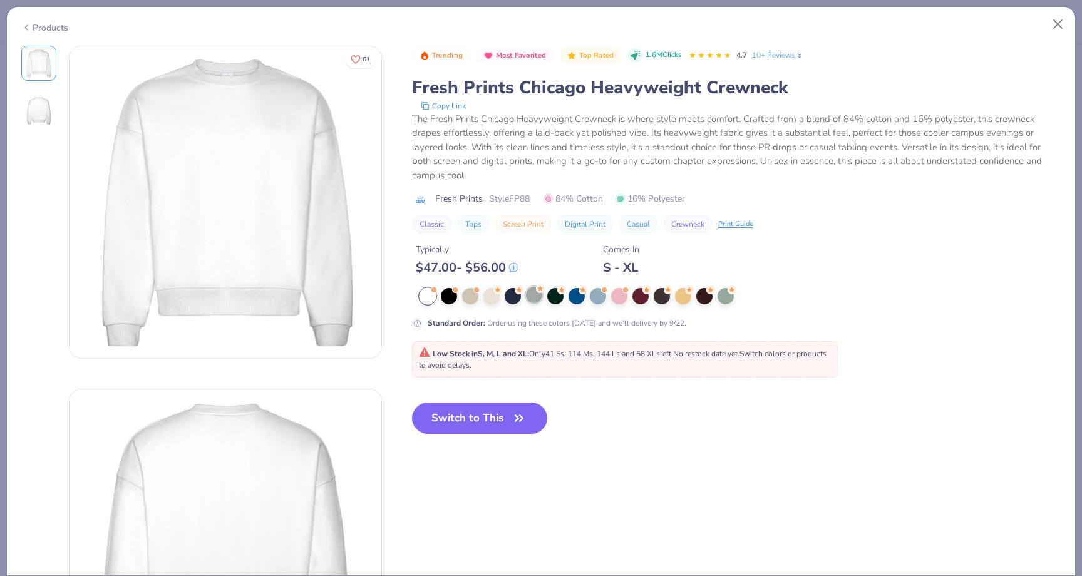
click at [532, 298] on div at bounding box center [534, 295] width 16 height 16
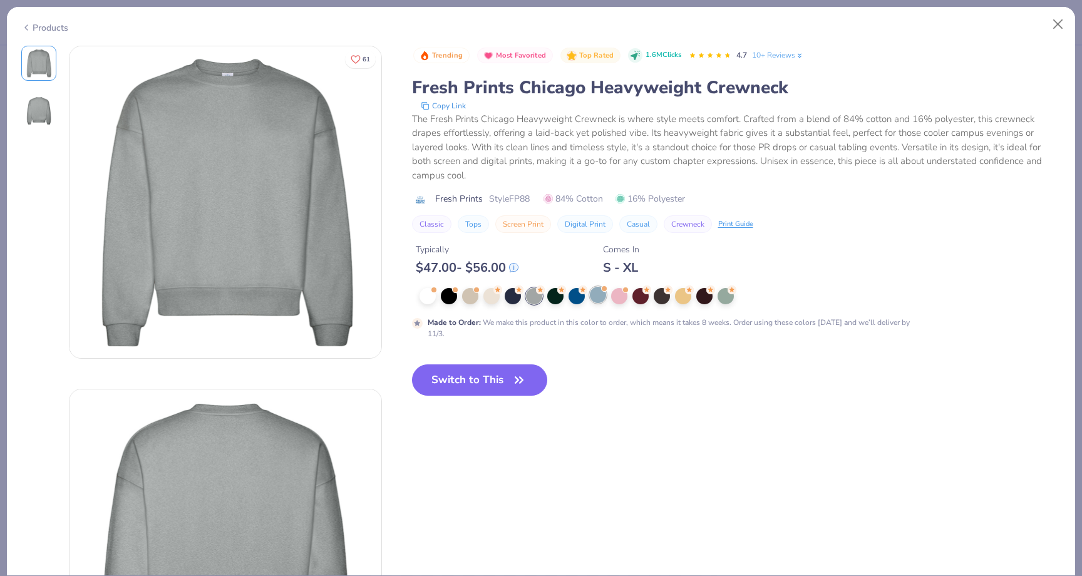
click at [602, 301] on div at bounding box center [598, 295] width 16 height 16
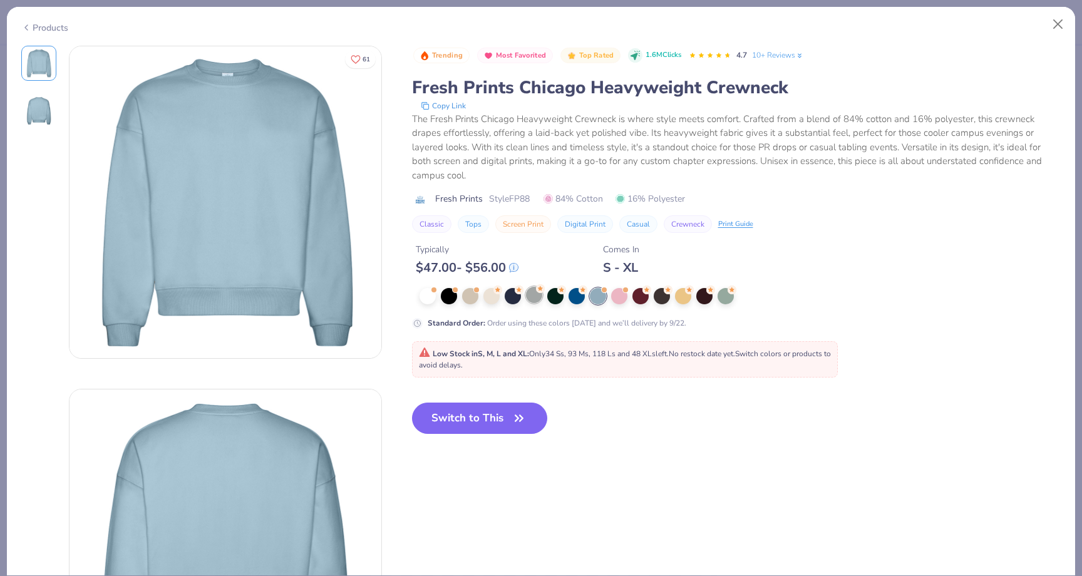
click at [537, 300] on div at bounding box center [534, 295] width 16 height 16
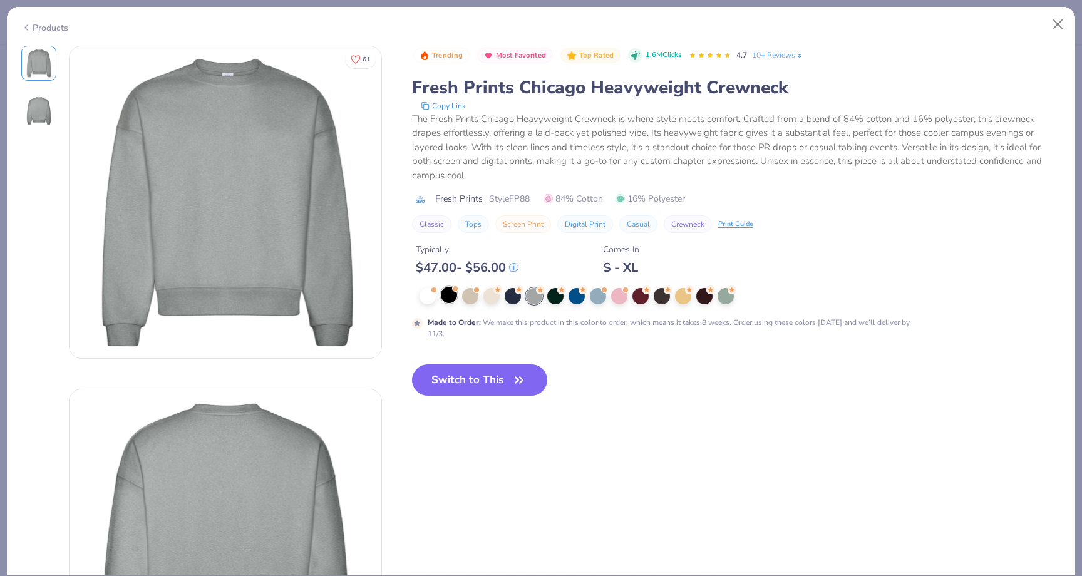
click at [441, 297] on div at bounding box center [449, 295] width 16 height 16
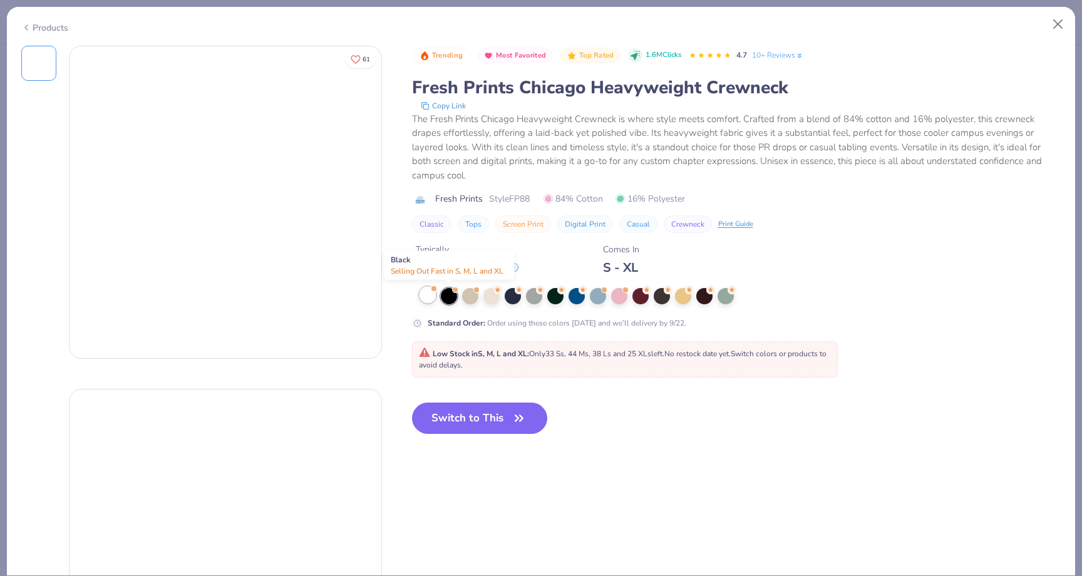
click at [434, 297] on div at bounding box center [427, 295] width 16 height 16
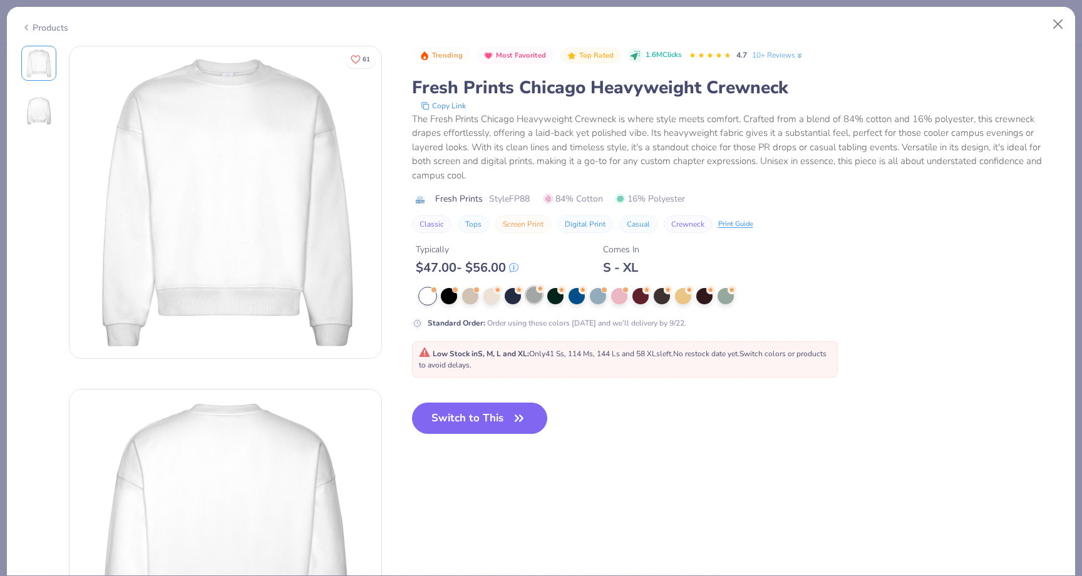
click at [535, 295] on div at bounding box center [534, 295] width 16 height 16
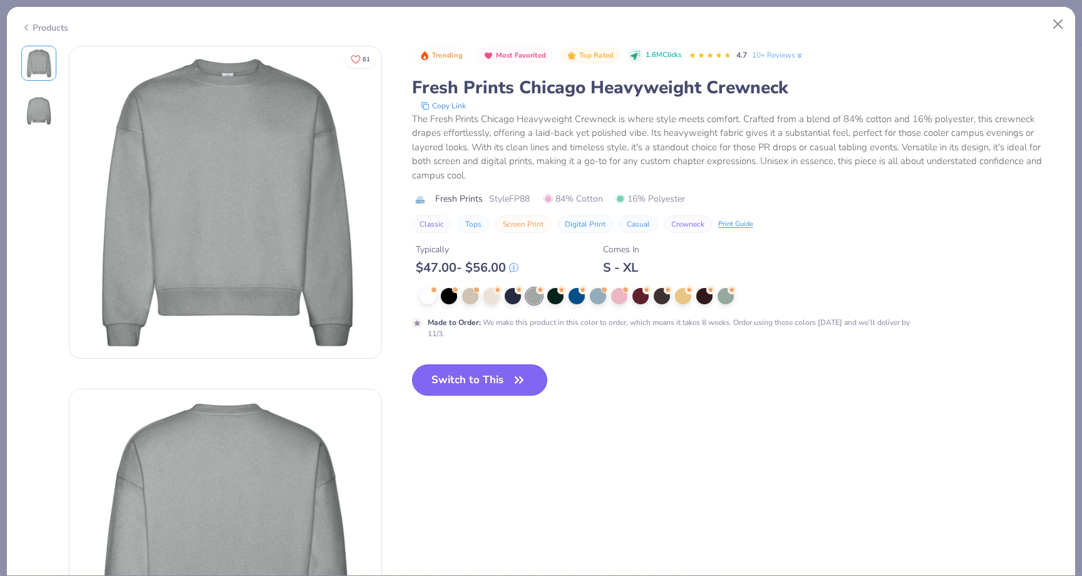
click at [491, 393] on button "Switch to This" at bounding box center [480, 379] width 136 height 31
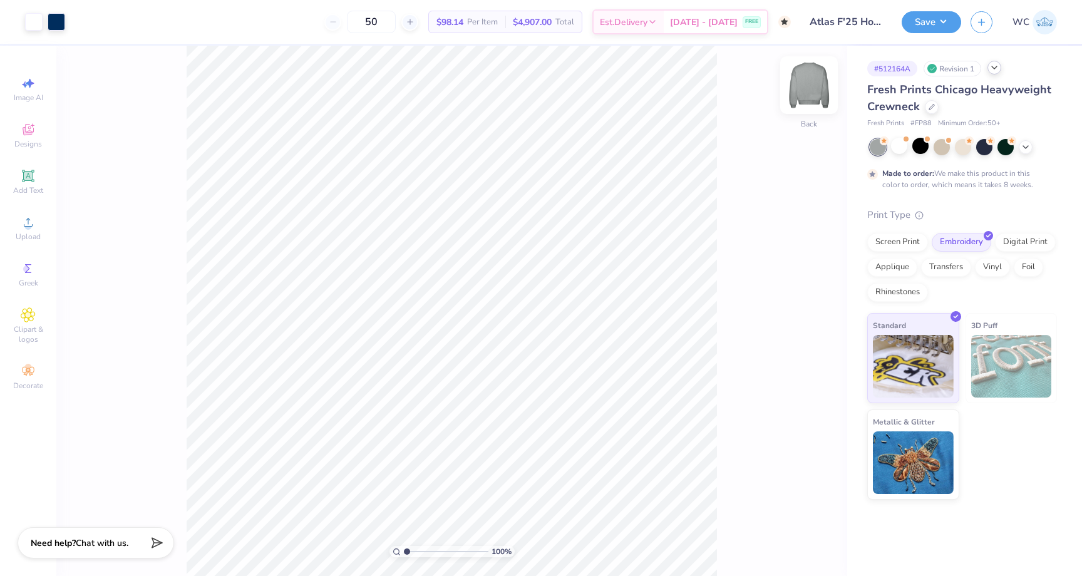
click at [803, 88] on img at bounding box center [809, 85] width 50 height 50
click at [800, 87] on img at bounding box center [809, 85] width 50 height 50
click at [389, 25] on input "50" at bounding box center [371, 22] width 49 height 23
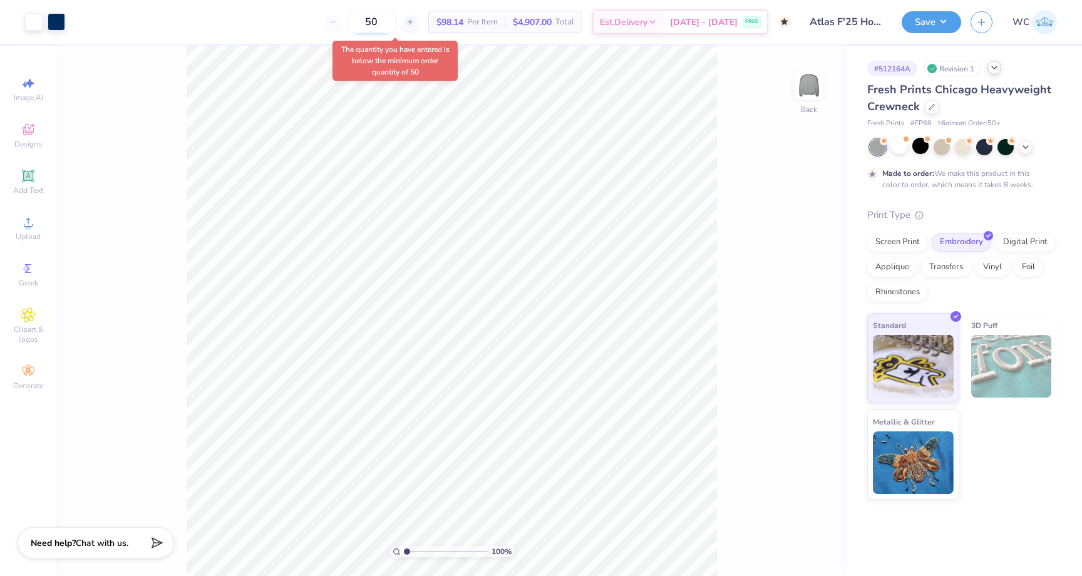
click at [389, 25] on input "50" at bounding box center [371, 22] width 49 height 23
type input "50"
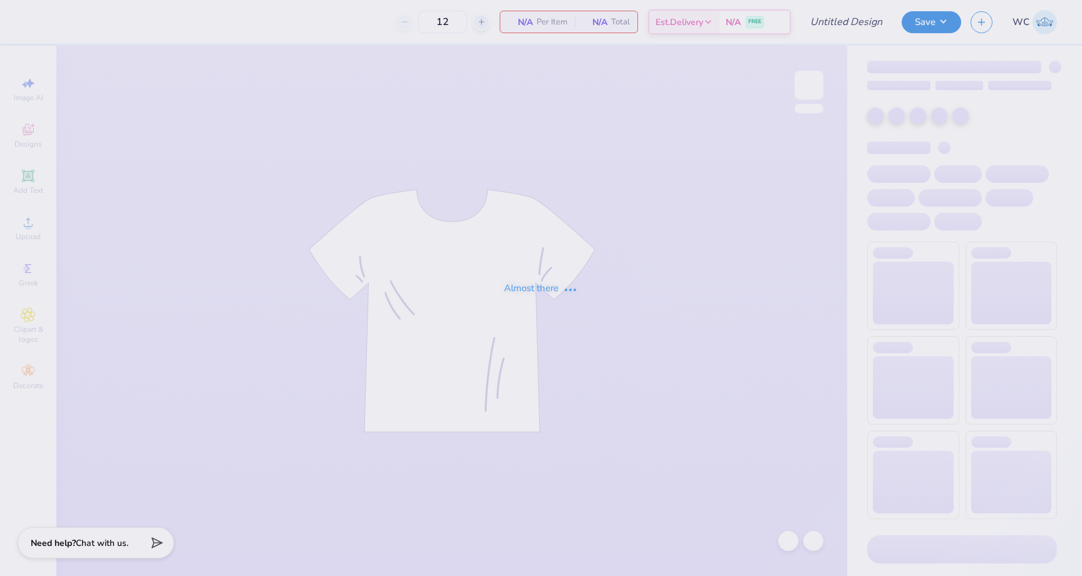
type input "DCHI - Nude Project Mockup"
type input "24"
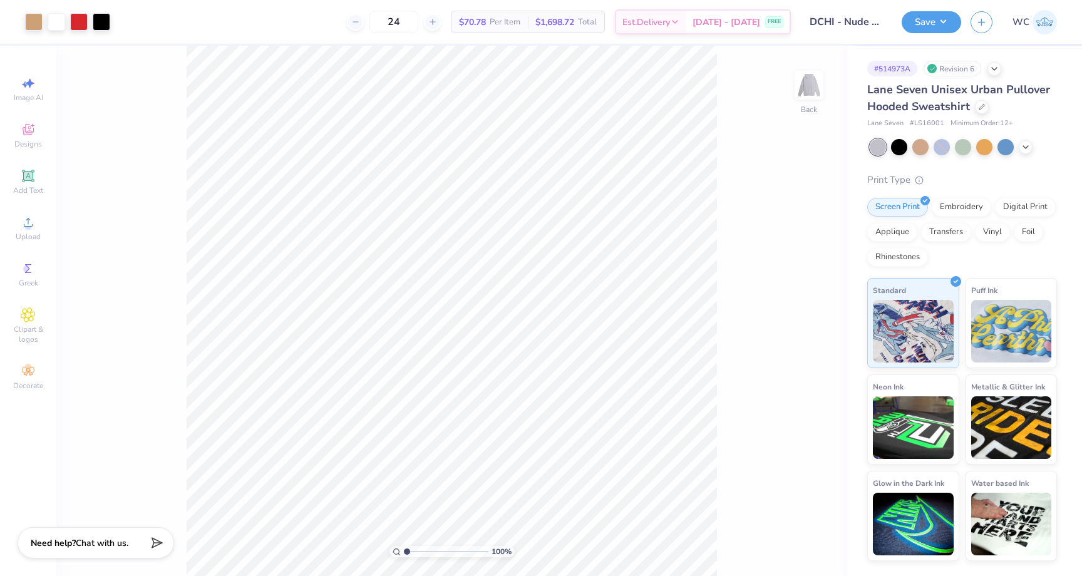
click at [925, 123] on span "# LS16001" at bounding box center [927, 123] width 34 height 11
copy span "LS16001"
click at [975, 108] on div at bounding box center [982, 106] width 14 height 14
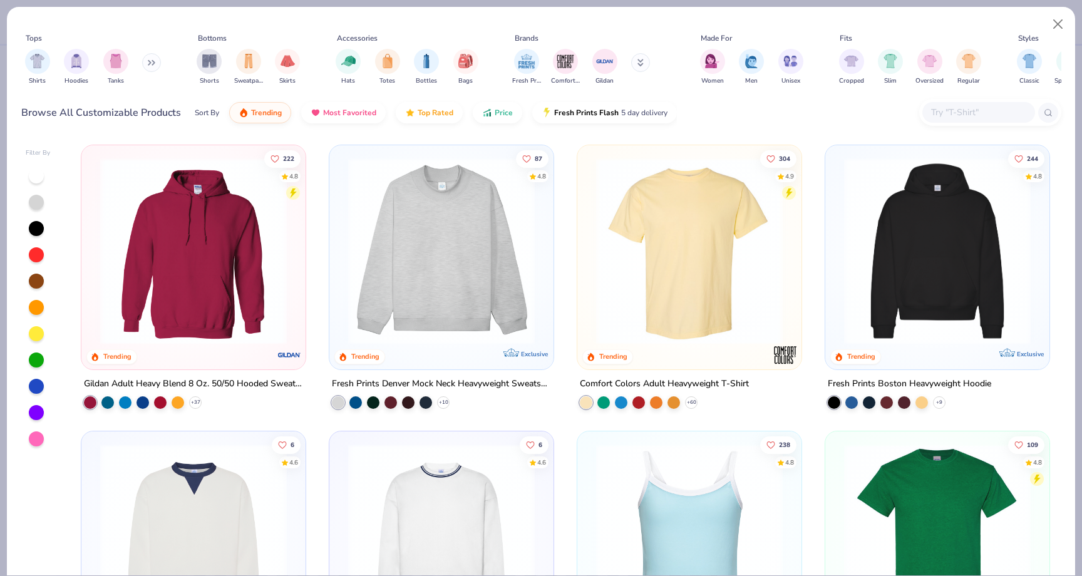
click at [155, 61] on icon at bounding box center [154, 63] width 2 height 4
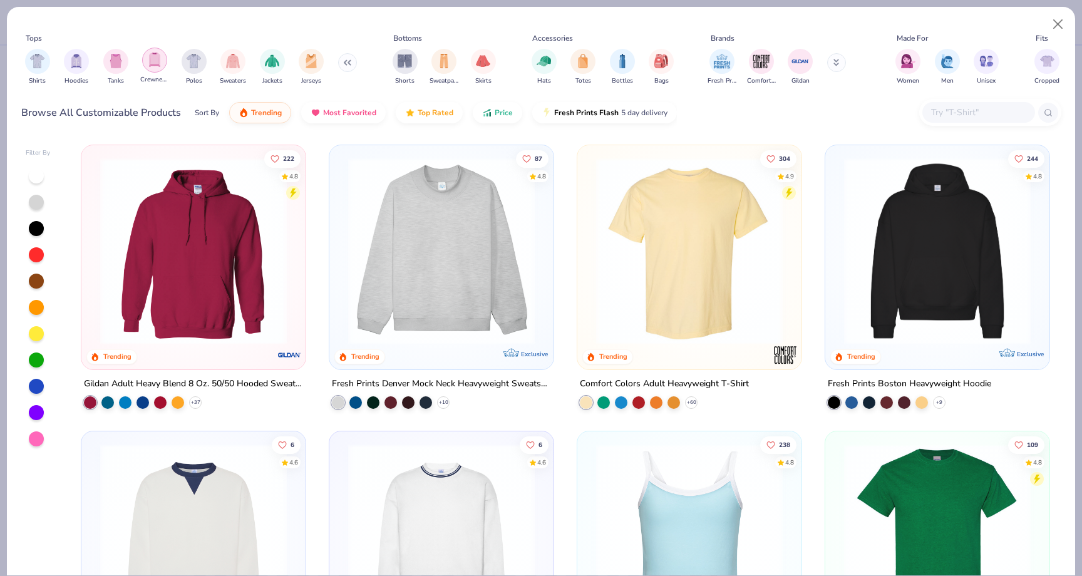
click at [154, 60] on img "filter for Crewnecks" at bounding box center [155, 60] width 14 height 14
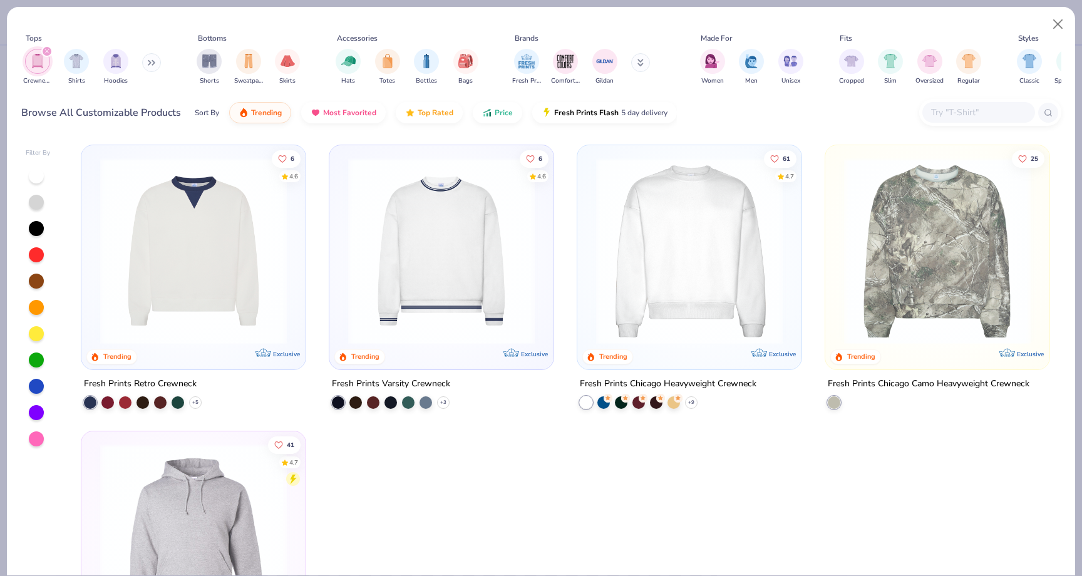
click at [696, 270] on img at bounding box center [689, 251] width 199 height 187
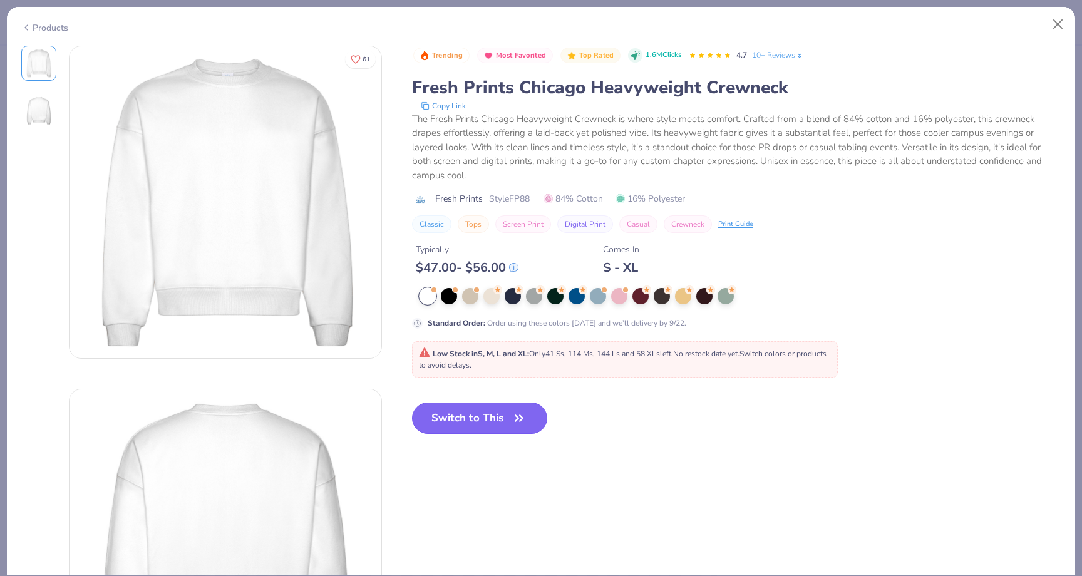
click at [505, 411] on button "Switch to This" at bounding box center [480, 418] width 136 height 31
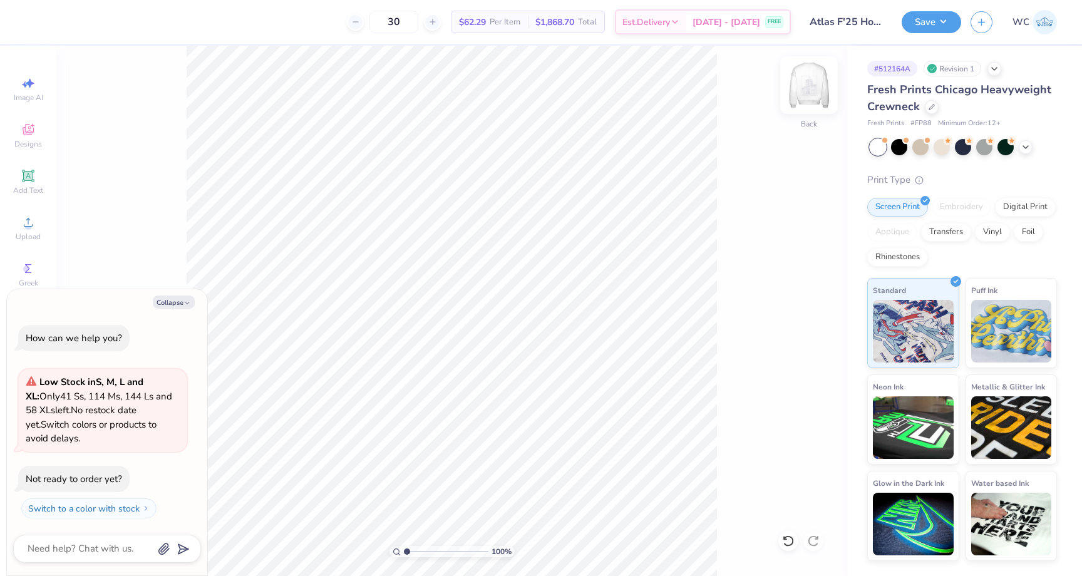
click at [805, 89] on img at bounding box center [809, 85] width 50 height 50
click at [816, 76] on img at bounding box center [809, 85] width 50 height 50
click at [985, 146] on div at bounding box center [984, 146] width 16 height 16
type textarea "x"
type input "50"
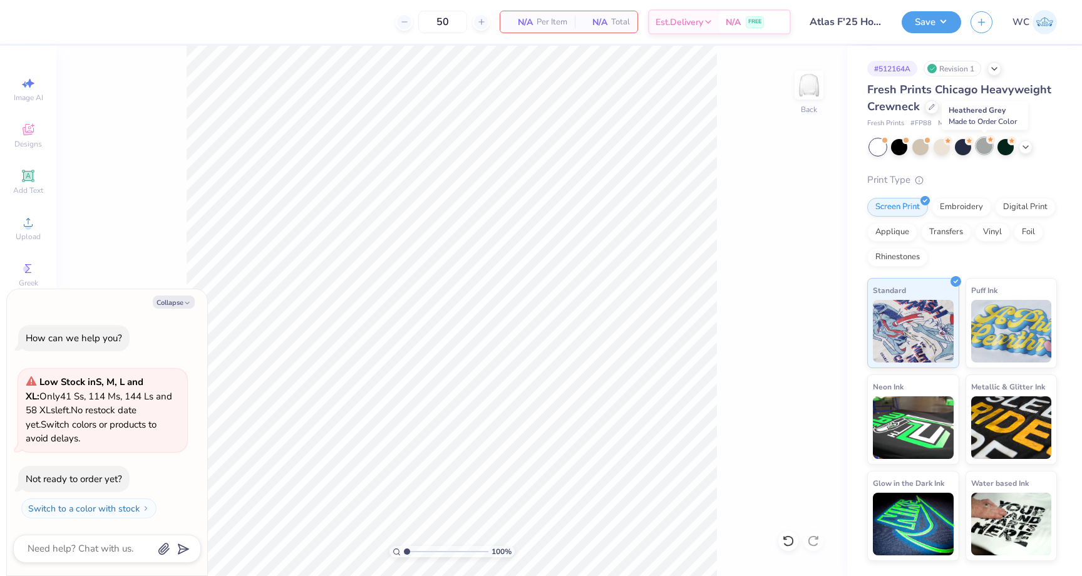
scroll to position [14, 0]
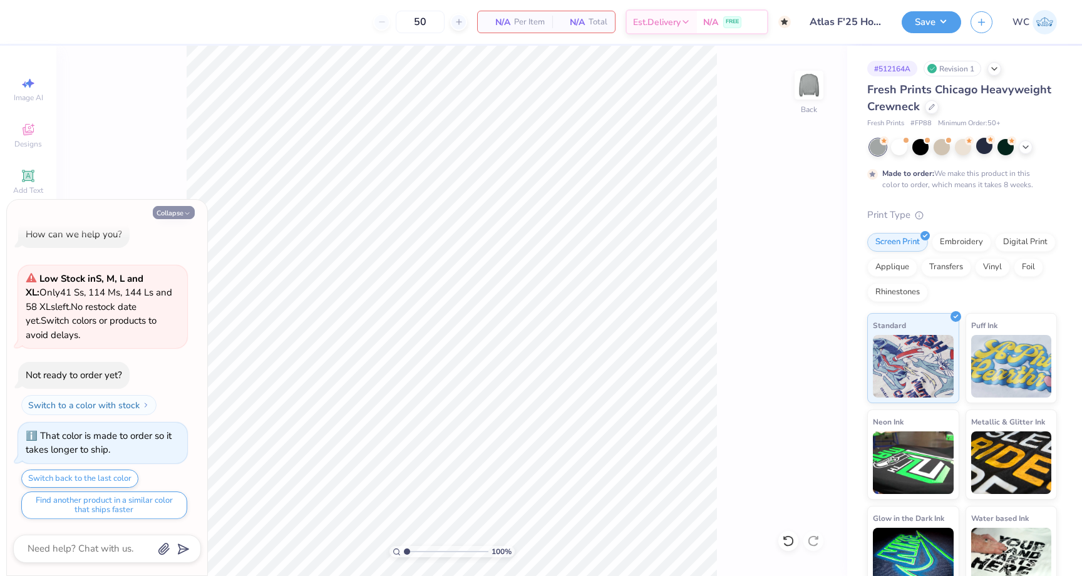
click at [185, 212] on icon "button" at bounding box center [187, 214] width 8 height 8
type textarea "x"
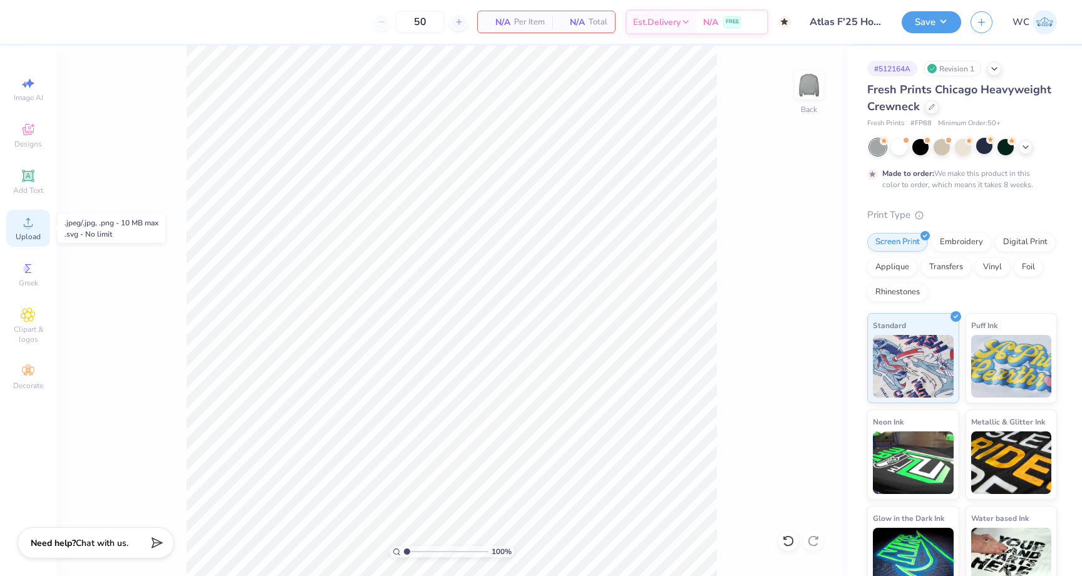
click at [29, 229] on icon at bounding box center [28, 222] width 15 height 15
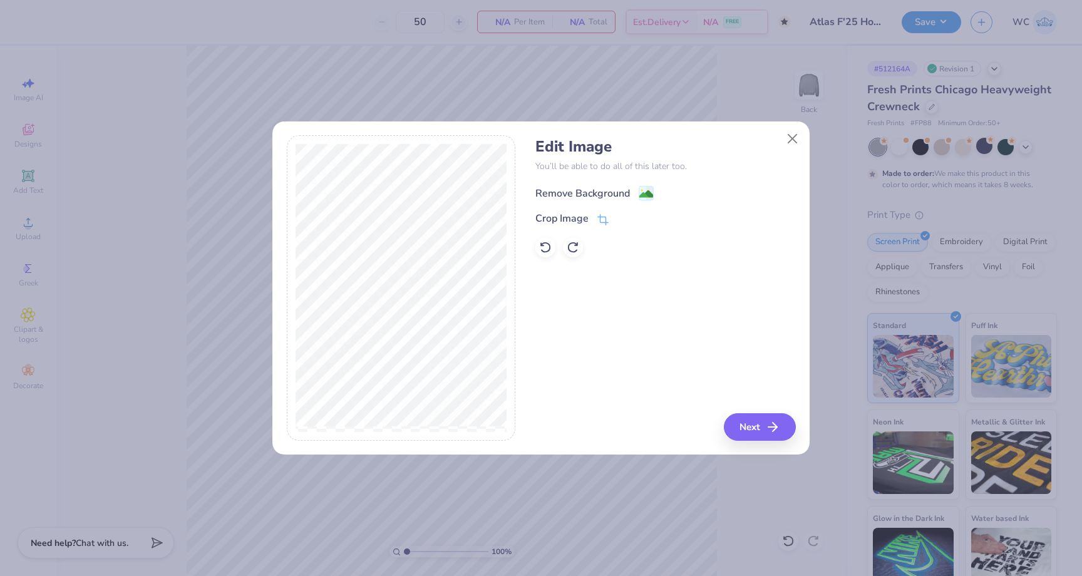
click at [642, 194] on image at bounding box center [646, 194] width 14 height 14
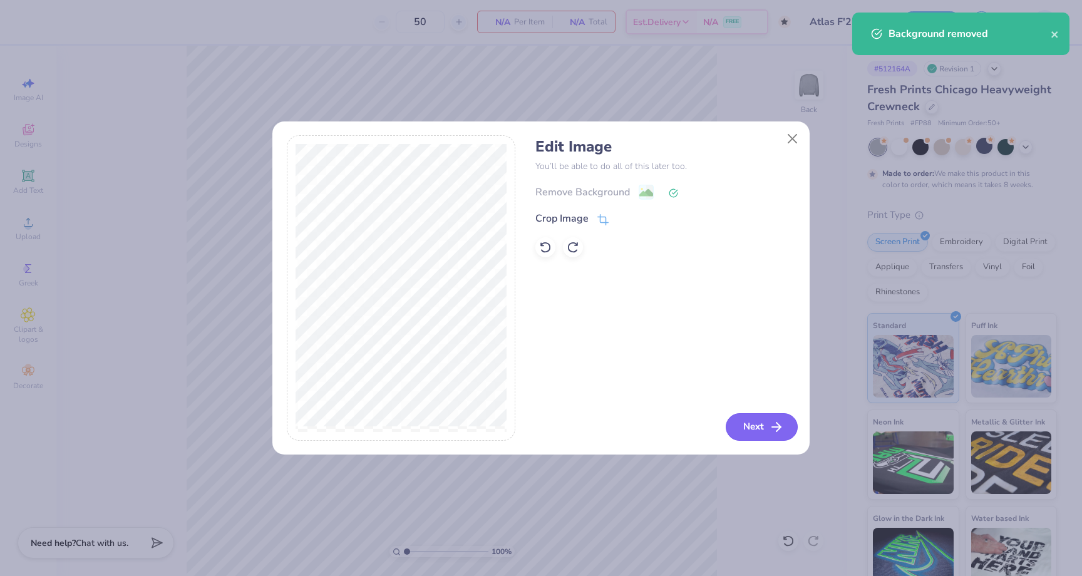
click at [762, 437] on button "Next" at bounding box center [762, 427] width 72 height 28
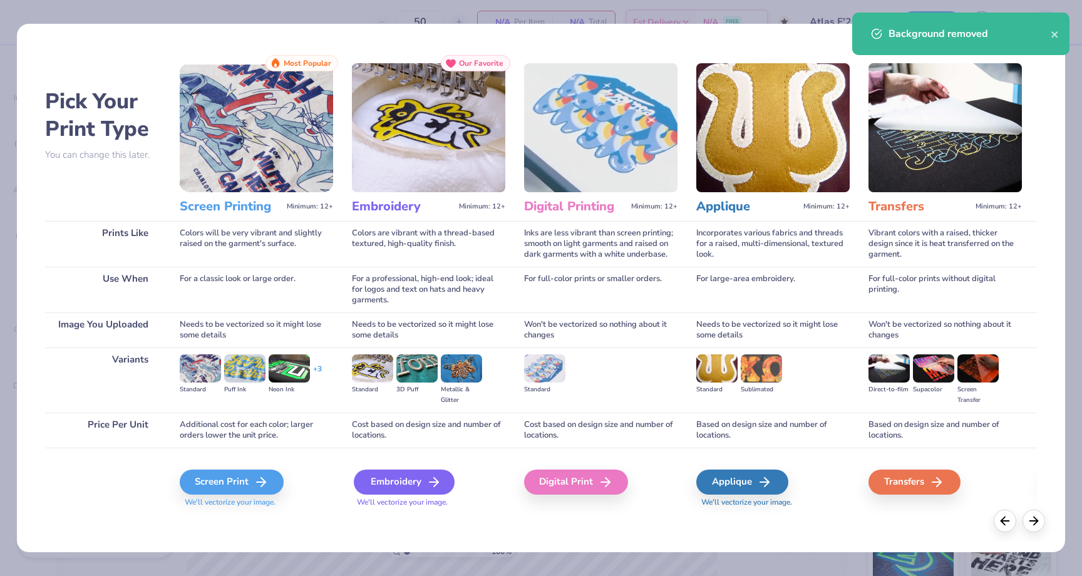
click at [408, 478] on div "Embroidery" at bounding box center [404, 482] width 101 height 25
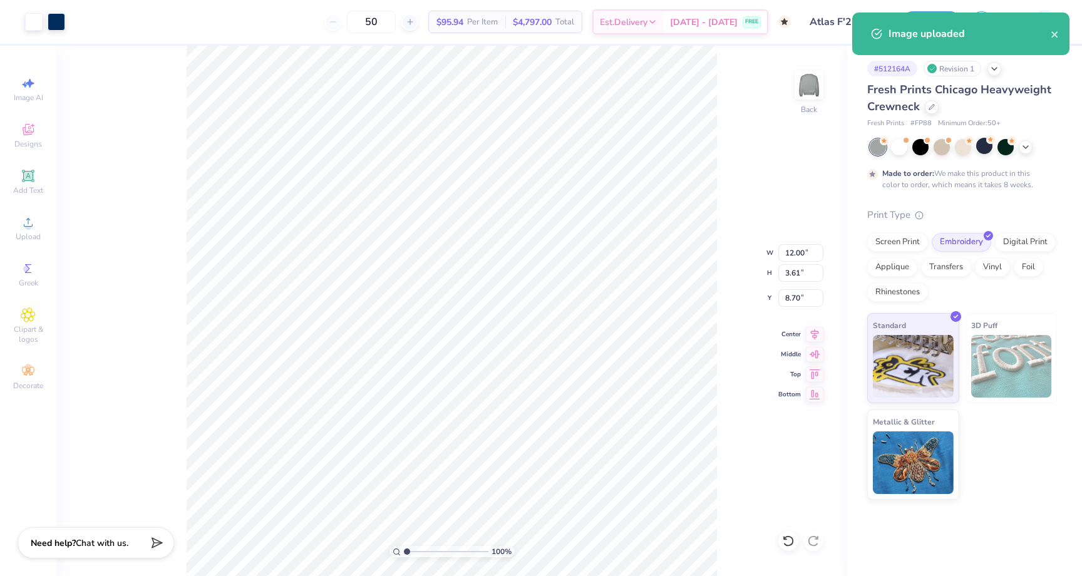
type input "6.34"
type input "1.91"
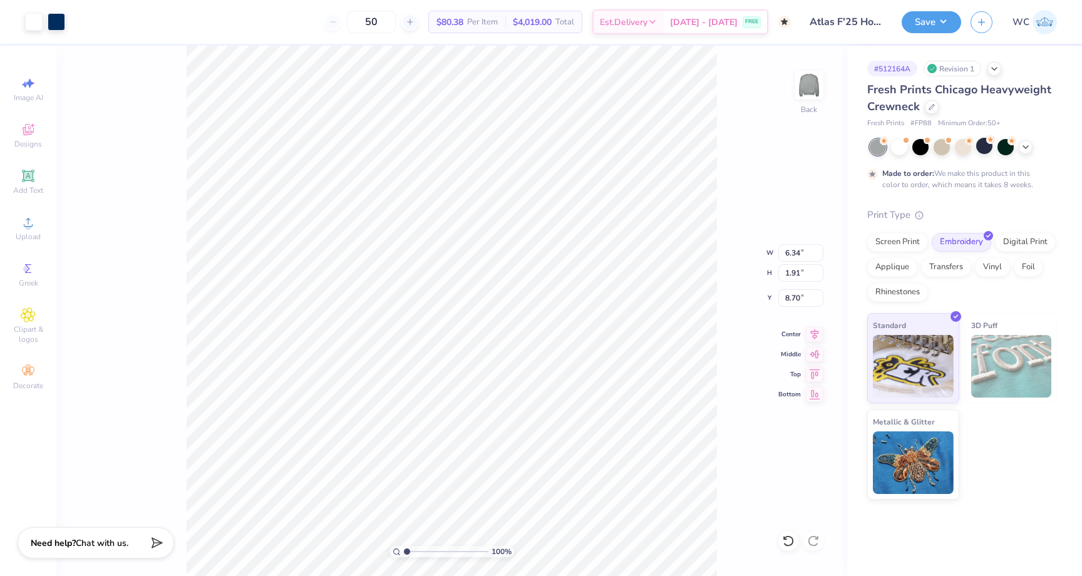
type input "3.00"
type input "9.66"
type input "2.91"
type input "11.40"
type input "3.43"
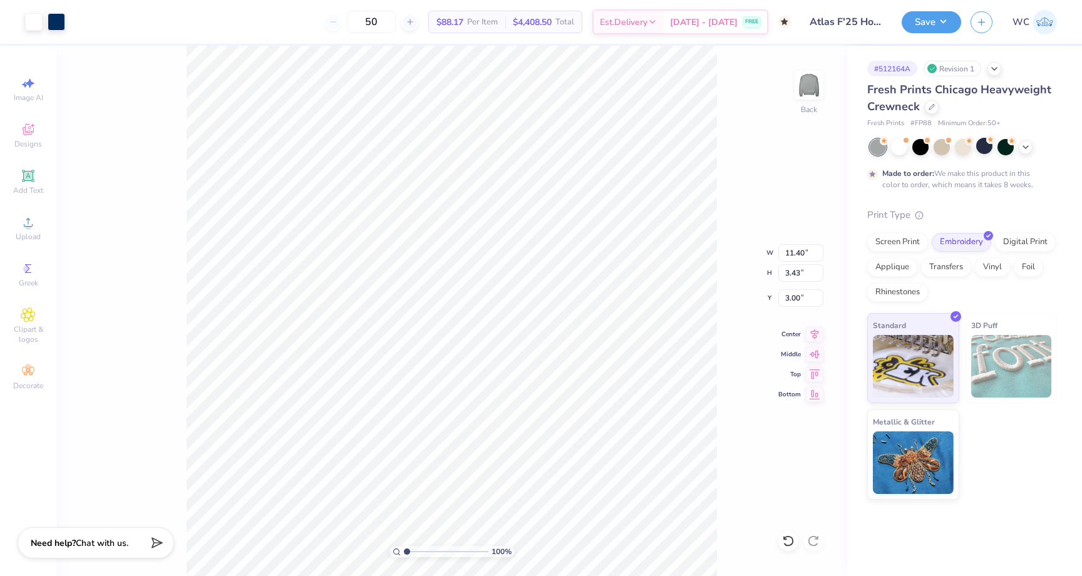
type input "7.71"
type input "2.32"
click at [396, 22] on input "50" at bounding box center [371, 22] width 49 height 23
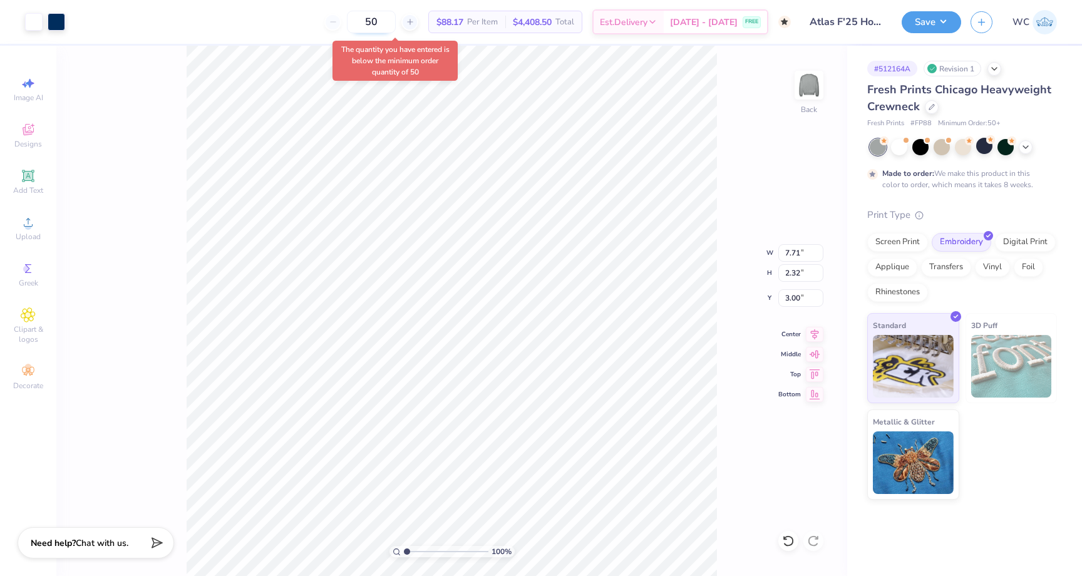
click at [396, 22] on input "50" at bounding box center [371, 22] width 49 height 23
type input "50"
click at [930, 106] on icon at bounding box center [931, 106] width 6 height 6
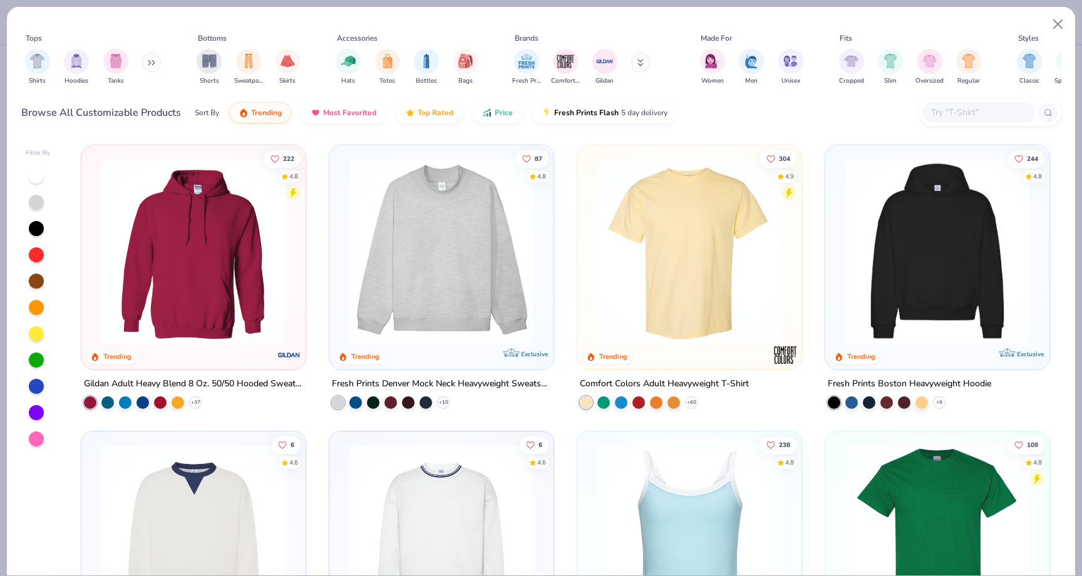
click at [466, 227] on img at bounding box center [441, 251] width 199 height 187
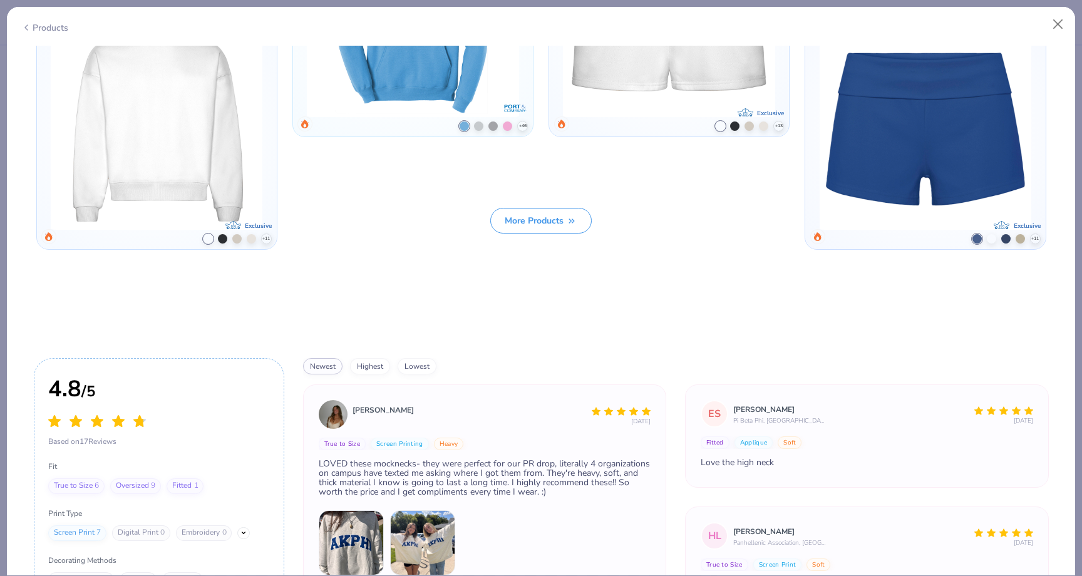
scroll to position [1732, 0]
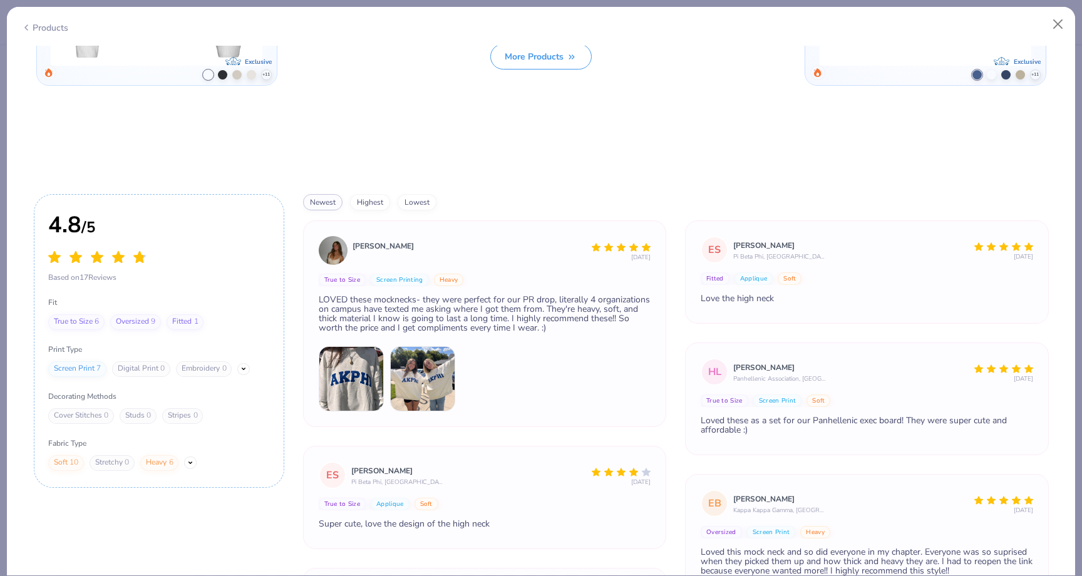
click at [398, 388] on img at bounding box center [422, 378] width 65 height 65
click at [372, 379] on img at bounding box center [351, 378] width 65 height 65
click at [394, 378] on img at bounding box center [422, 378] width 65 height 65
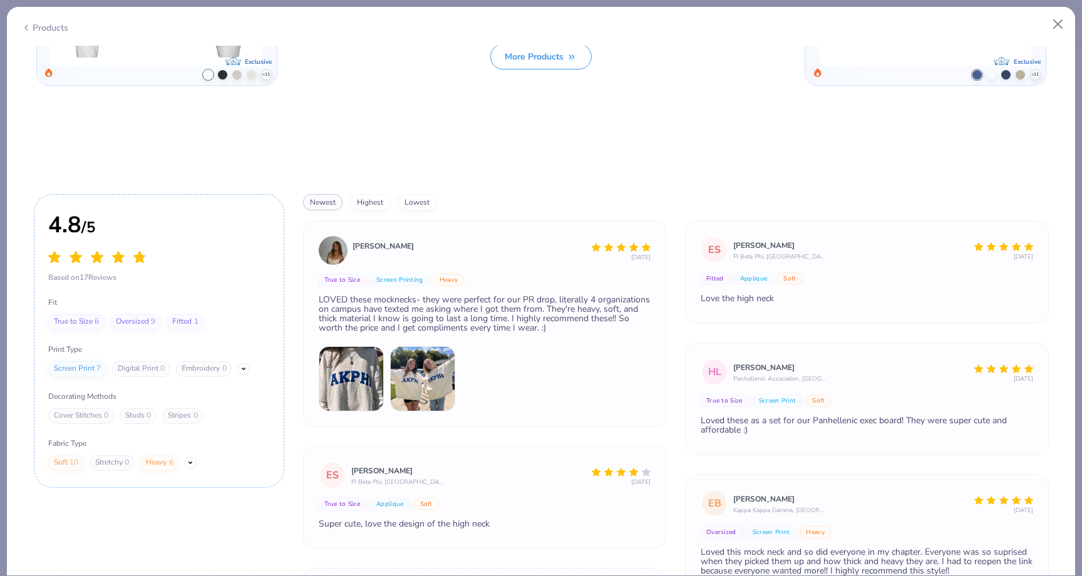
click at [364, 364] on img at bounding box center [351, 378] width 65 height 65
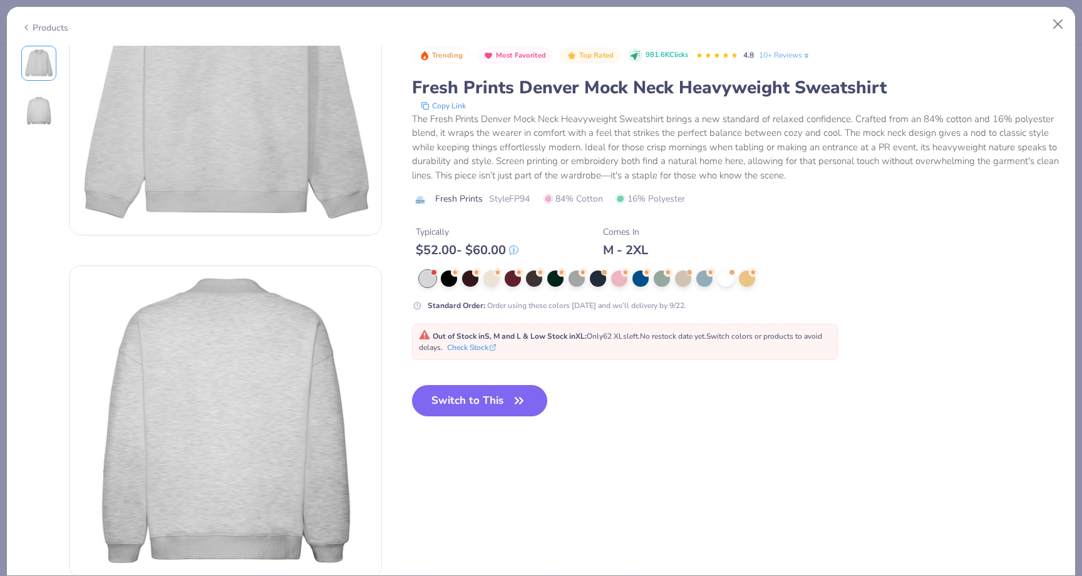
scroll to position [0, 0]
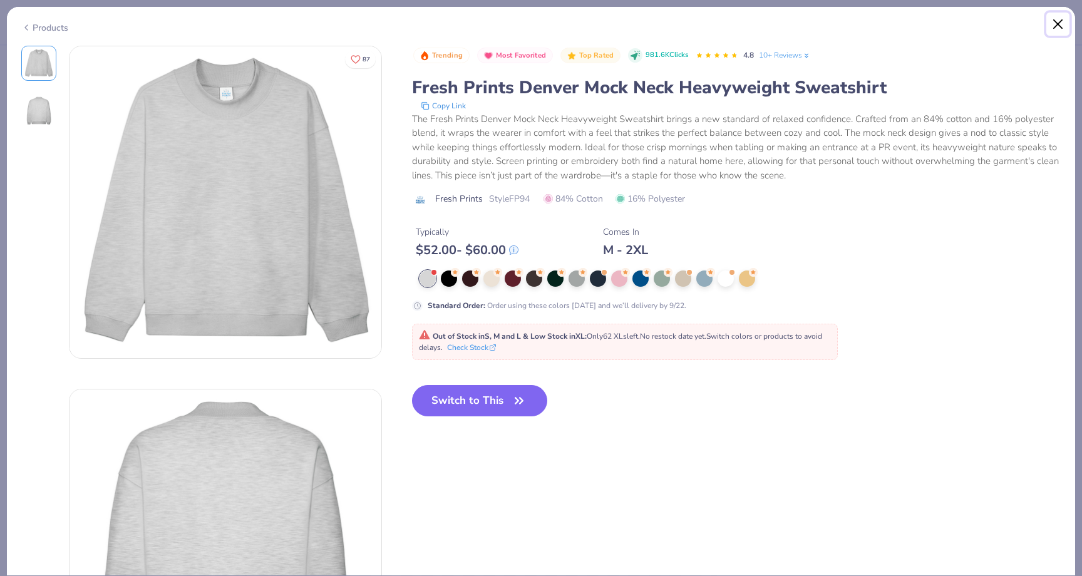
click at [1051, 23] on button "Close" at bounding box center [1058, 25] width 24 height 24
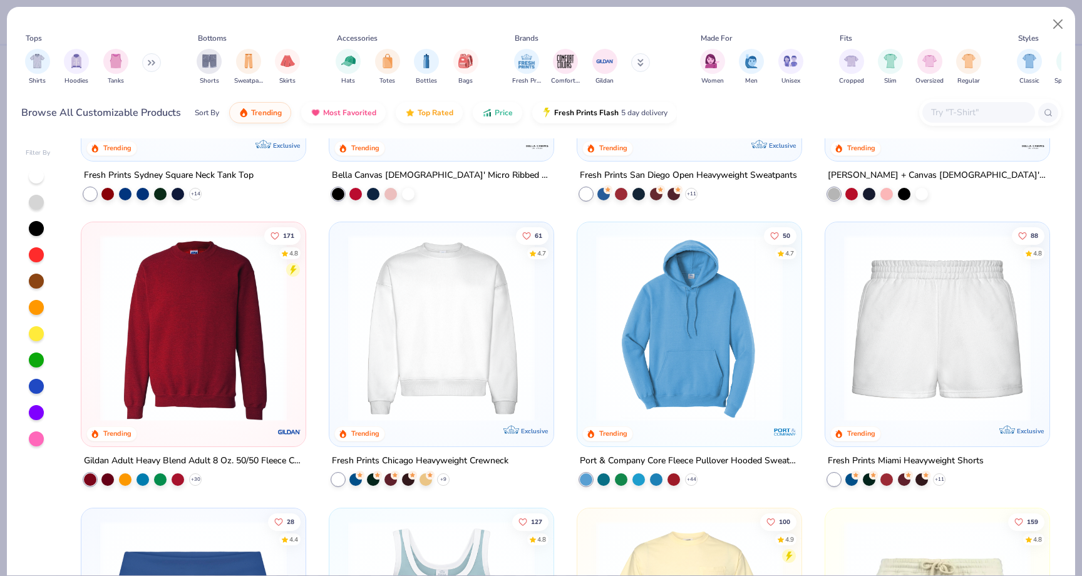
scroll to position [848, 0]
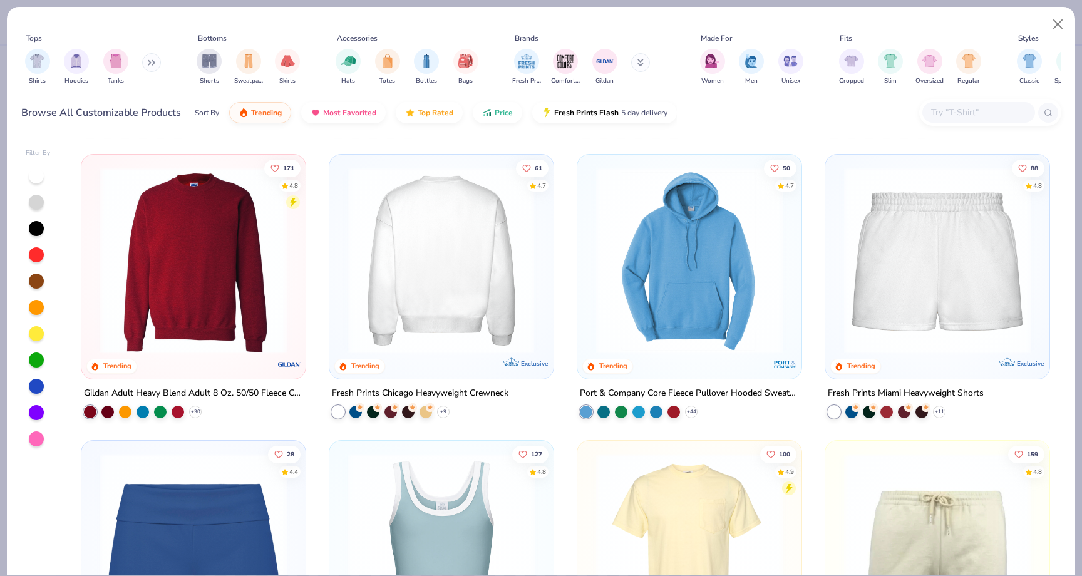
click at [342, 272] on img at bounding box center [242, 260] width 199 height 187
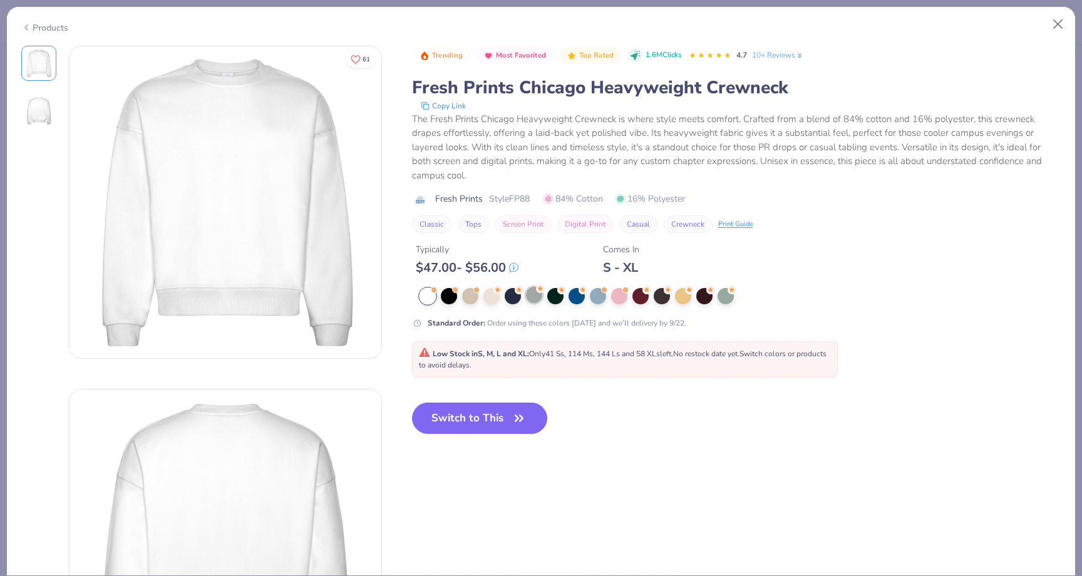
click at [530, 297] on div at bounding box center [534, 295] width 16 height 16
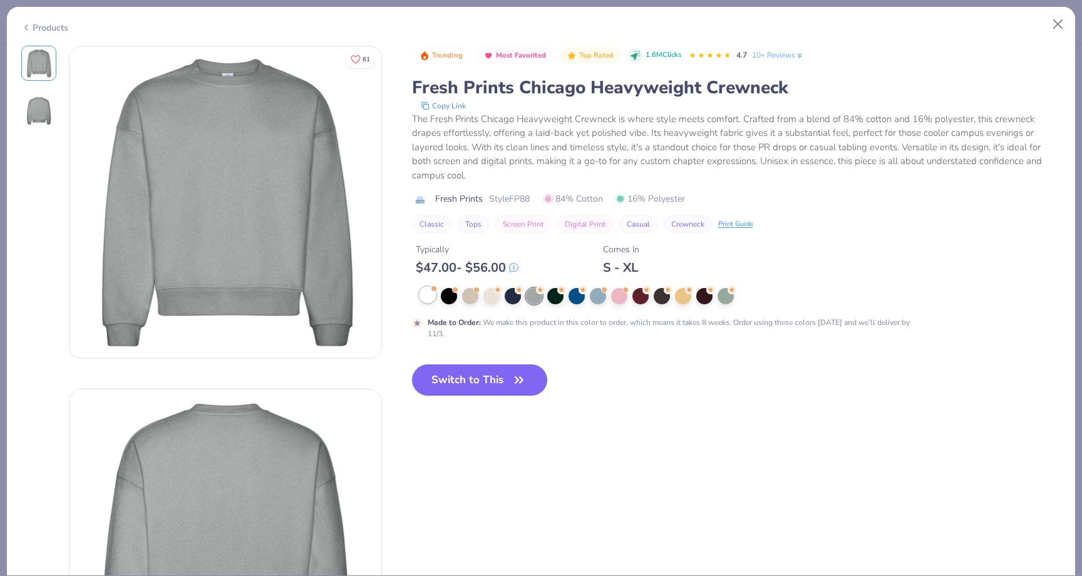
click at [426, 290] on div at bounding box center [427, 295] width 16 height 16
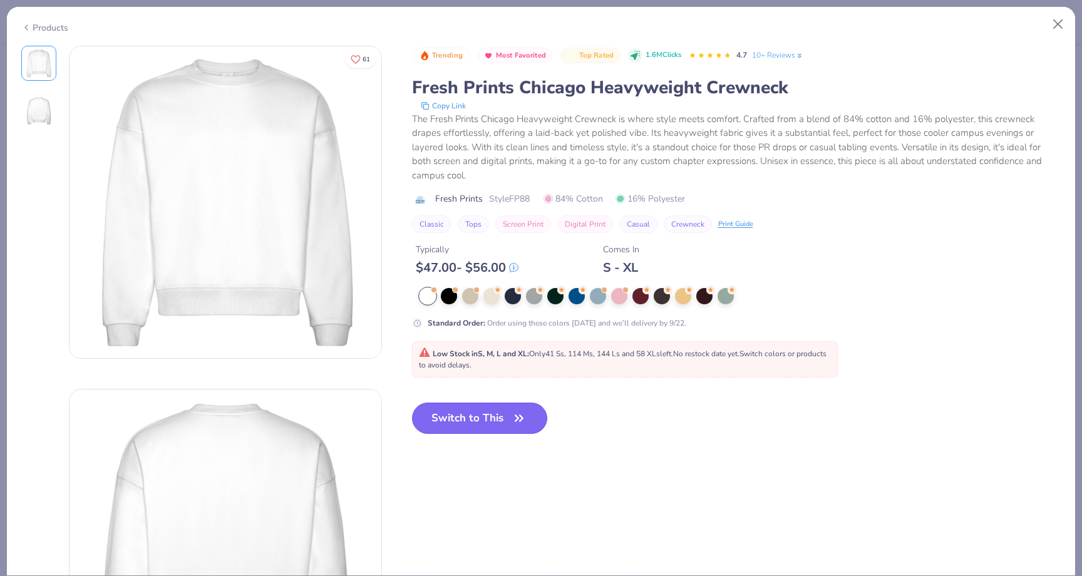
click at [453, 419] on button "Switch to This" at bounding box center [480, 418] width 136 height 31
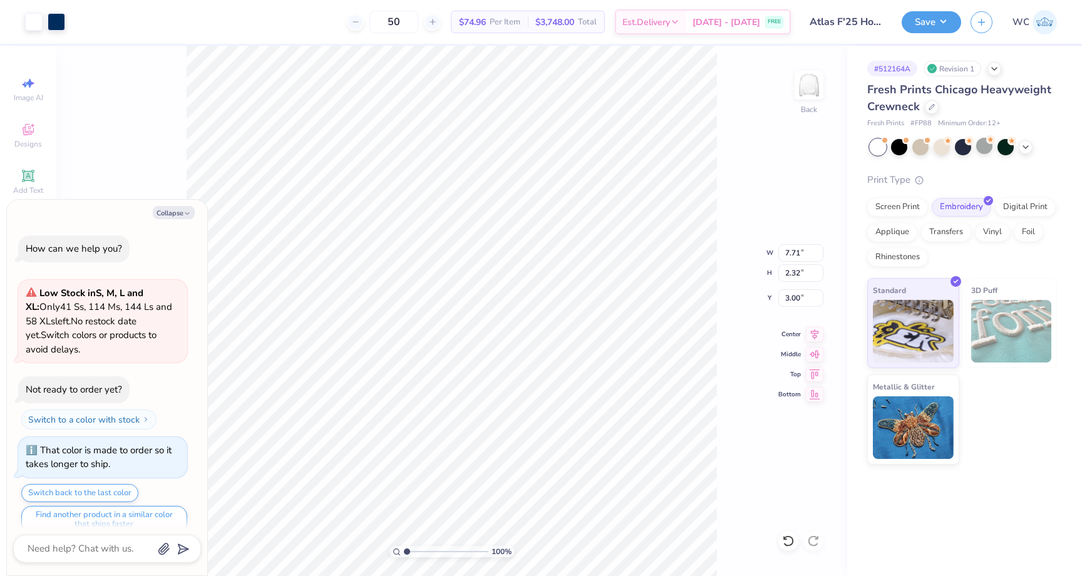
scroll to position [91, 0]
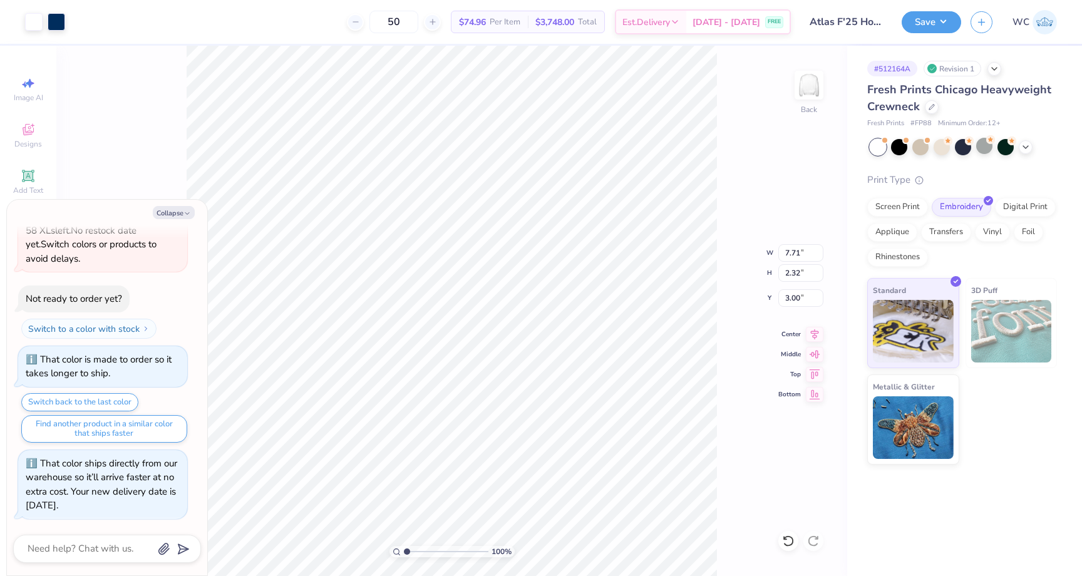
type textarea "x"
type input "7.73"
type input "2.33"
type textarea "x"
type input "7.13"
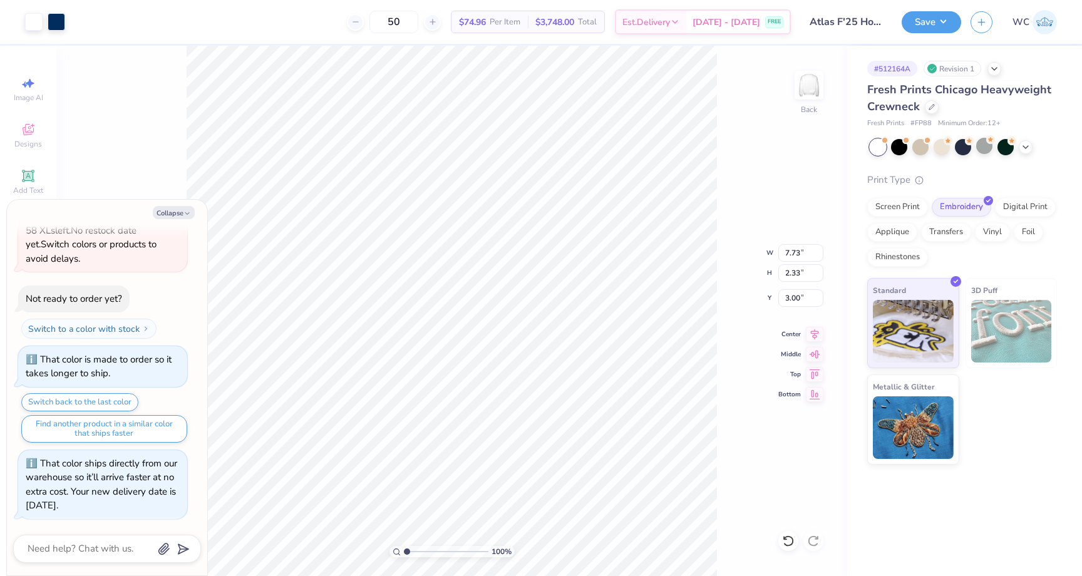
type input "2.14"
click at [42, 14] on div at bounding box center [34, 21] width 18 height 18
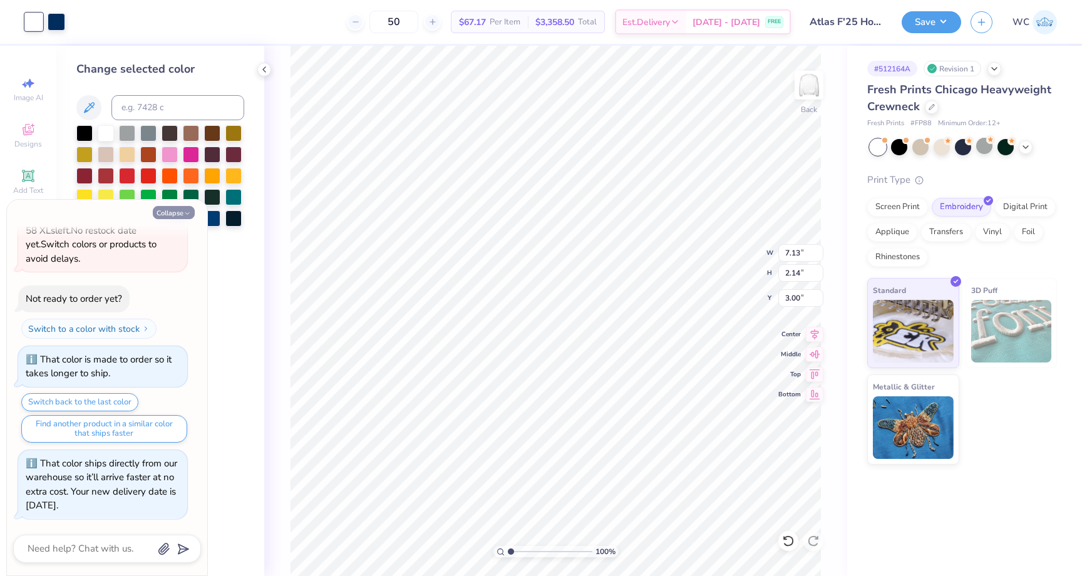
click at [184, 218] on button "Collapse" at bounding box center [174, 212] width 42 height 13
type textarea "x"
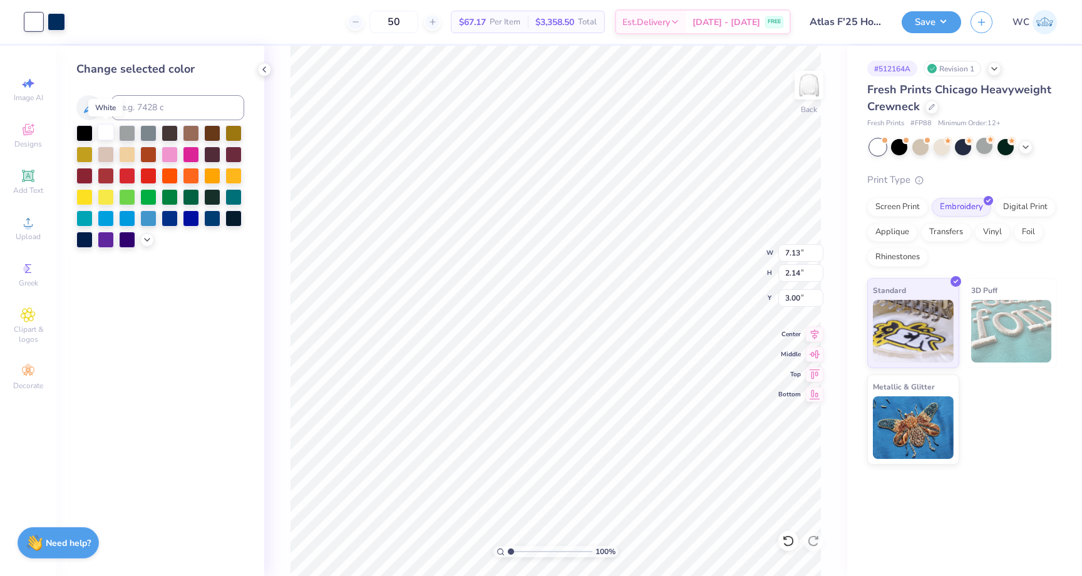
click at [105, 131] on div at bounding box center [106, 132] width 16 height 16
click at [61, 23] on div at bounding box center [57, 21] width 18 height 18
click at [33, 21] on div at bounding box center [34, 21] width 18 height 18
click at [150, 110] on input at bounding box center [177, 107] width 133 height 25
type input "648"
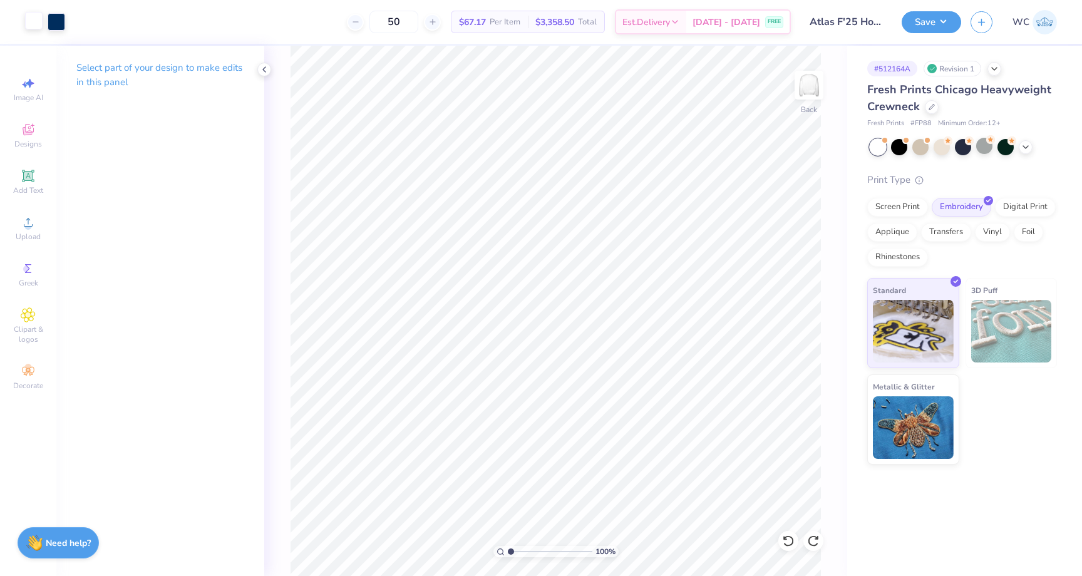
click at [42, 29] on div at bounding box center [34, 21] width 18 height 18
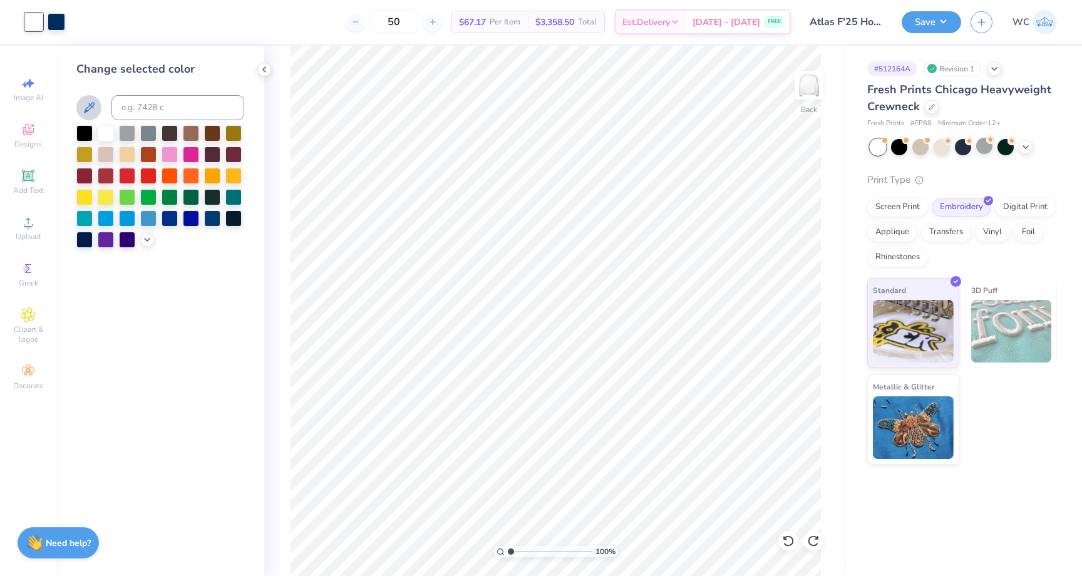
click at [88, 103] on icon at bounding box center [88, 107] width 15 height 15
click at [149, 245] on div at bounding box center [160, 186] width 168 height 123
click at [149, 243] on icon at bounding box center [147, 239] width 10 height 10
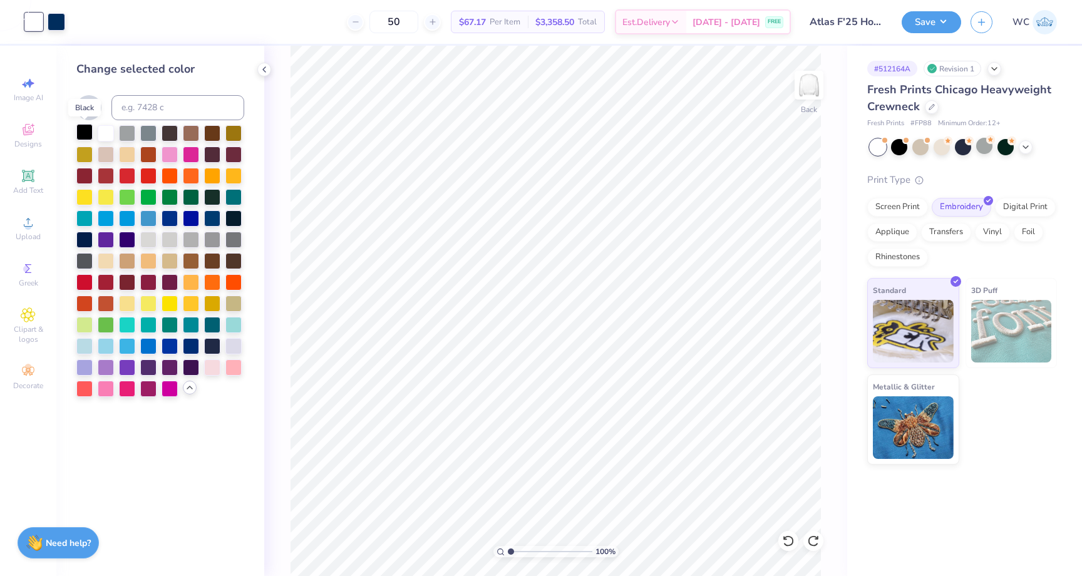
click at [85, 128] on div at bounding box center [84, 132] width 16 height 16
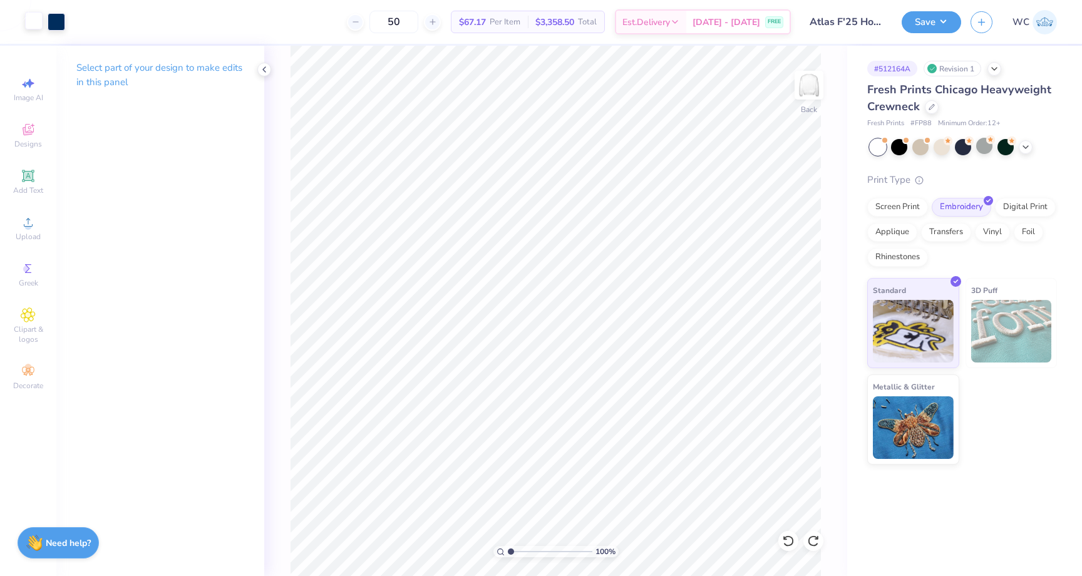
click at [31, 24] on div at bounding box center [34, 21] width 18 height 18
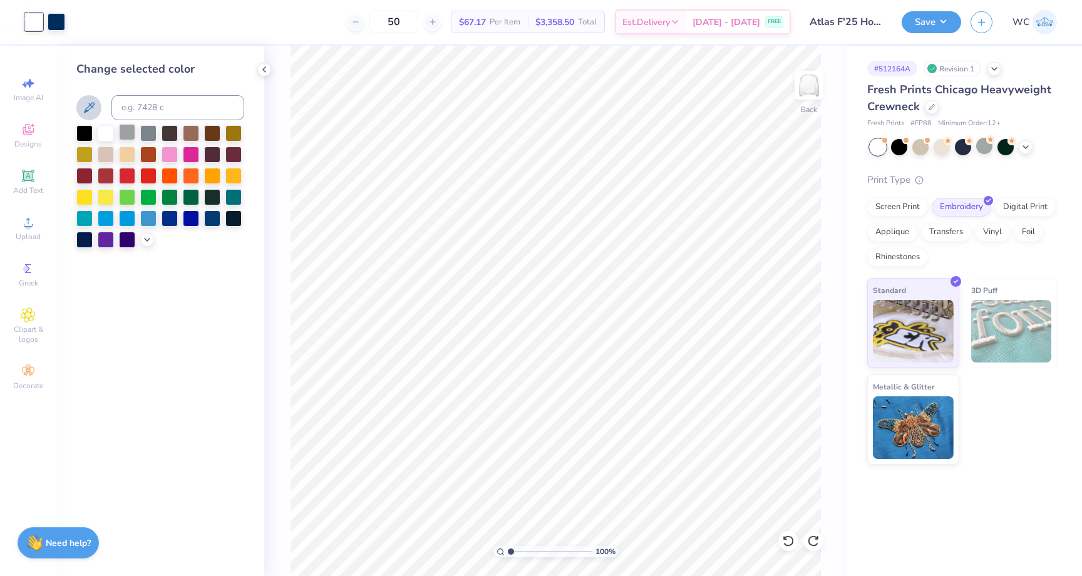
click at [129, 139] on div at bounding box center [127, 132] width 16 height 16
click at [86, 138] on div at bounding box center [84, 132] width 16 height 16
click at [99, 133] on div at bounding box center [106, 132] width 16 height 16
click at [1020, 146] on div at bounding box center [1026, 146] width 14 height 14
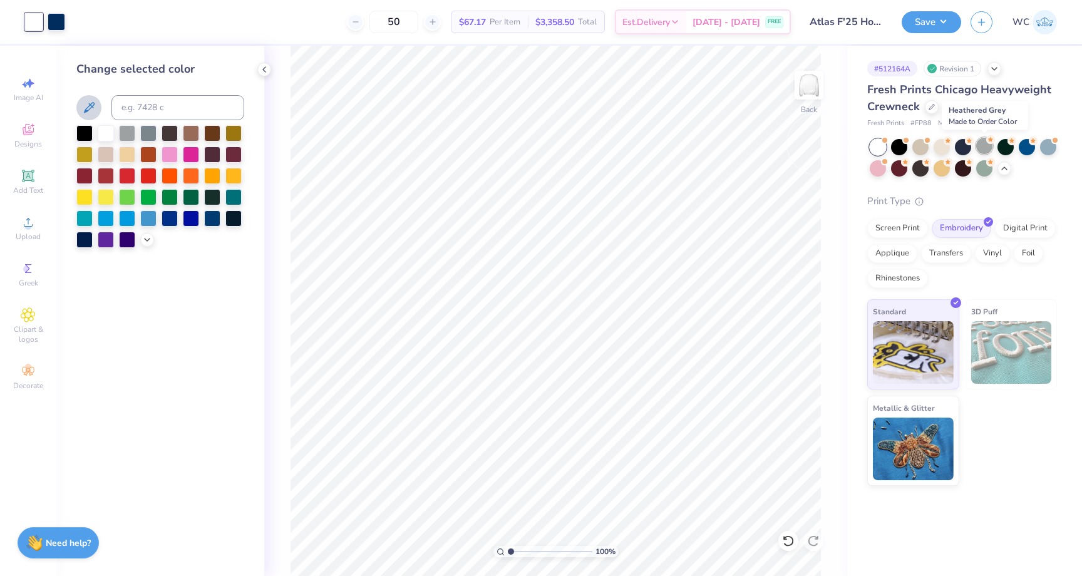
click at [989, 148] on div at bounding box center [984, 146] width 16 height 16
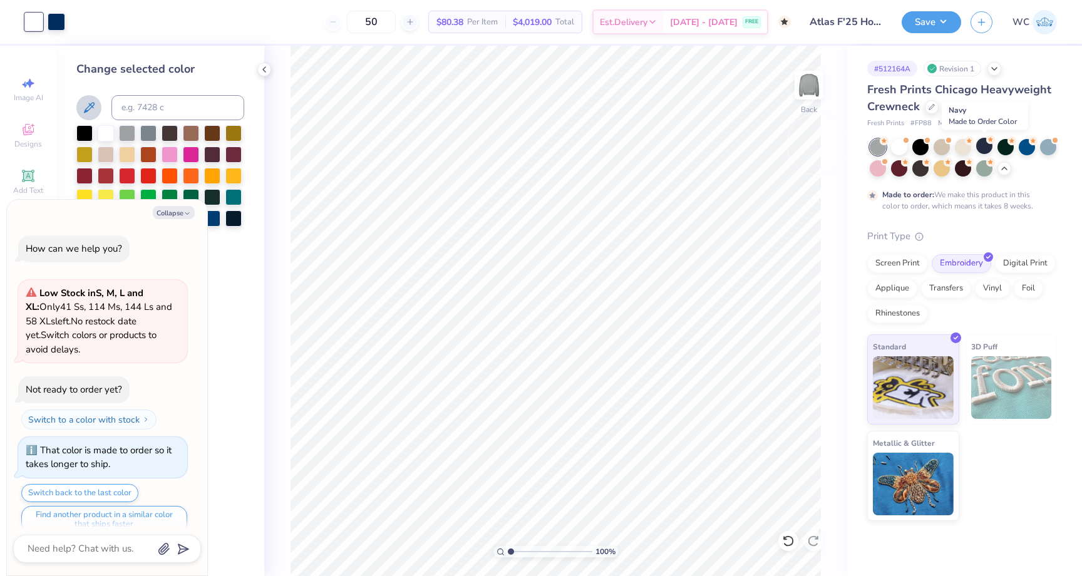
scroll to position [209, 0]
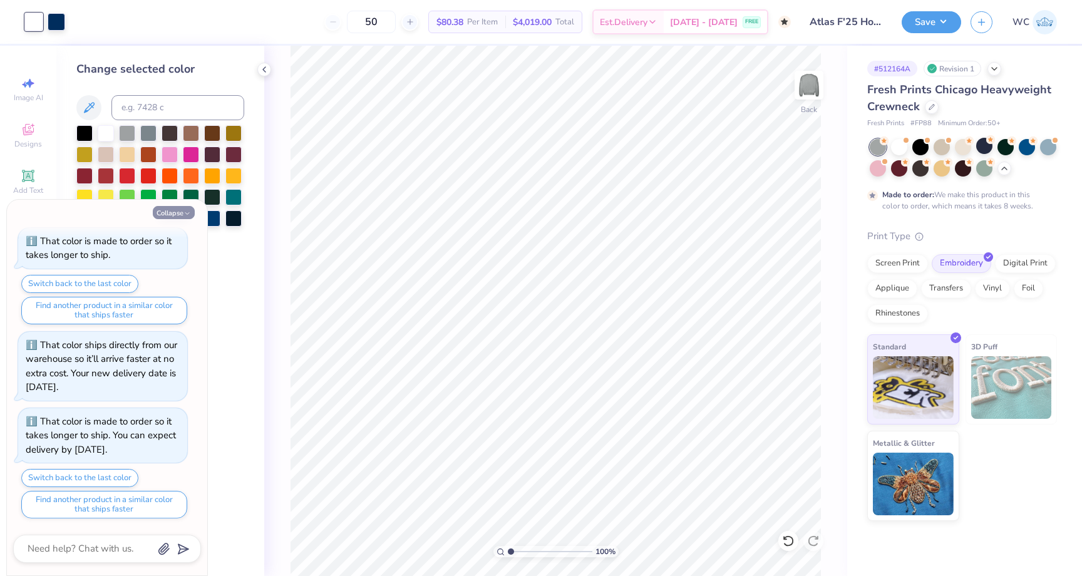
click at [183, 217] on button "Collapse" at bounding box center [174, 212] width 42 height 13
type textarea "x"
